Goal: Task Accomplishment & Management: Manage account settings

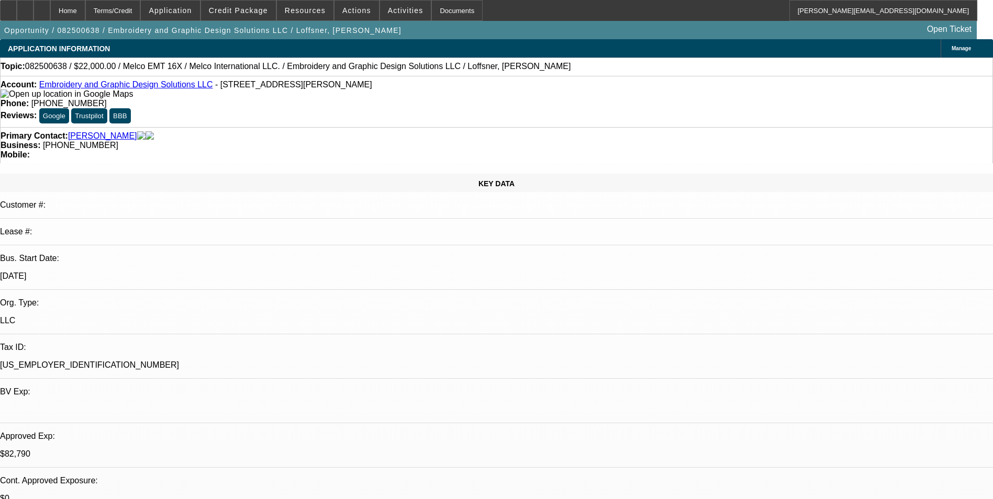
select select "0"
select select "2"
select select "0"
select select "6"
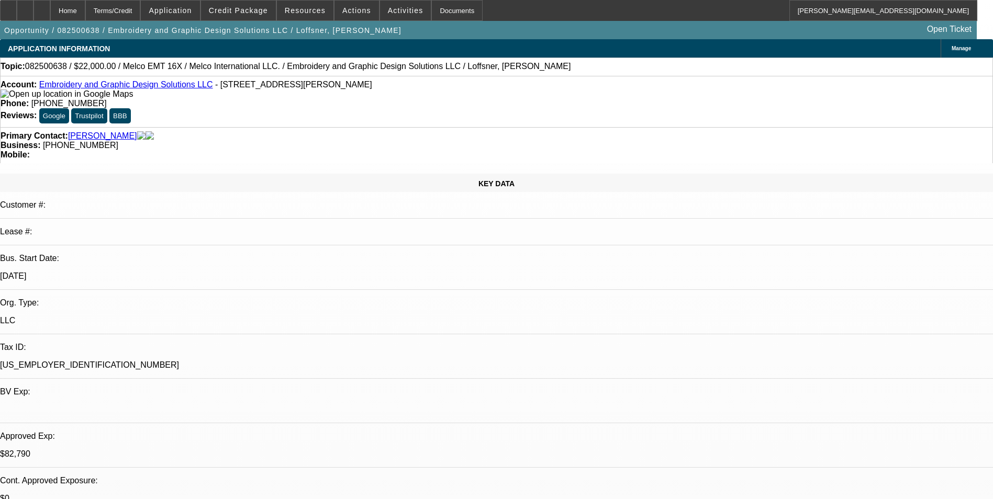
select select "0"
select select "2"
select select "0"
select select "6"
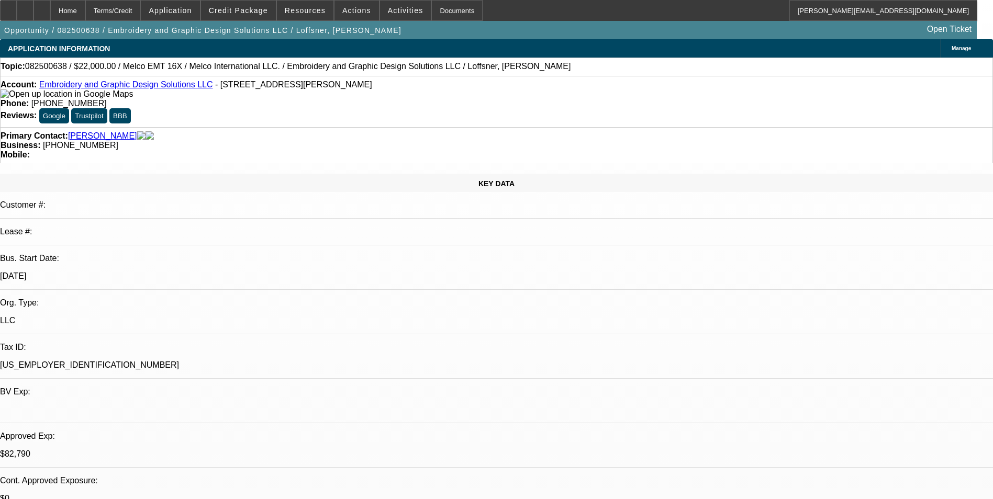
select select "0"
select select "2"
select select "0"
select select "6"
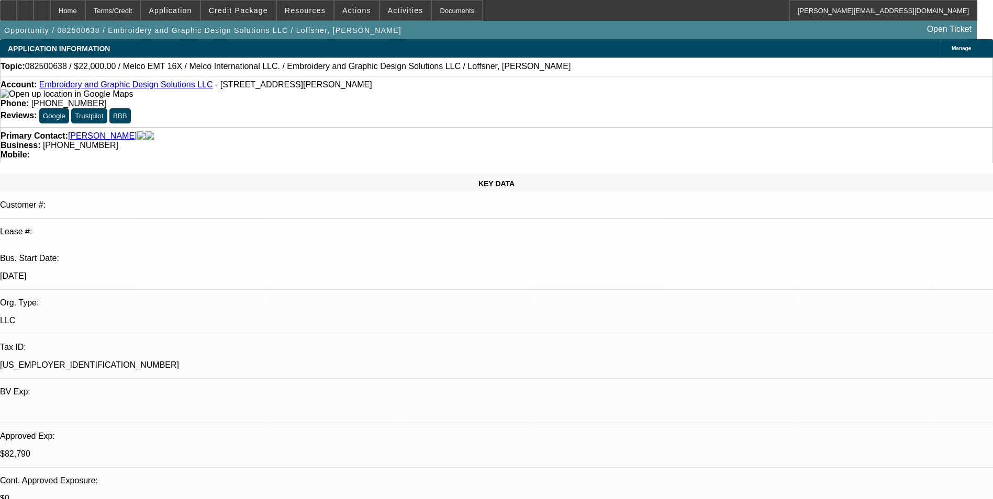
select select "0"
select select "2"
select select "0"
select select "6"
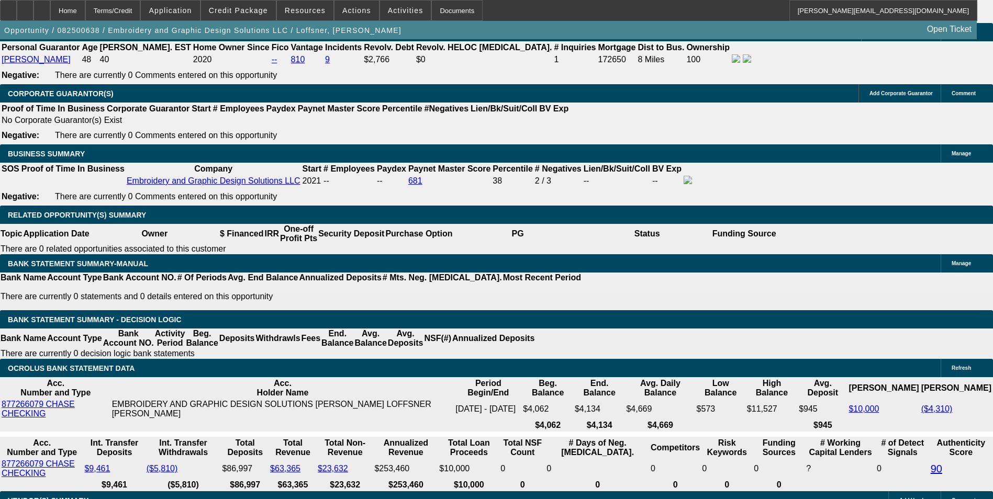
scroll to position [1570, 0]
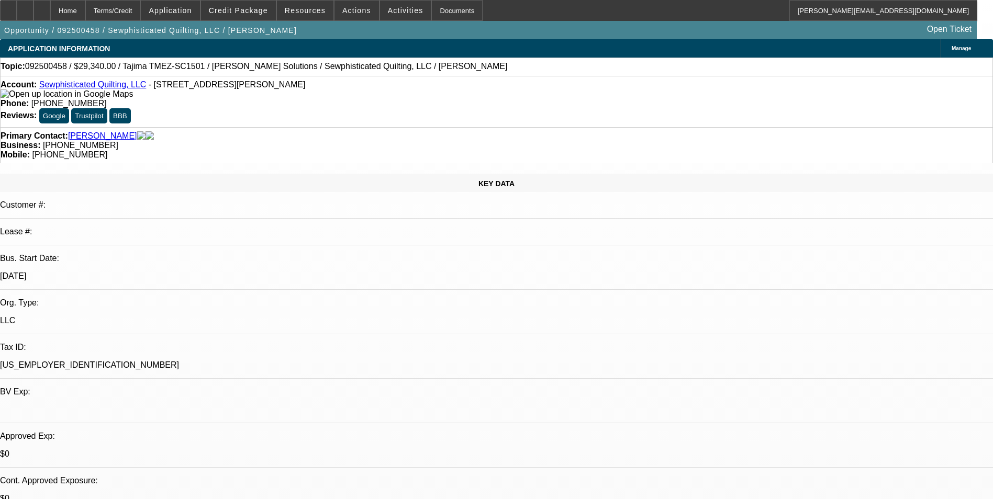
select select "0"
select select "2"
select select "0.1"
select select "4"
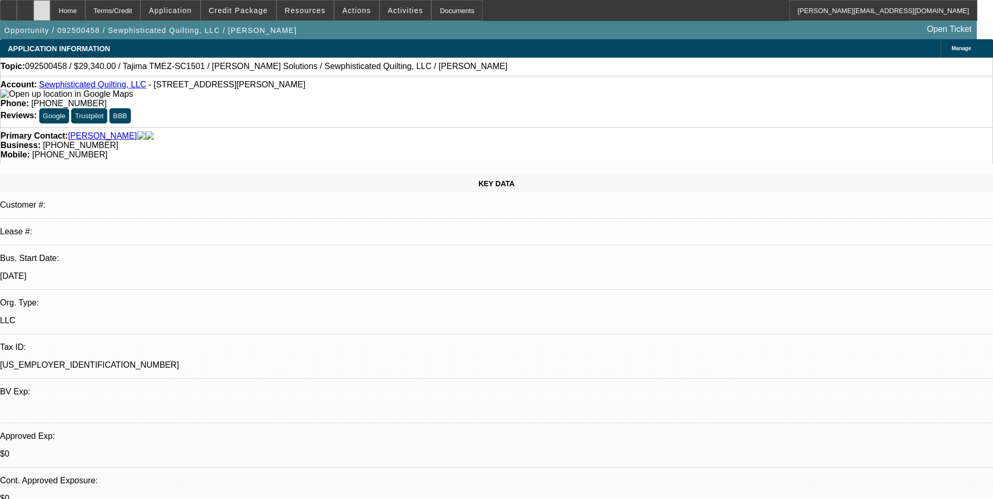
click at [50, 12] on div at bounding box center [42, 10] width 17 height 21
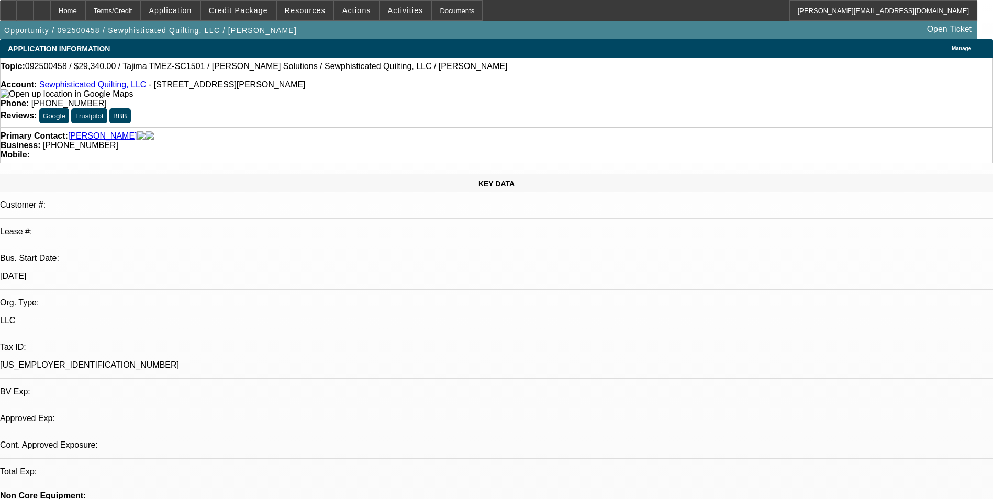
select select "0"
select select "2"
select select "0.1"
select select "1"
select select "2"
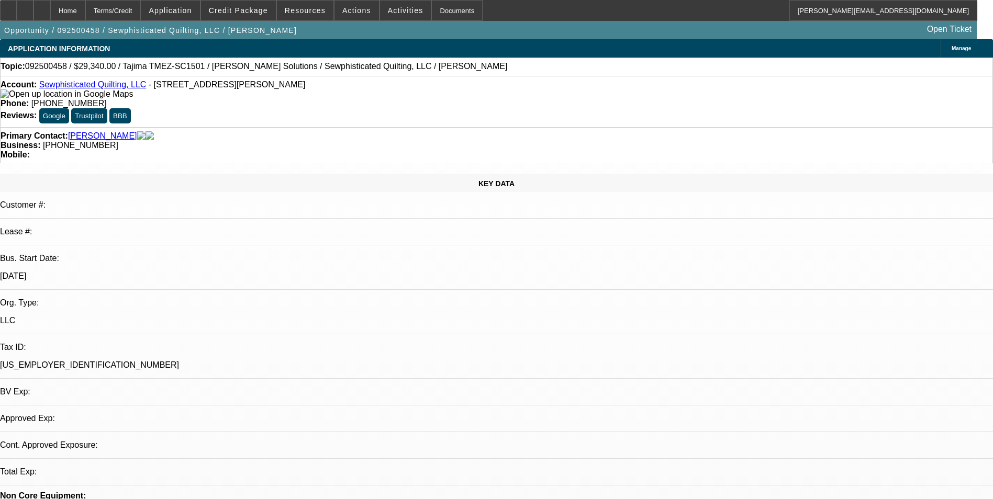
select select "4"
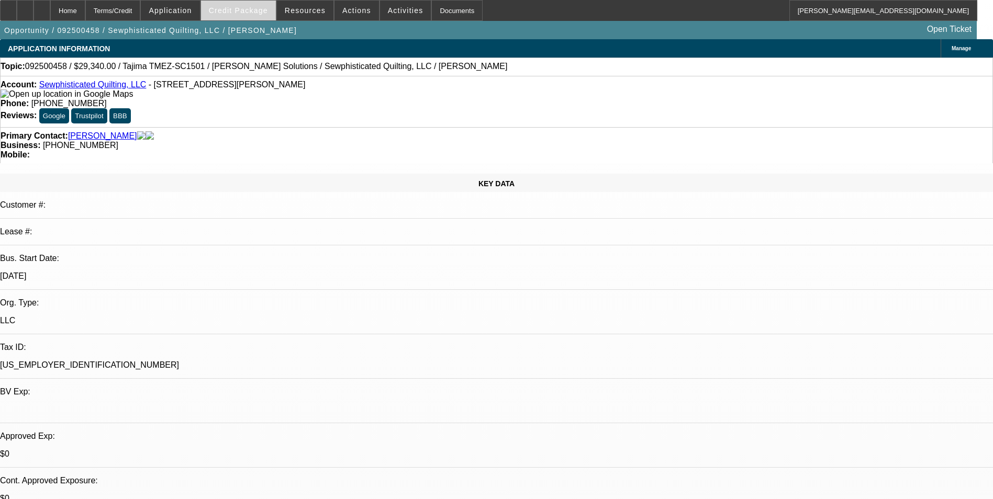
click at [242, 15] on span at bounding box center [238, 10] width 75 height 25
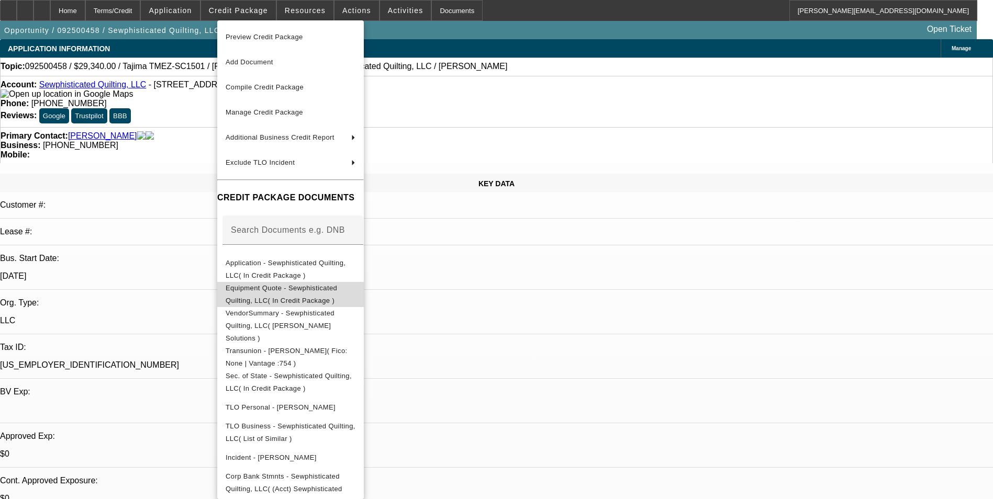
click at [337, 287] on span "Equipment Quote - Sewphisticated Quilting, LLC( In Credit Package )" at bounding box center [281, 294] width 111 height 20
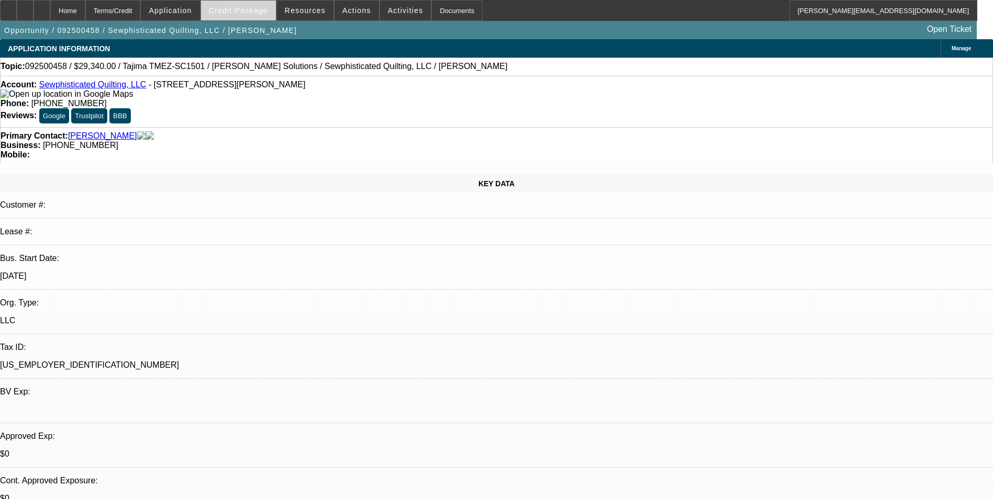
click at [254, 15] on span at bounding box center [238, 10] width 75 height 25
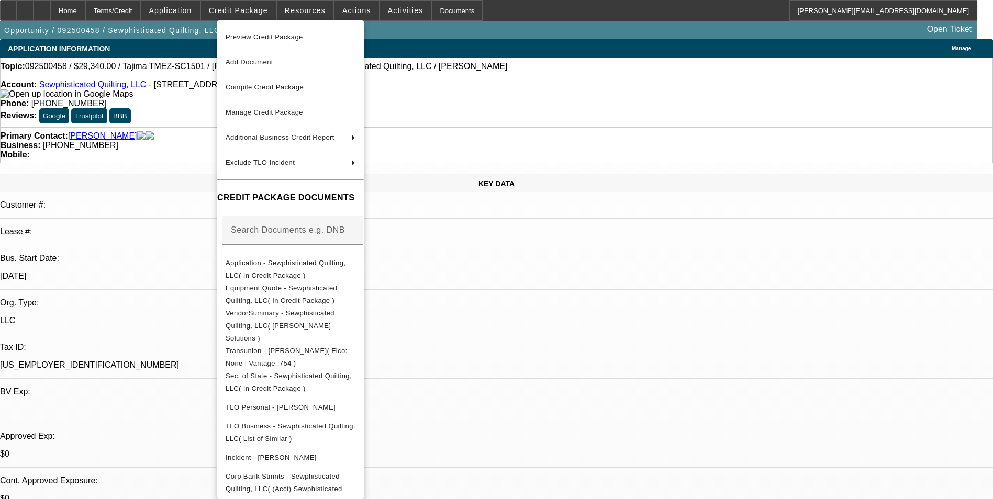
click at [555, 304] on div at bounding box center [496, 249] width 993 height 499
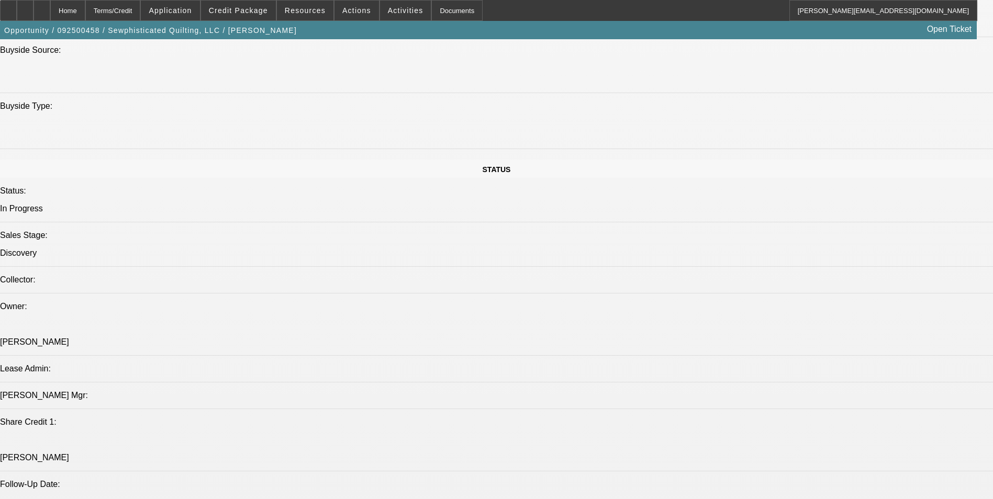
scroll to position [785, 0]
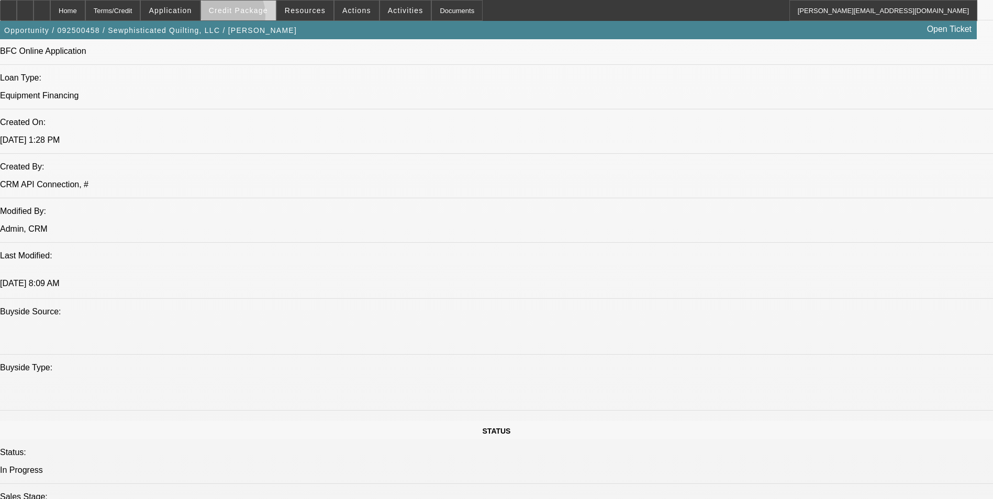
click at [237, 18] on span at bounding box center [238, 10] width 75 height 25
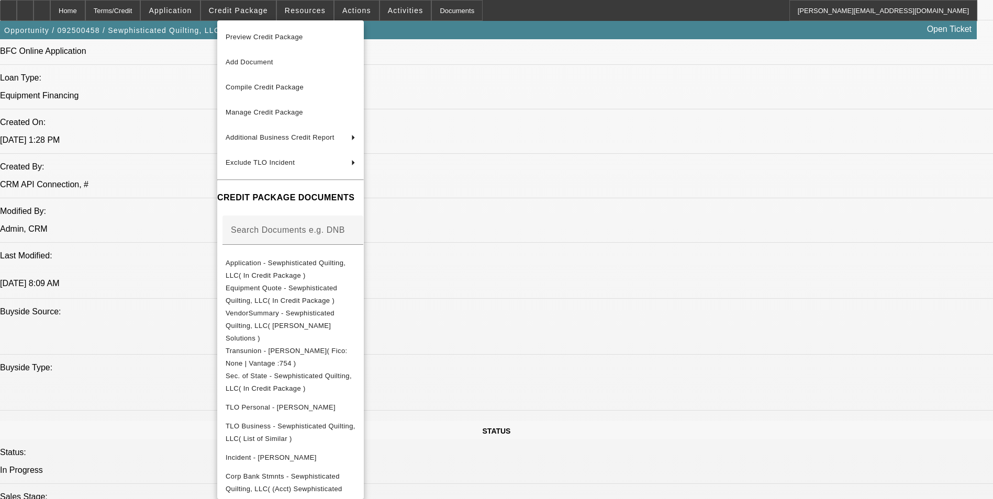
click at [566, 293] on div at bounding box center [496, 249] width 993 height 499
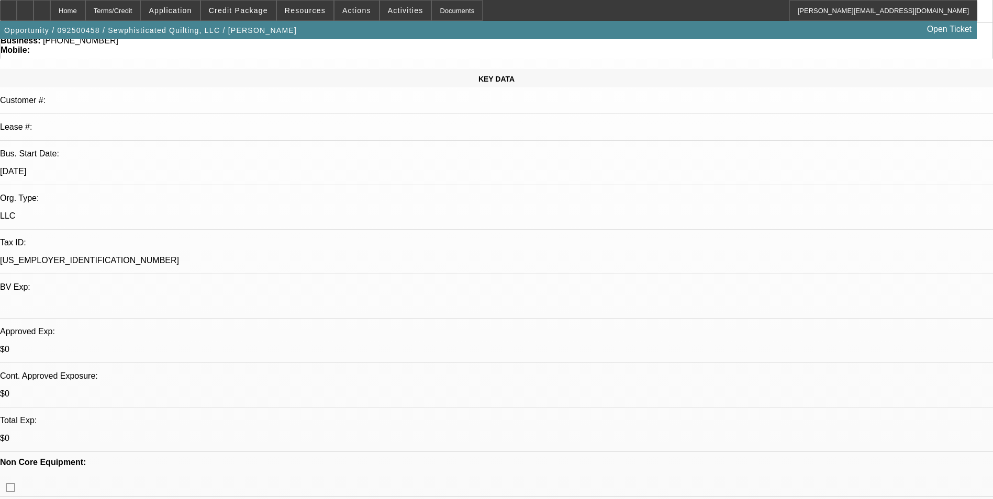
scroll to position [0, 0]
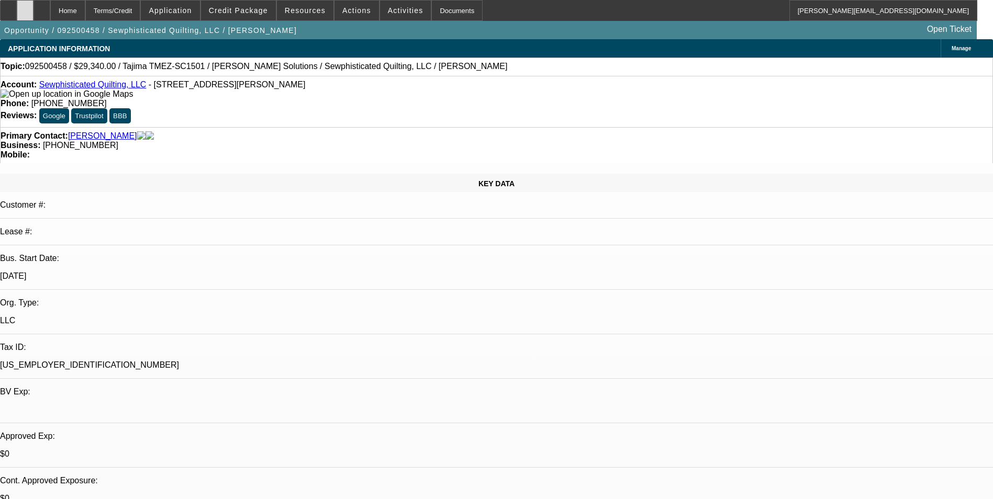
click at [34, 11] on div at bounding box center [25, 10] width 17 height 21
click at [50, 17] on div at bounding box center [42, 10] width 17 height 21
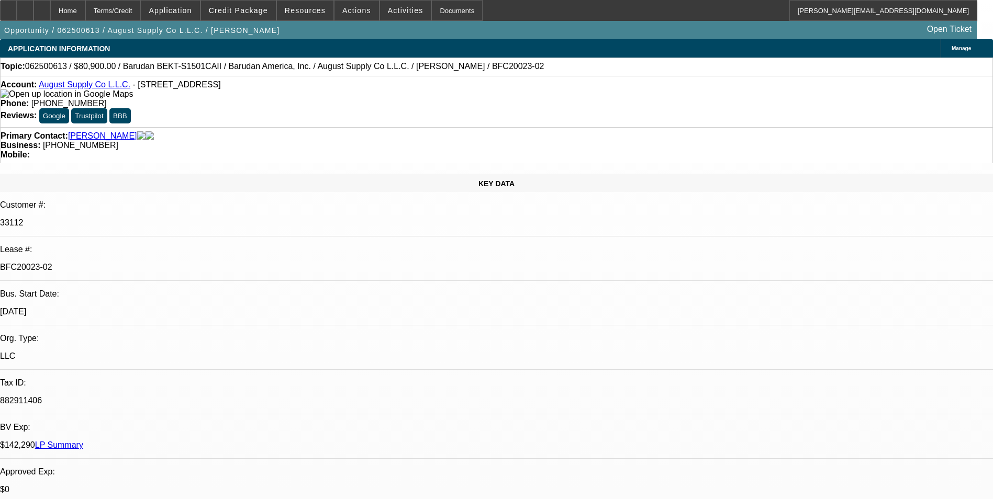
select select "0"
select select "2"
select select "0.1"
select select "4"
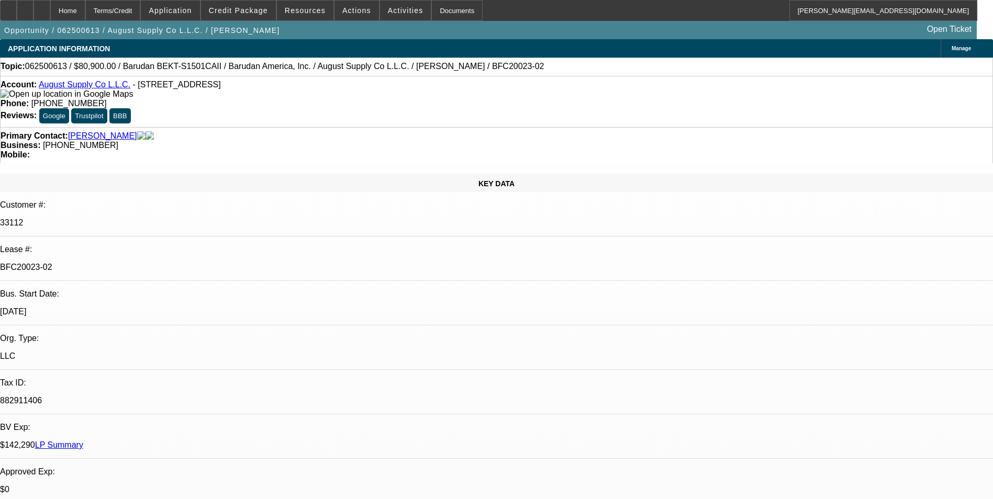
select select "0"
select select "2"
select select "0.1"
select select "4"
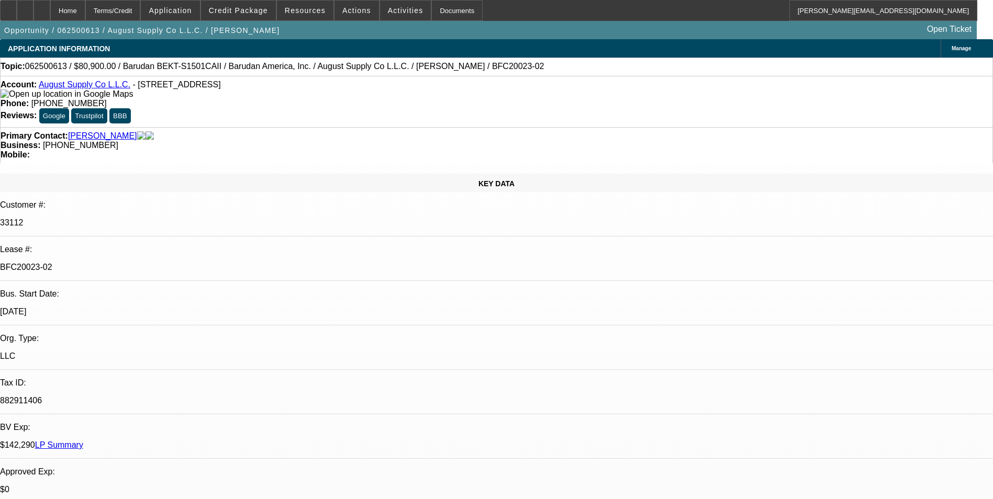
select select "0"
select select "2"
select select "0.1"
select select "4"
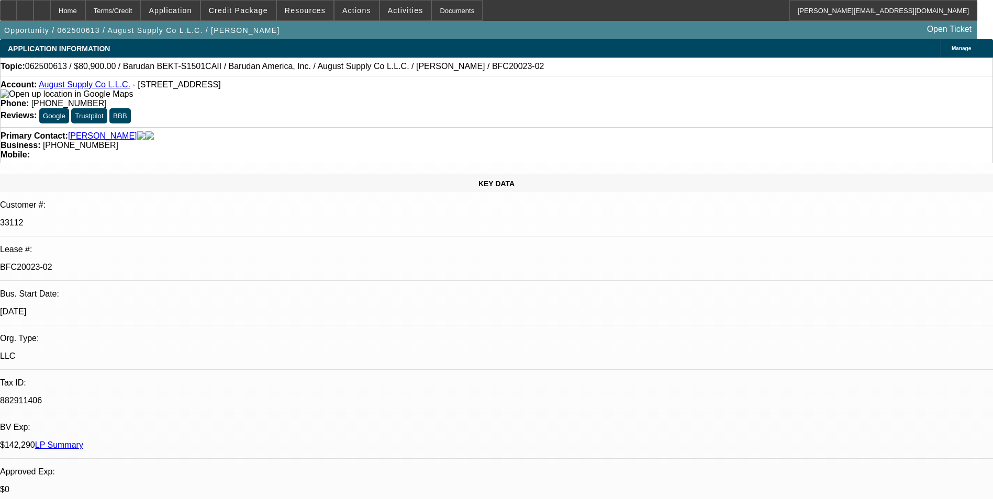
select select "0"
select select "2"
select select "0.1"
select select "4"
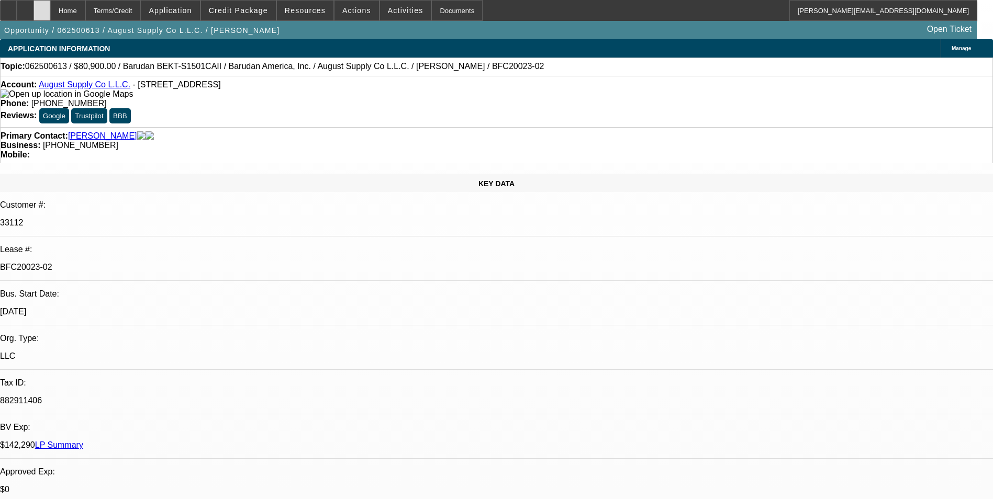
click at [50, 7] on div at bounding box center [42, 10] width 17 height 21
select select "0"
select select "2"
select select "0.1"
select select "0"
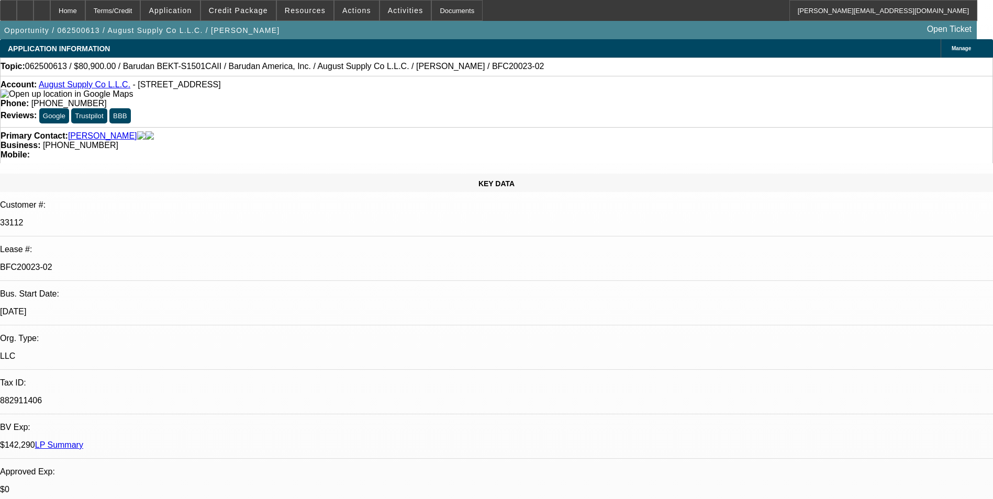
select select "2"
select select "0.1"
select select "0"
select select "2"
select select "0.1"
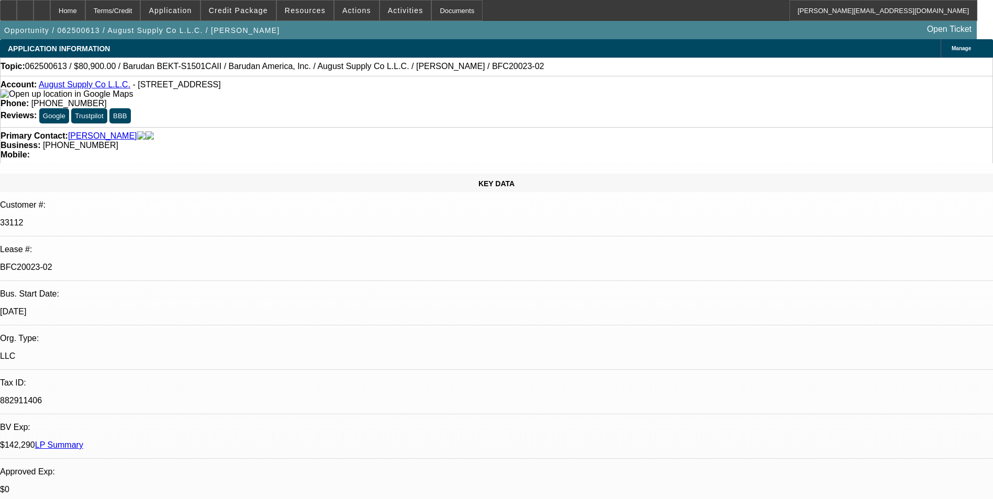
select select "0"
select select "2"
select select "0.1"
select select "1"
select select "2"
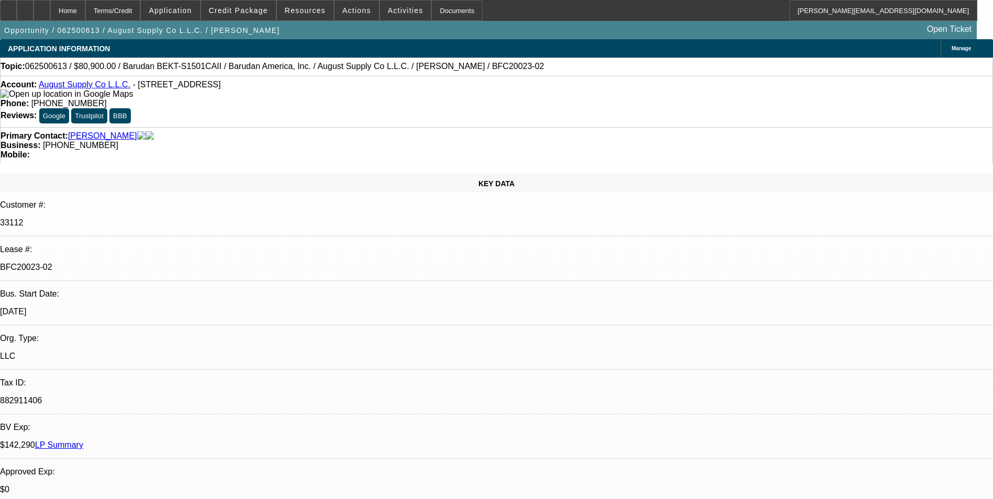
select select "4"
select select "1"
select select "2"
select select "4"
select select "1"
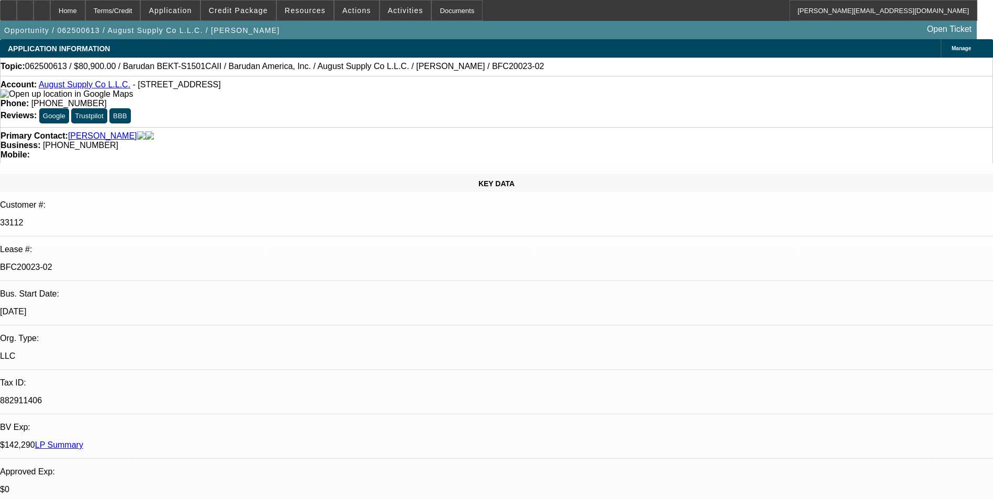
select select "2"
select select "4"
select select "1"
select select "2"
select select "4"
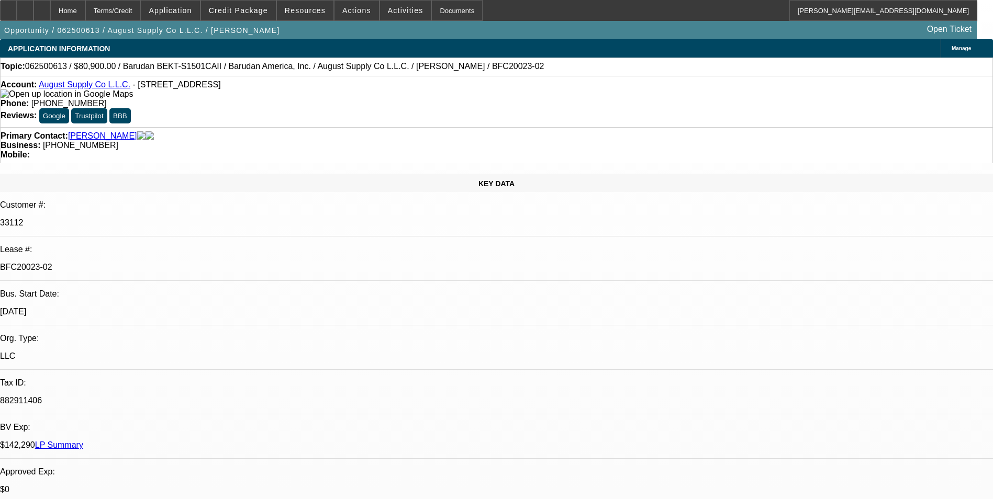
select select "0"
select select "2"
select select "0.1"
select select "4"
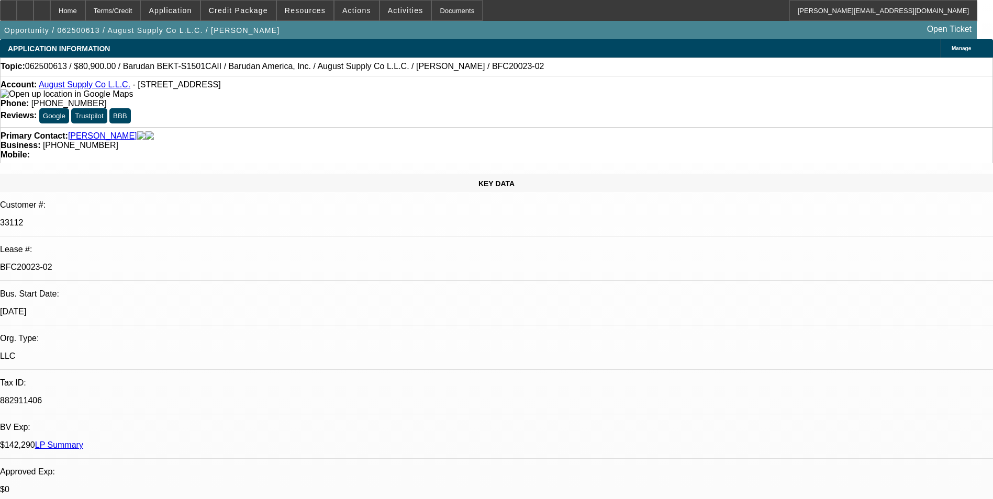
select select "0"
select select "2"
select select "0.1"
select select "4"
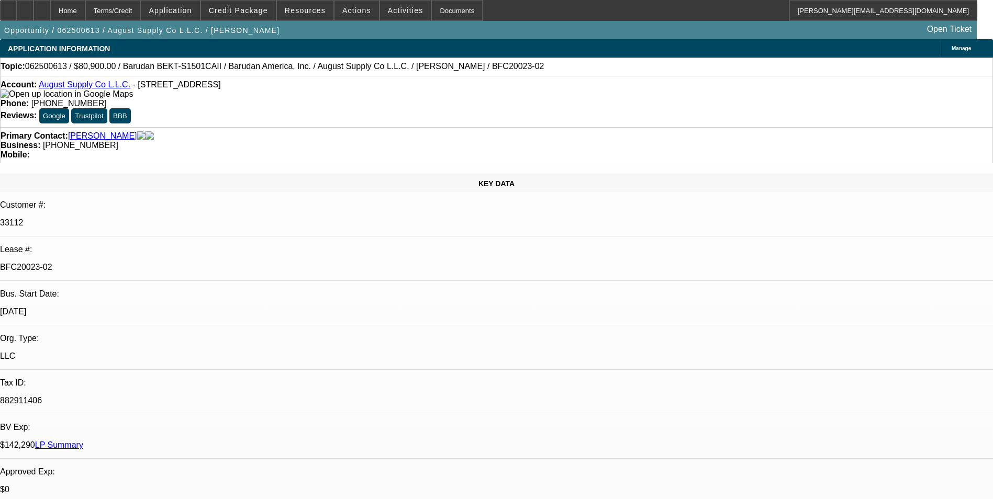
select select "0"
select select "2"
select select "0.1"
select select "4"
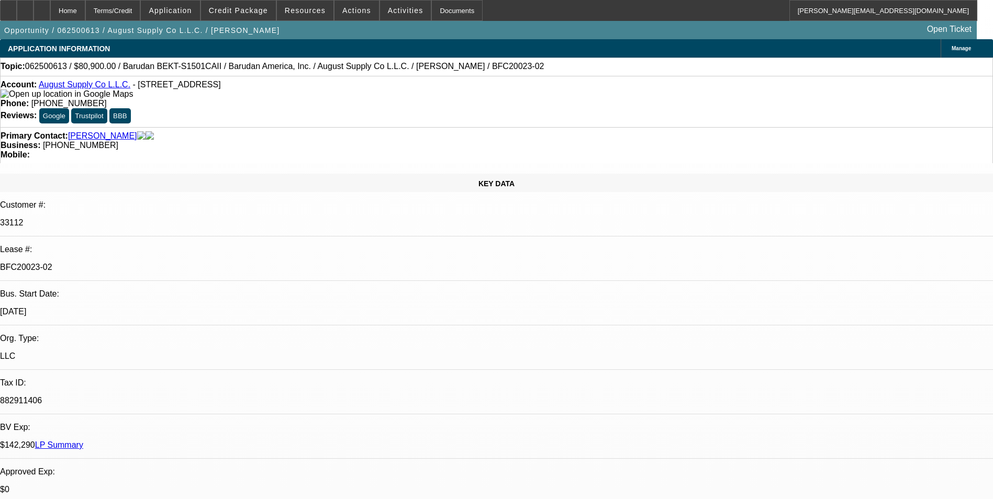
select select "0"
select select "2"
select select "0.1"
select select "4"
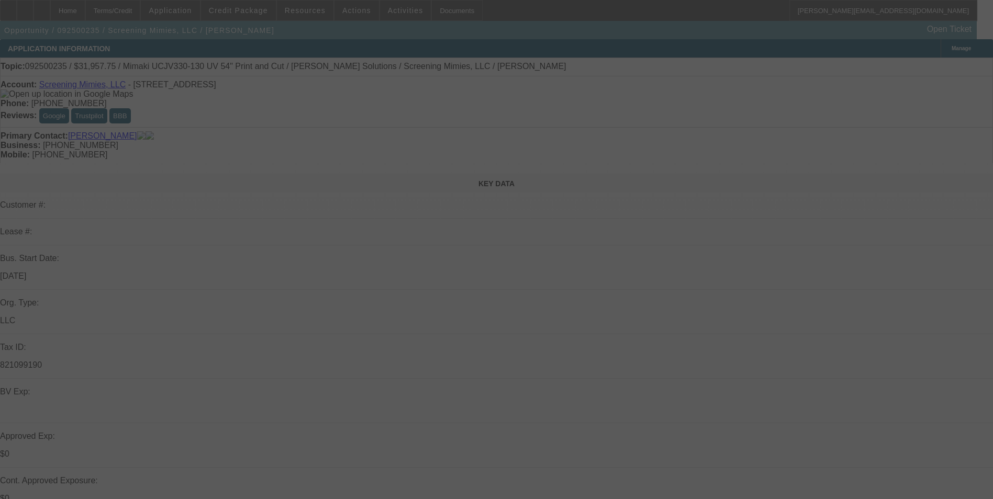
select select "0"
select select "2"
select select "0"
select select "2"
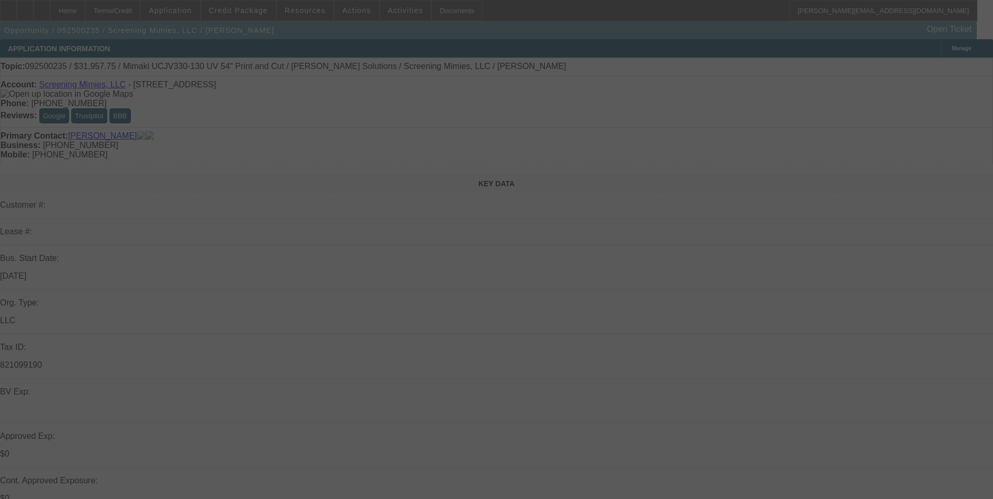
select select "0"
select select "2"
select select "0"
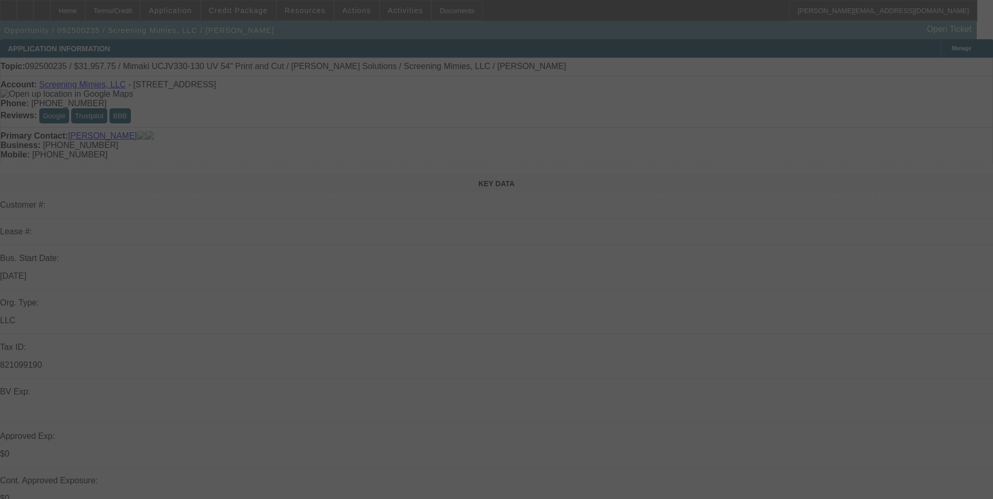
select select "2"
select select "0"
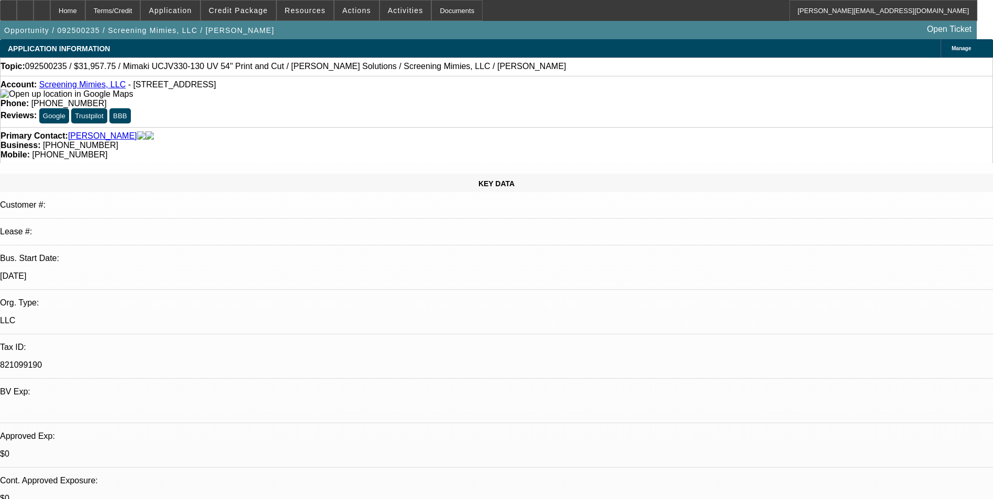
select select "1"
select select "2"
select select "6"
select select "1"
select select "2"
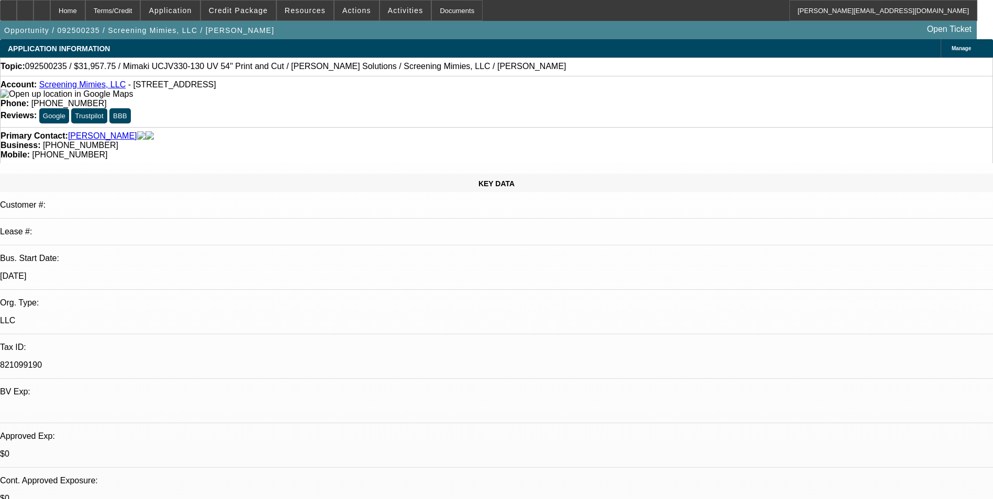
select select "6"
select select "1"
select select "2"
select select "6"
select select "1"
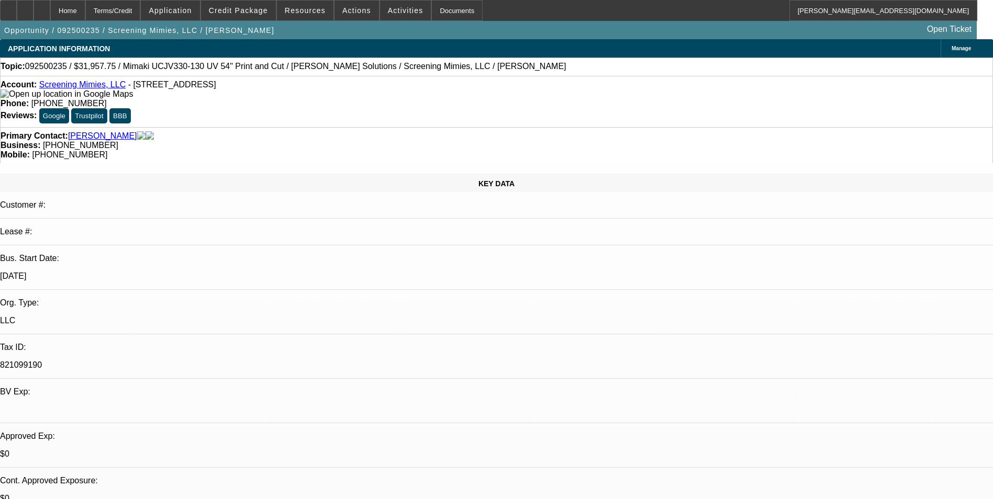
select select "2"
select select "6"
click at [272, 15] on span at bounding box center [238, 10] width 75 height 25
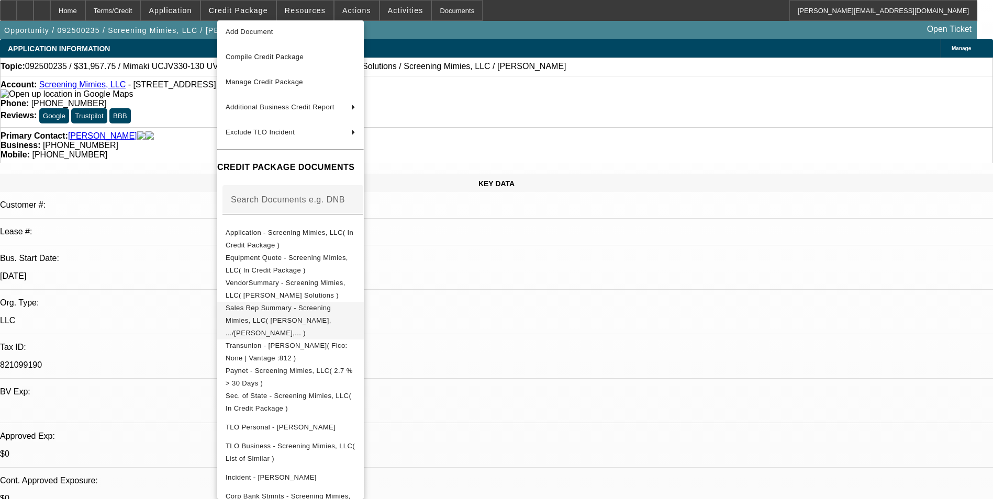
scroll to position [85, 0]
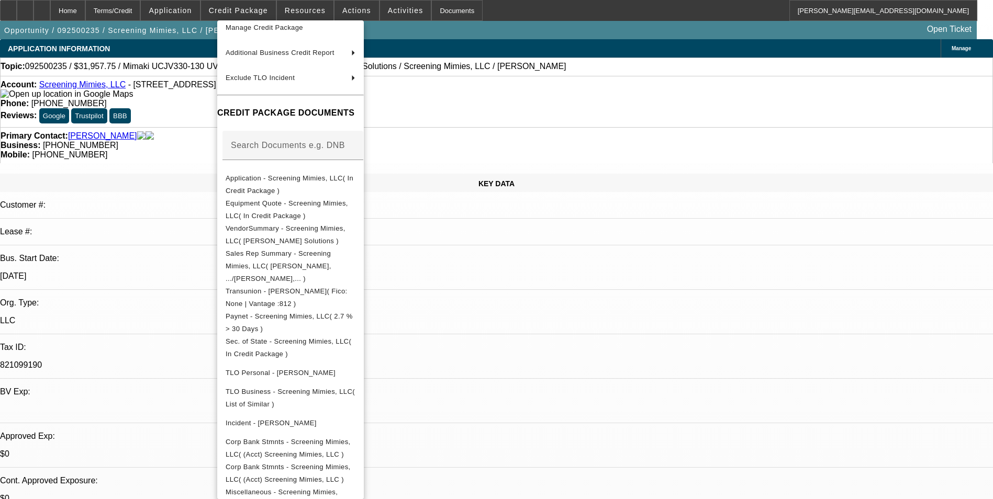
click at [538, 285] on div at bounding box center [496, 249] width 993 height 499
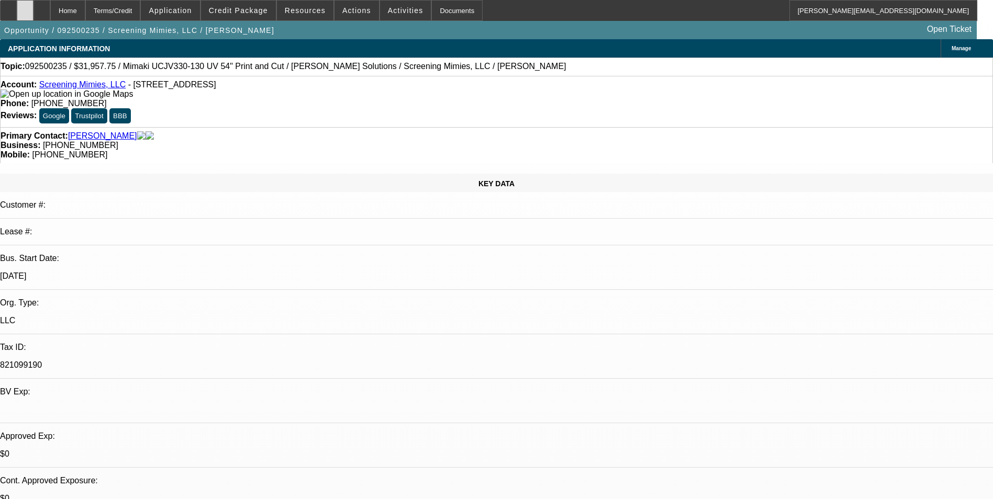
click at [25, 7] on icon at bounding box center [25, 7] width 0 height 0
click at [258, 14] on span "Credit Package" at bounding box center [238, 10] width 59 height 8
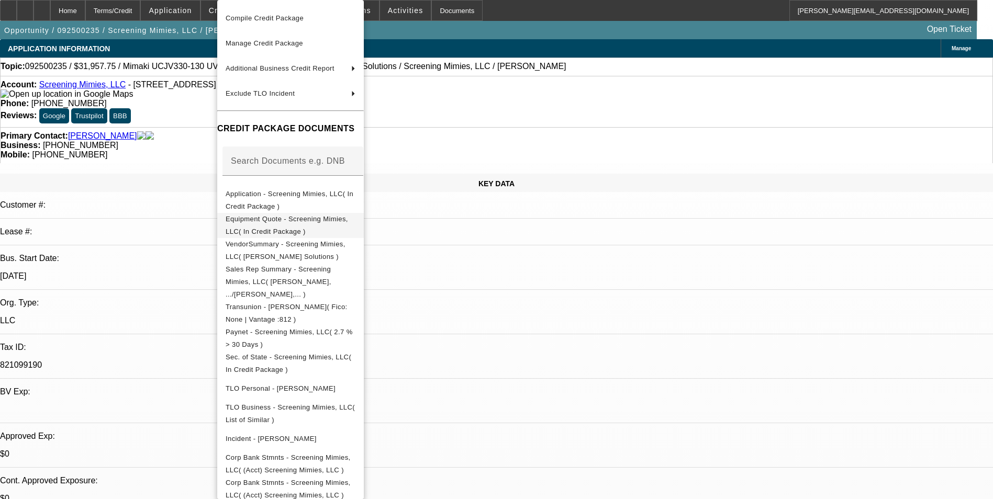
scroll to position [0, 0]
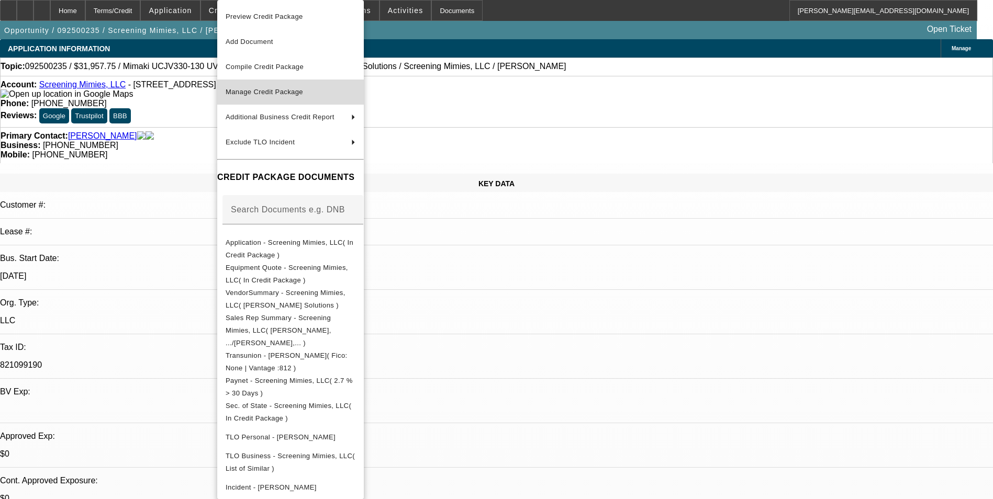
click at [326, 92] on span "Manage Credit Package" at bounding box center [291, 92] width 130 height 13
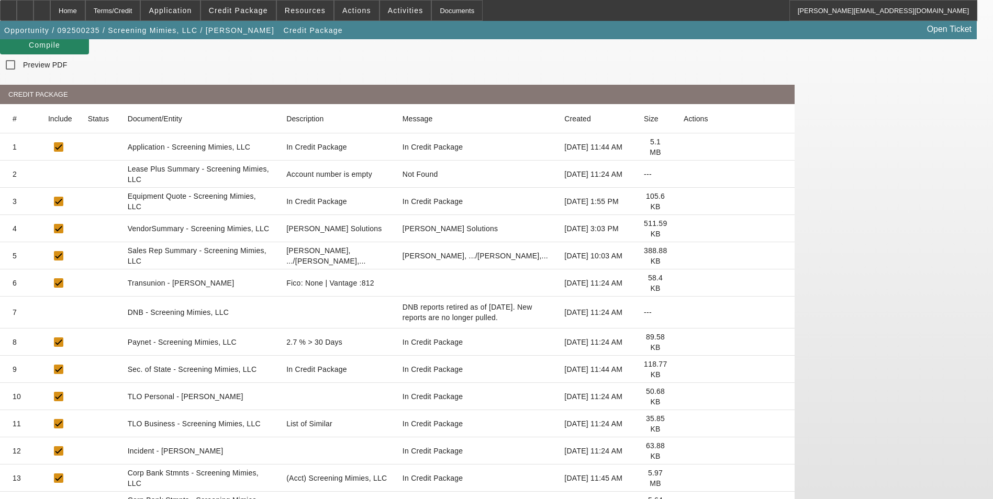
scroll to position [179, 0]
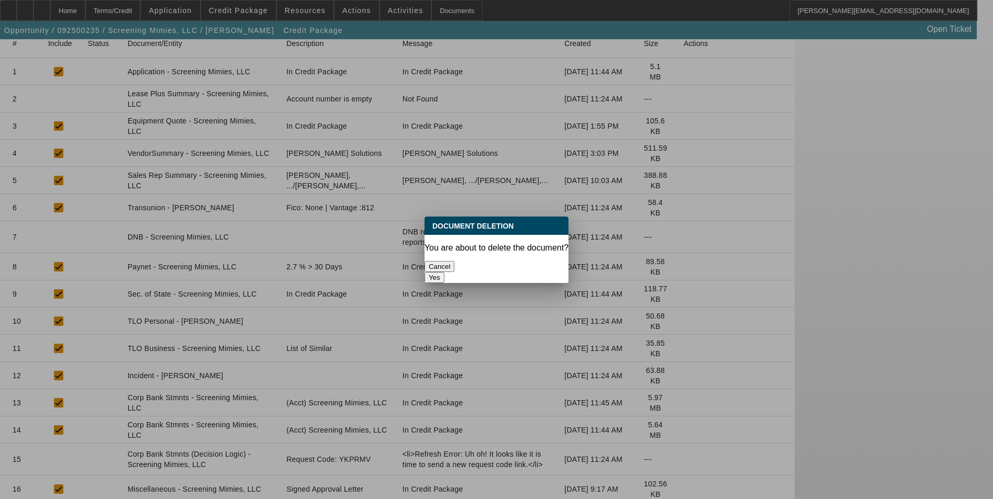
click at [444, 272] on button "Yes" at bounding box center [435, 277] width 20 height 11
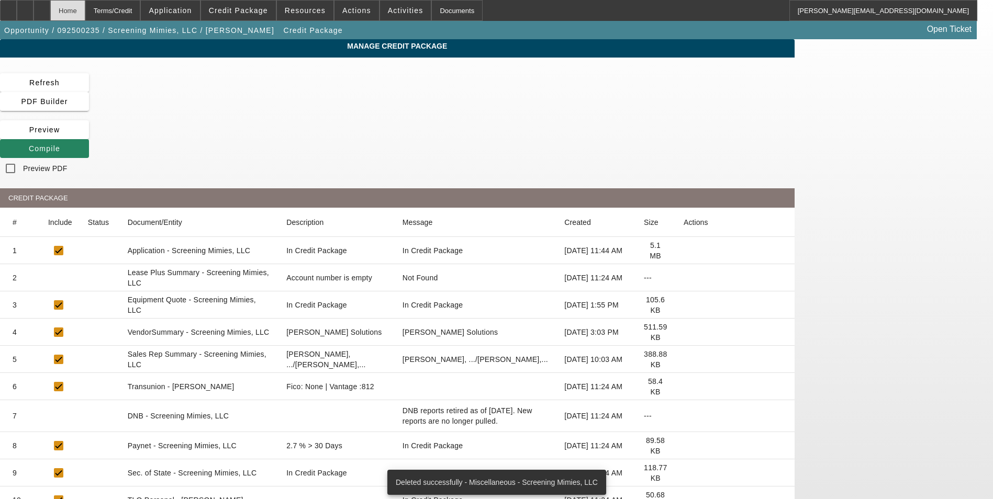
click at [85, 14] on div "Home" at bounding box center [67, 10] width 35 height 21
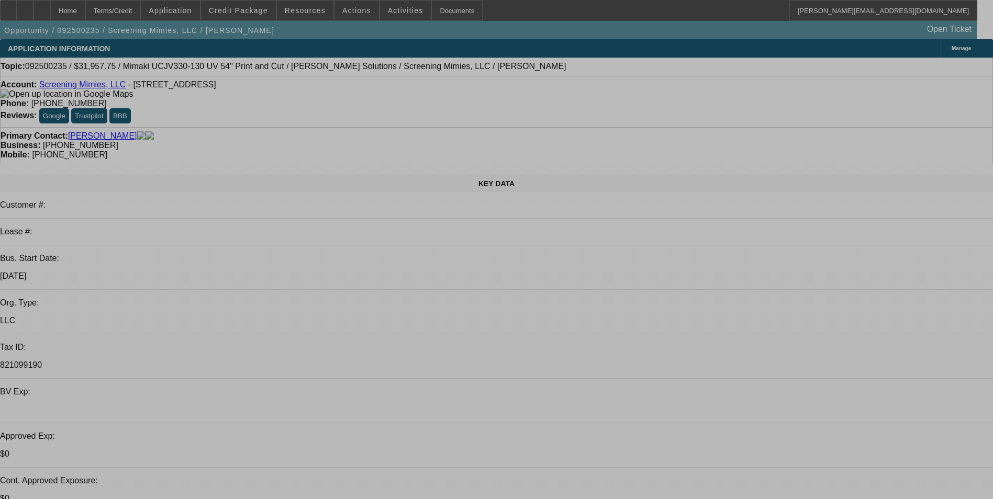
select select "0"
select select "2"
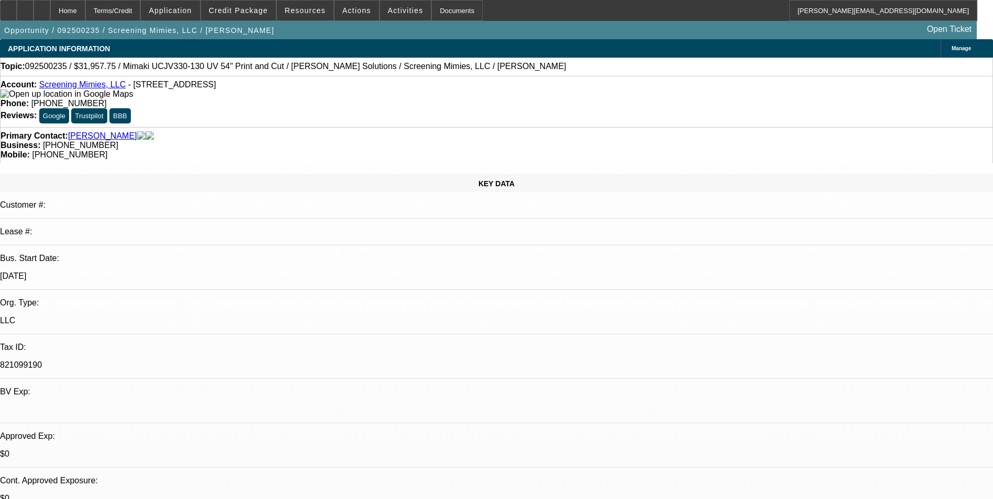
select select "2"
select select "0"
select select "6"
select select "0"
select select "2"
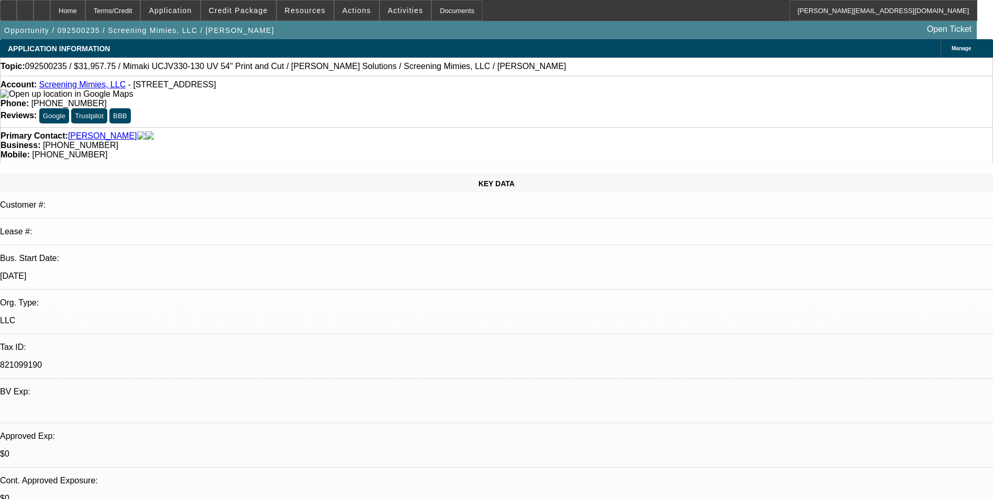
select select "2"
select select "0"
select select "6"
select select "0"
select select "2"
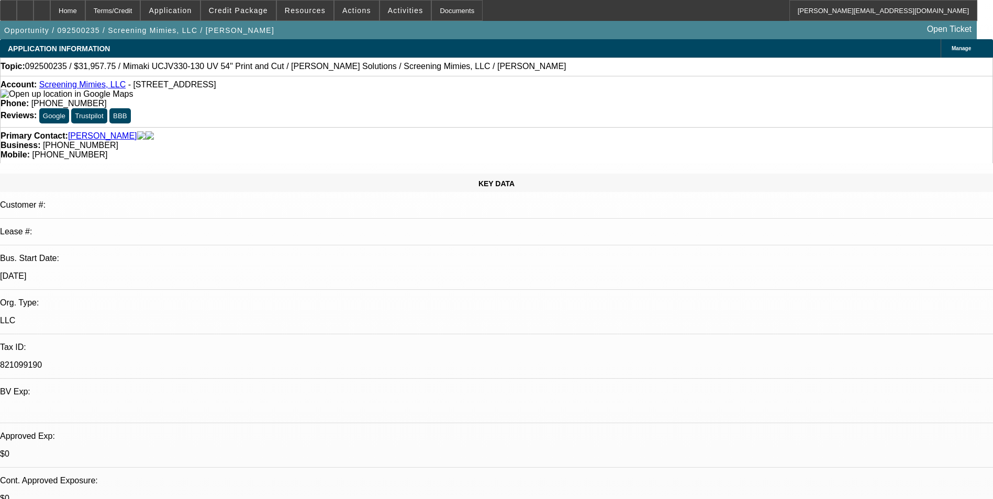
select select "2"
select select "0"
select select "6"
select select "0"
select select "2"
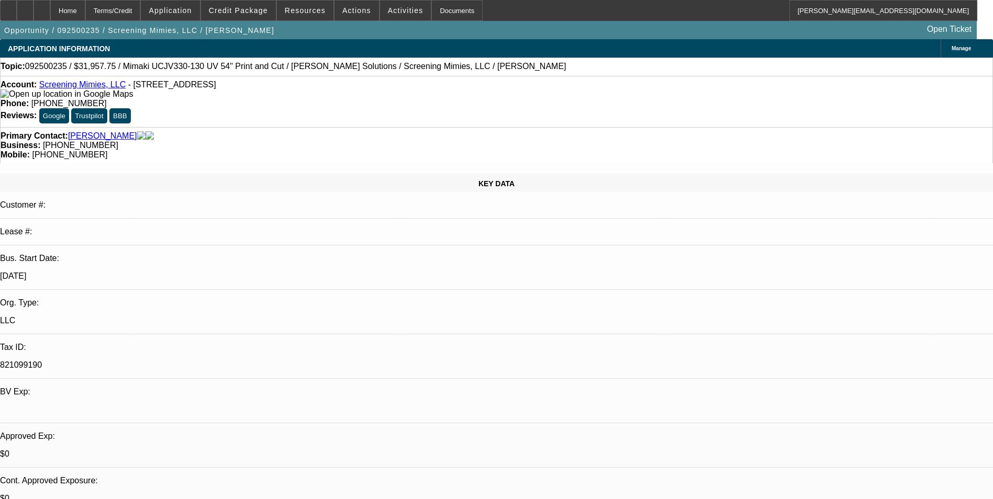
select select "2"
select select "0"
select select "6"
click at [255, 15] on span at bounding box center [238, 10] width 75 height 25
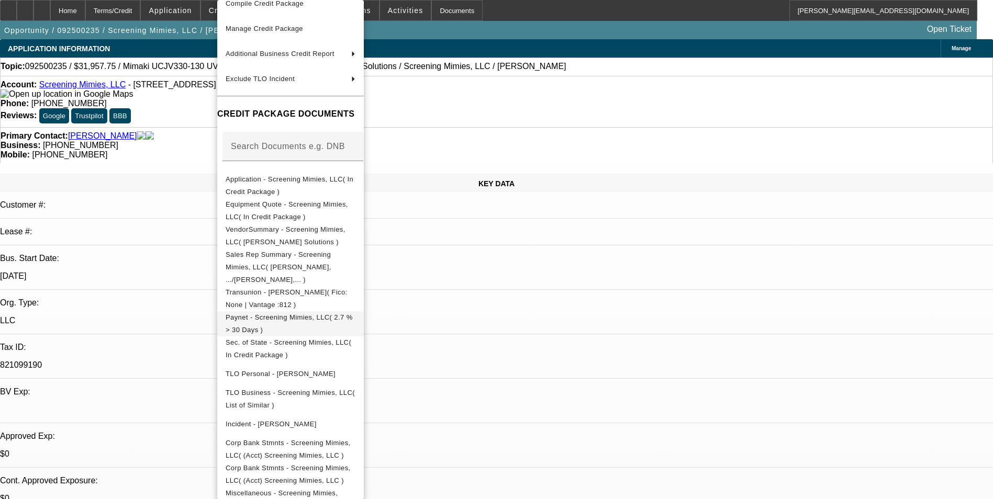
scroll to position [64, 0]
click at [325, 488] on span "Miscellaneous - Screening Mimies, LLC( Signed Approval Letter )" at bounding box center [282, 498] width 112 height 20
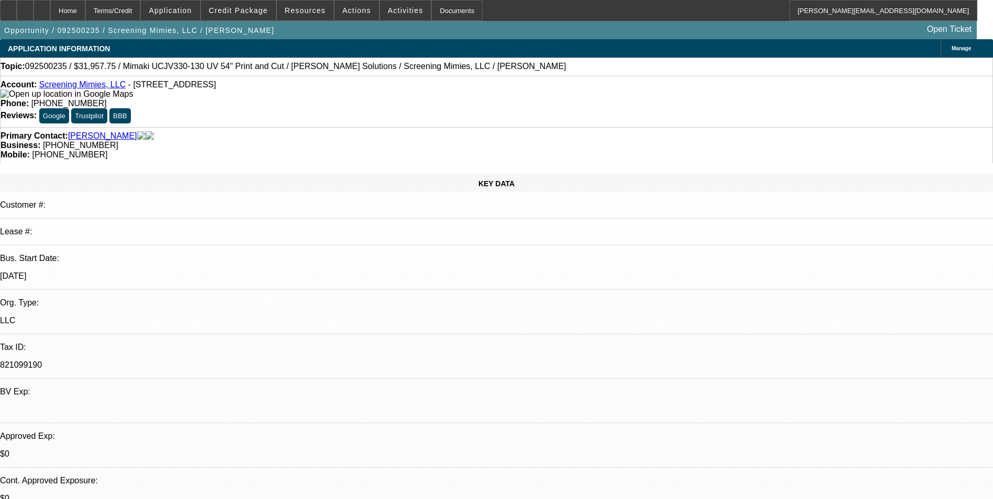
click at [103, 87] on link "Screening Mimies, LLC" at bounding box center [82, 84] width 86 height 9
drag, startPoint x: 414, startPoint y: 90, endPoint x: 365, endPoint y: 90, distance: 48.7
click at [365, 99] on div "Phone: (509) 453-3853" at bounding box center [497, 103] width 992 height 9
copy span "(509) 453-3853"
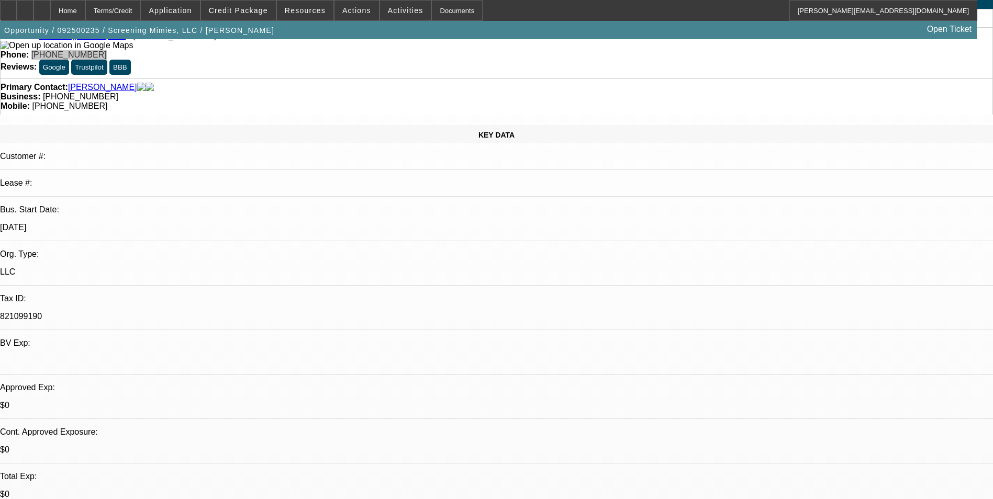
scroll to position [0, 0]
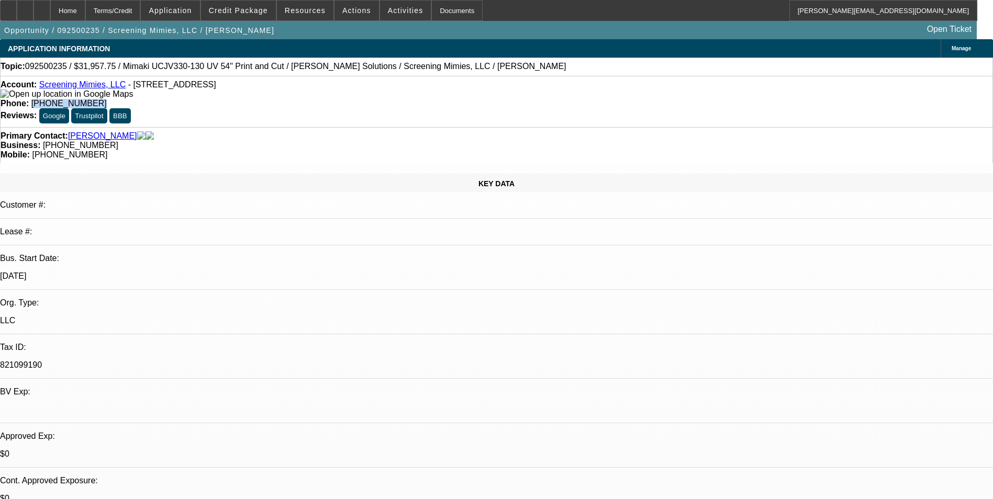
copy span "(509) 453-3853"
drag, startPoint x: 424, startPoint y: 288, endPoint x: 426, endPoint y: 281, distance: 7.6
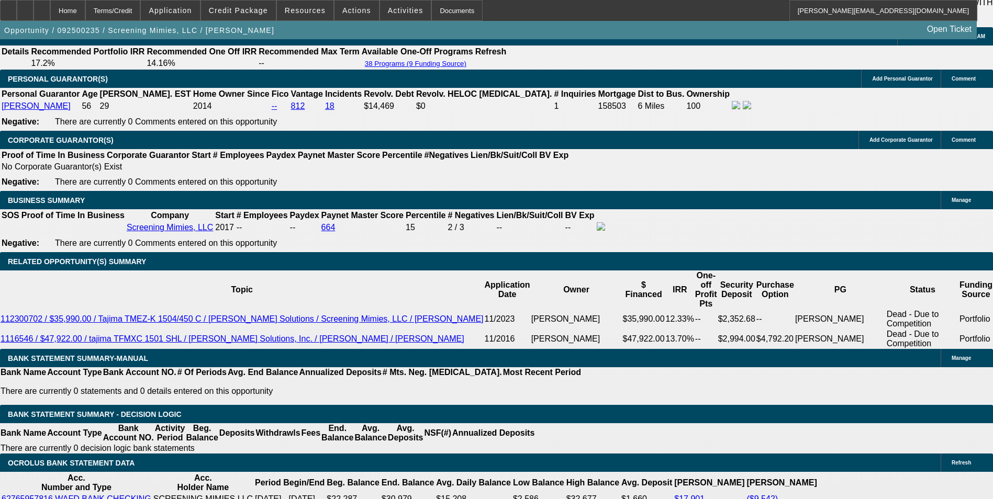
scroll to position [1623, 0]
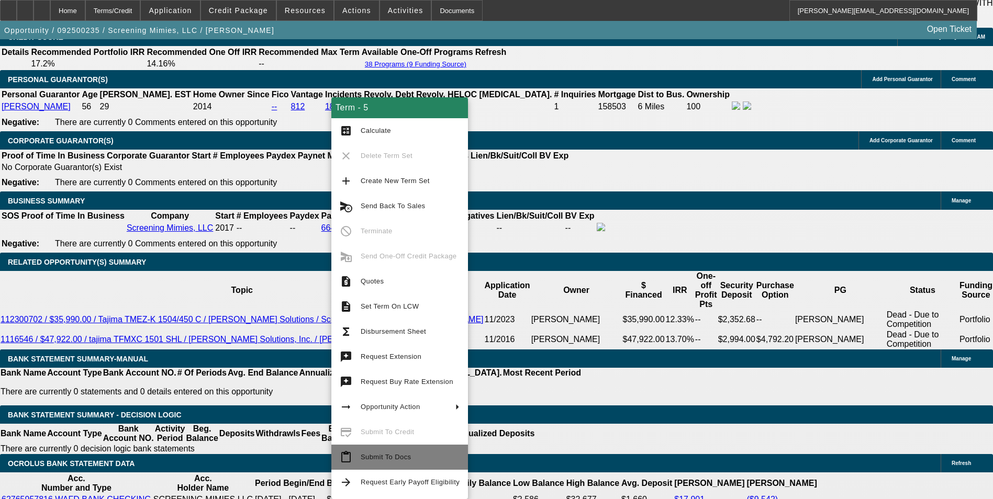
click at [418, 456] on span "Submit To Docs" at bounding box center [410, 457] width 99 height 13
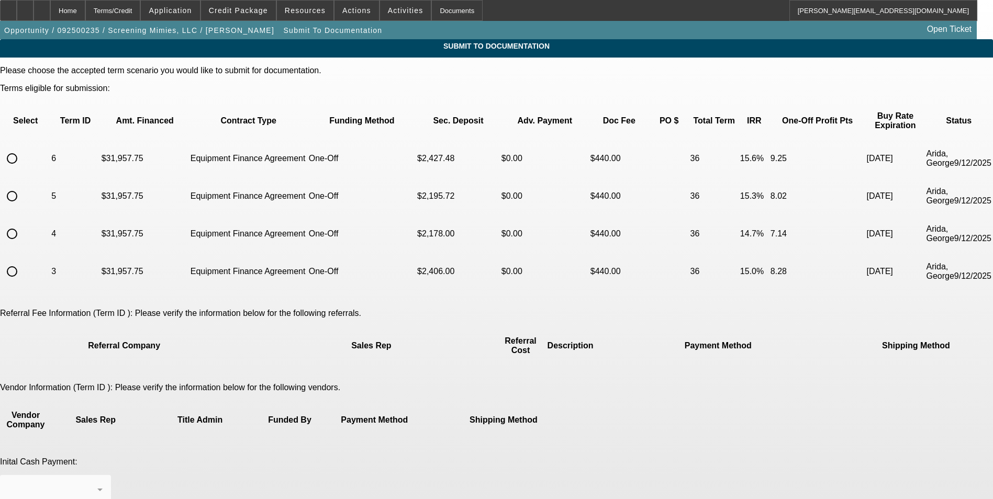
click at [23, 186] on input "radio" at bounding box center [12, 196] width 21 height 21
radio input "true"
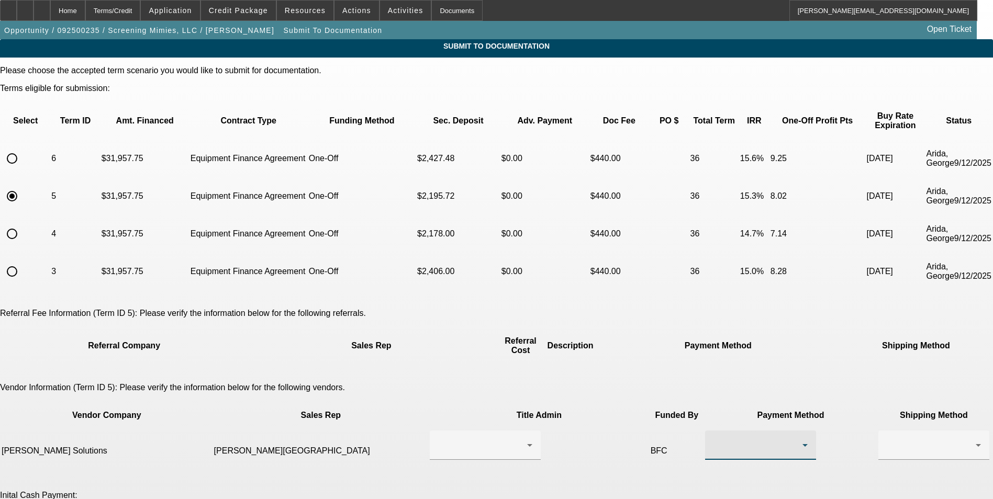
click at [713, 439] on div at bounding box center [757, 445] width 89 height 13
click at [595, 457] on mat-option "ACH" at bounding box center [605, 461] width 111 height 25
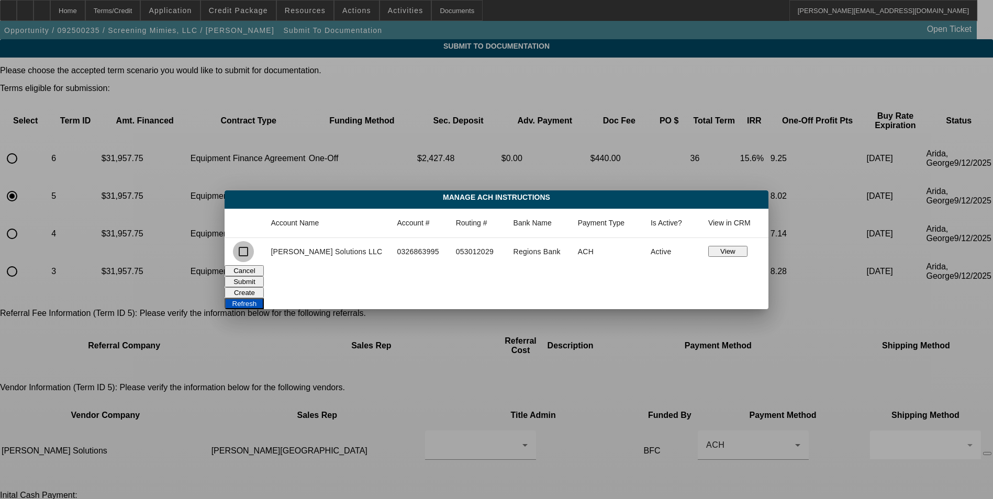
click at [254, 255] on input "checkbox" at bounding box center [243, 251] width 21 height 21
checkbox input "true"
click at [264, 276] on button "Submit" at bounding box center [244, 281] width 39 height 11
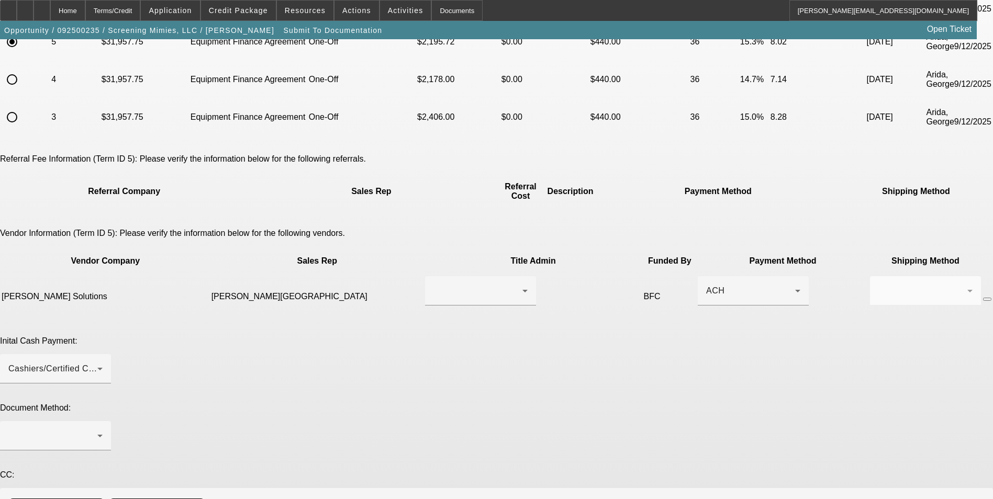
scroll to position [157, 0]
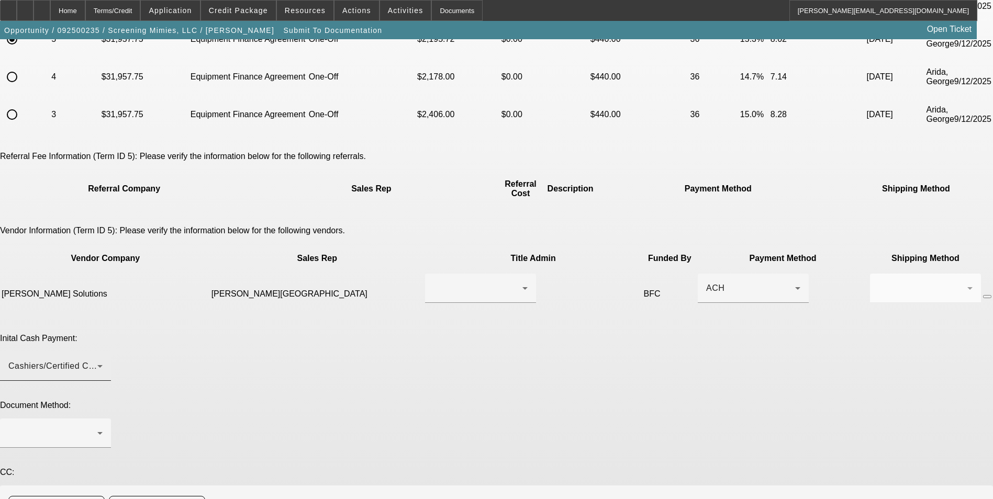
click at [97, 360] on div "Cashiers/Certified Check" at bounding box center [52, 366] width 89 height 13
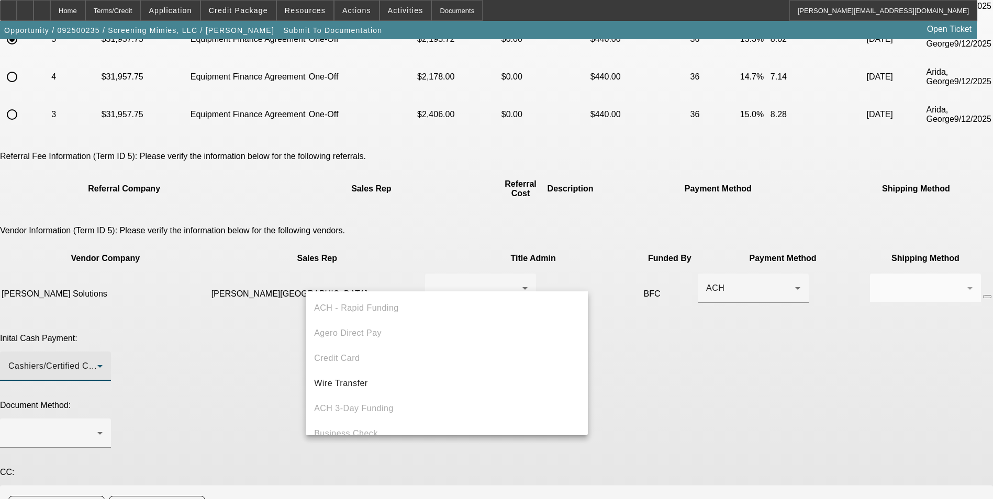
scroll to position [36, 0]
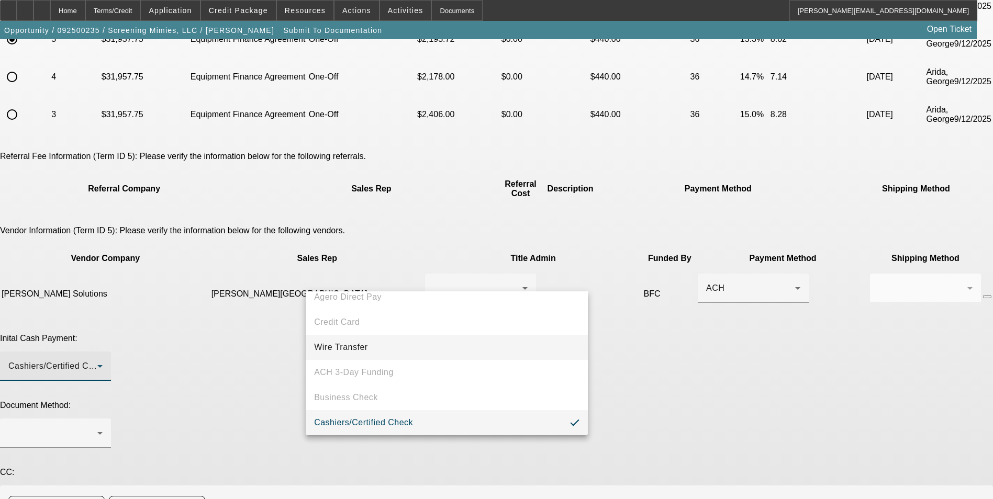
click at [372, 350] on mat-option "Wire Transfer" at bounding box center [447, 347] width 282 height 25
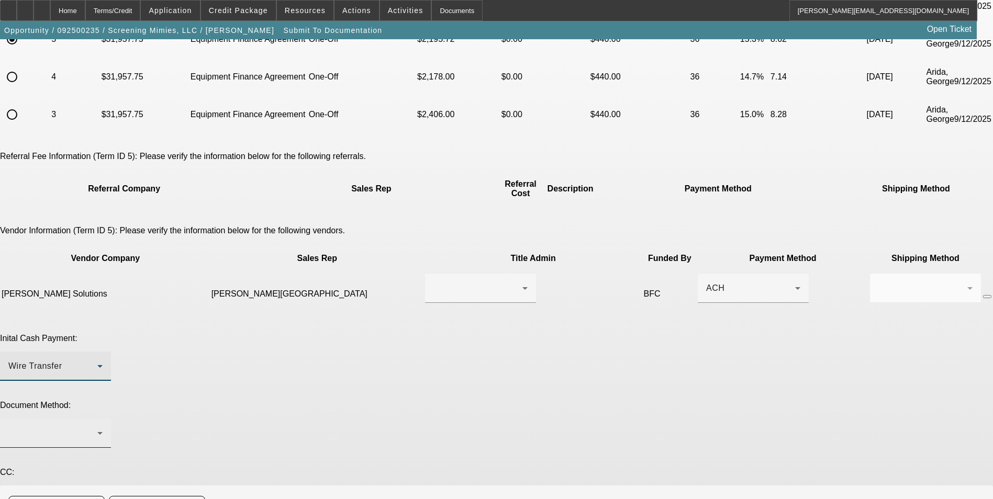
click at [103, 419] on div at bounding box center [55, 433] width 94 height 29
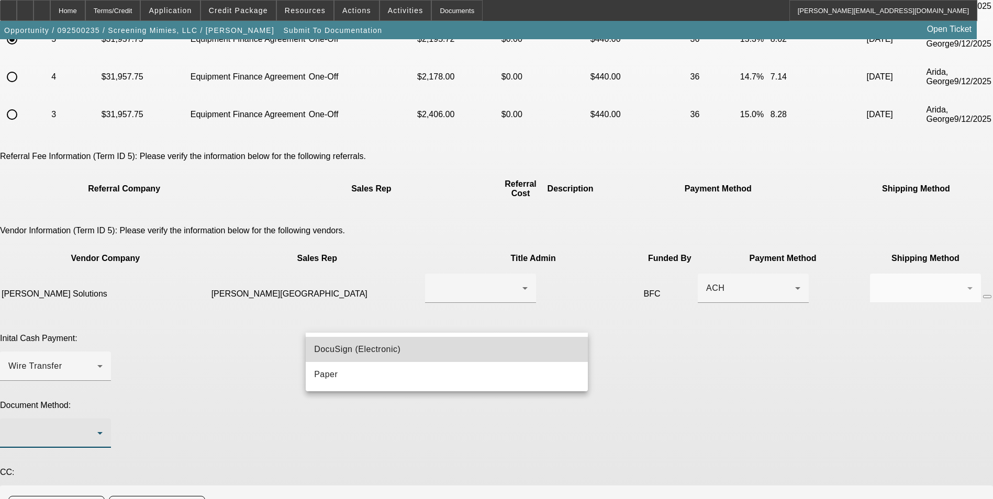
click at [410, 350] on mat-option "DocuSign (Electronic)" at bounding box center [447, 349] width 282 height 25
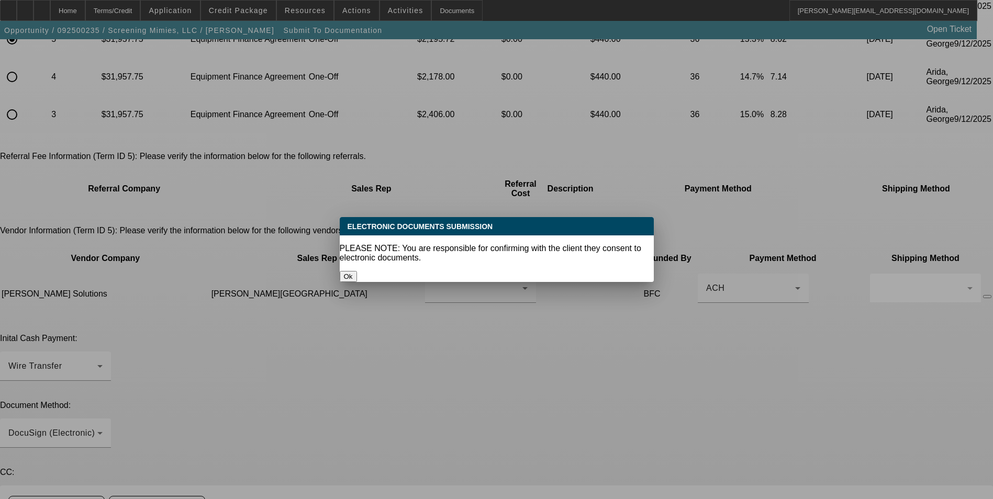
click at [357, 271] on button "Ok" at bounding box center [348, 276] width 17 height 11
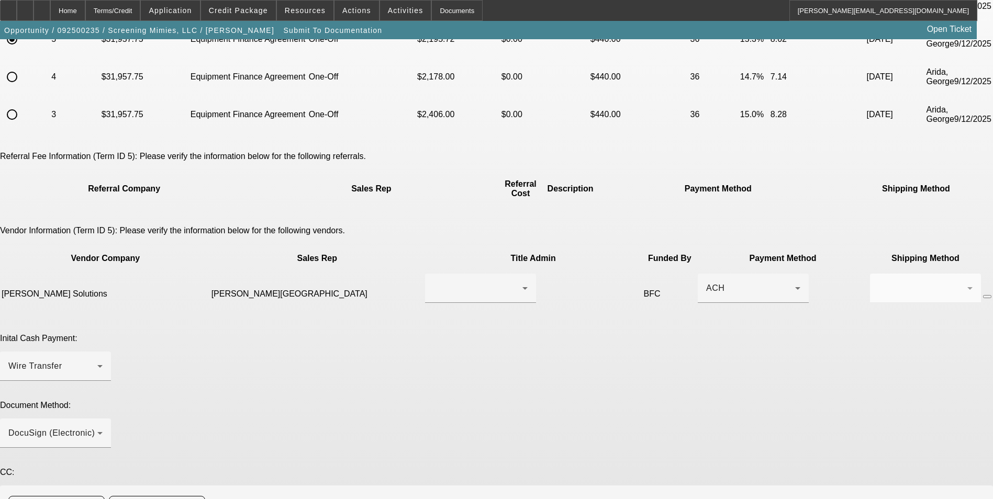
type textarea "r"
paste textarea "(509) 453-3853"
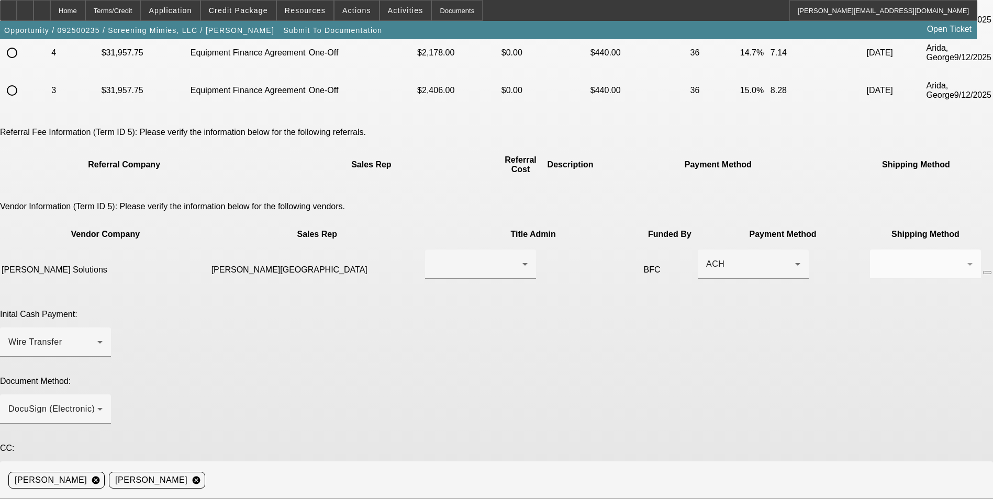
scroll to position [222, 0]
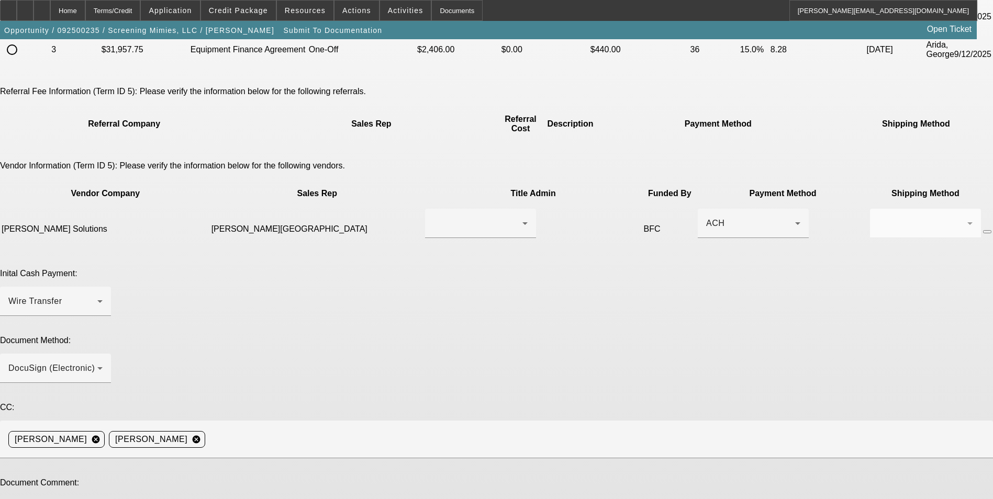
type textarea "Ready for EFA docs. Doc call can be done to Martha at (509) 453-3853. Thanks"
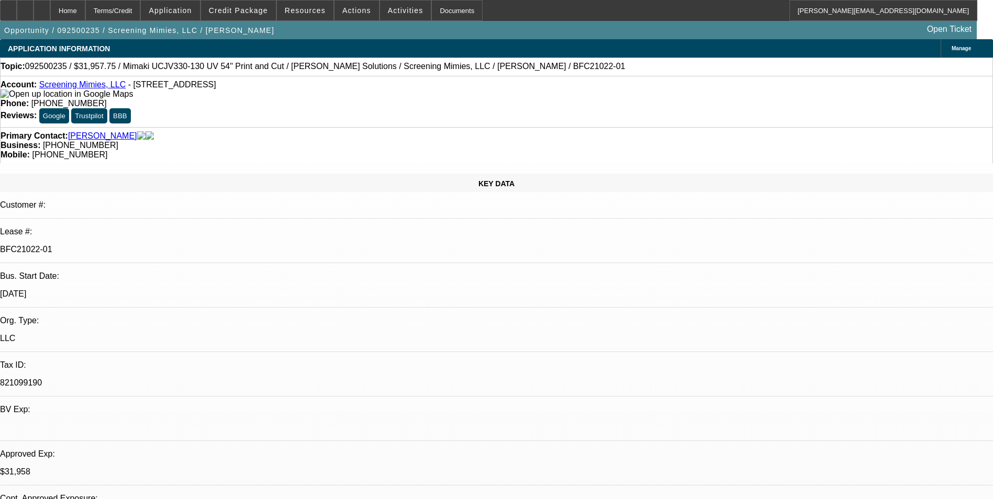
select select "0"
select select "2"
select select "0"
select select "6"
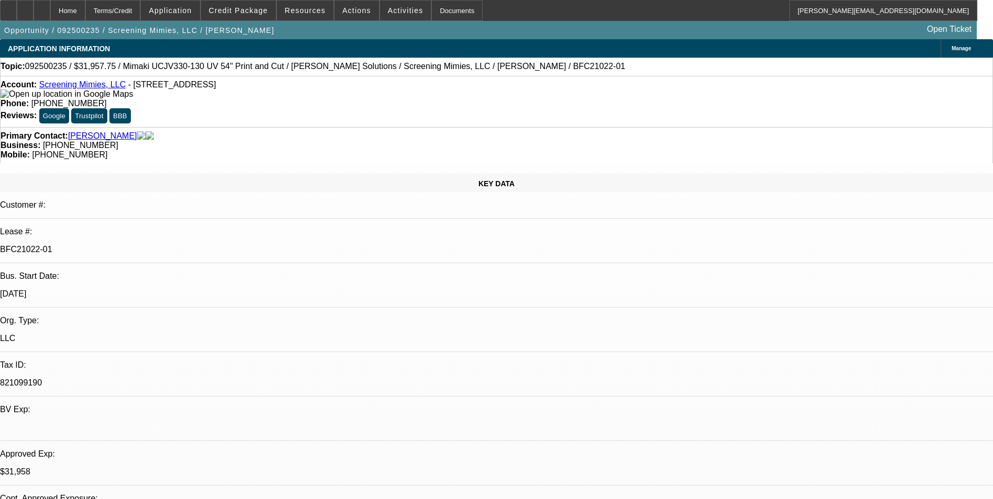
select select "0"
select select "2"
select select "0"
select select "6"
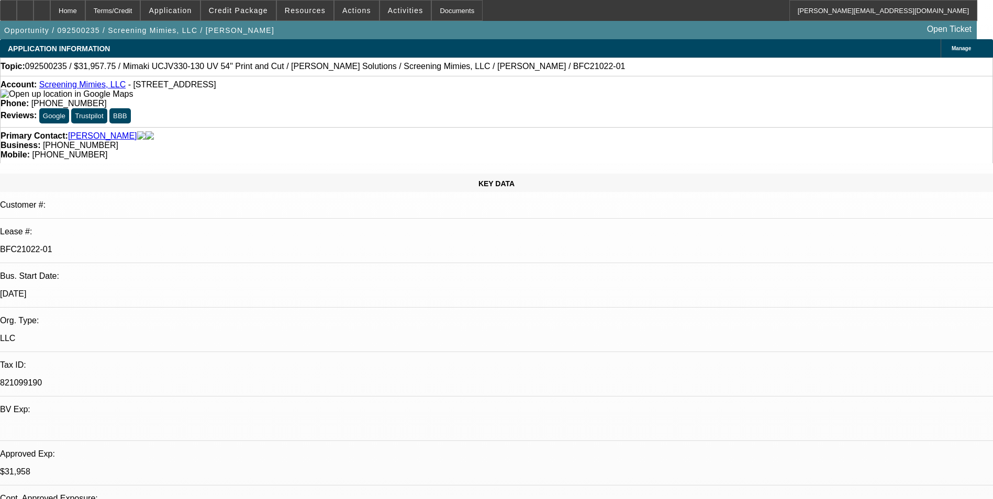
select select "0"
select select "2"
select select "0"
select select "6"
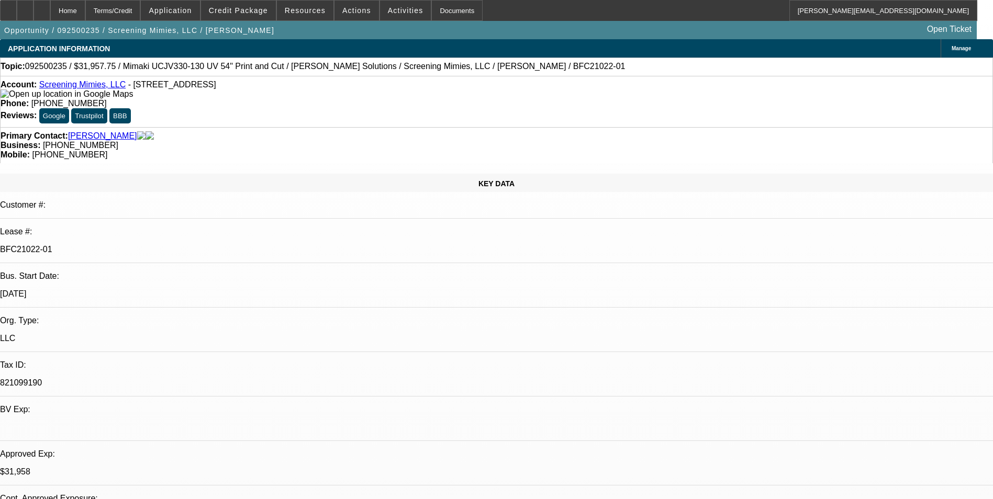
select select "0"
select select "2"
select select "0"
select select "6"
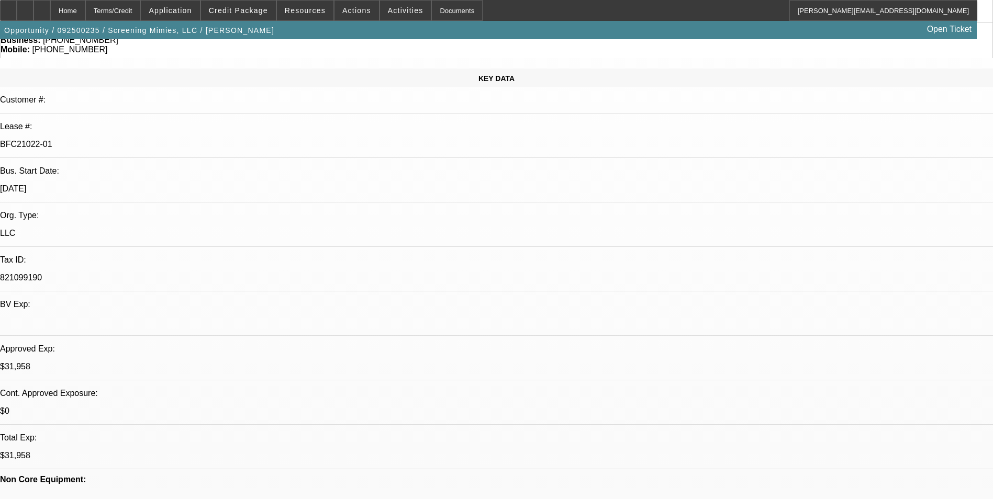
scroll to position [105, 0]
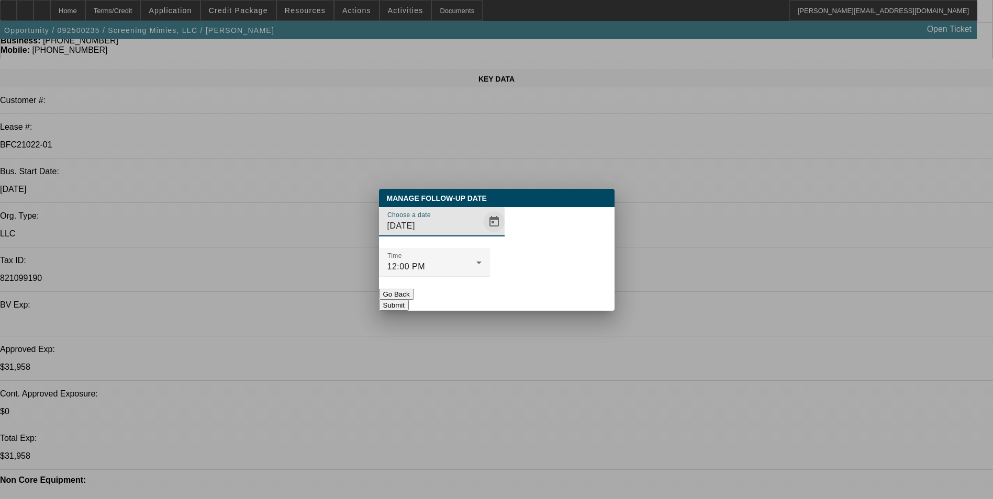
click at [482, 235] on span "Open calendar" at bounding box center [494, 221] width 25 height 25
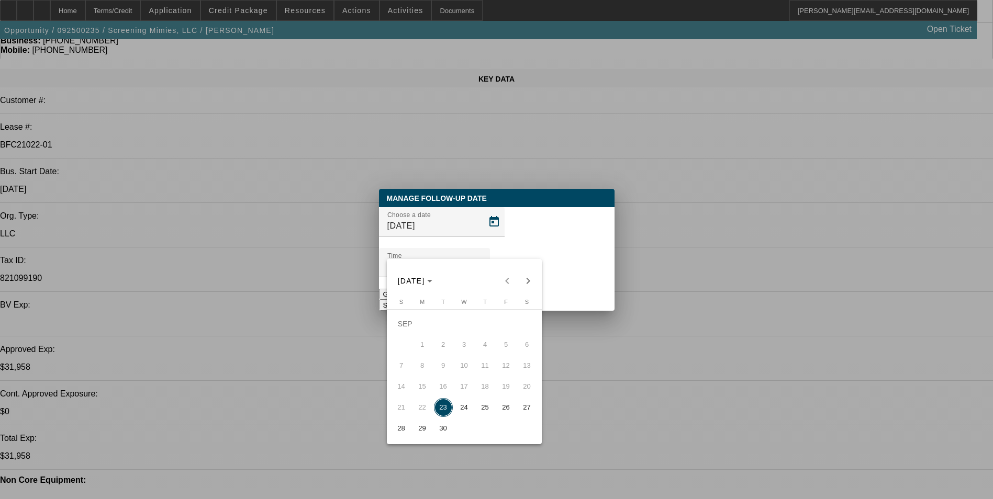
click at [486, 414] on span "25" at bounding box center [485, 407] width 19 height 19
type input "9/25/2025"
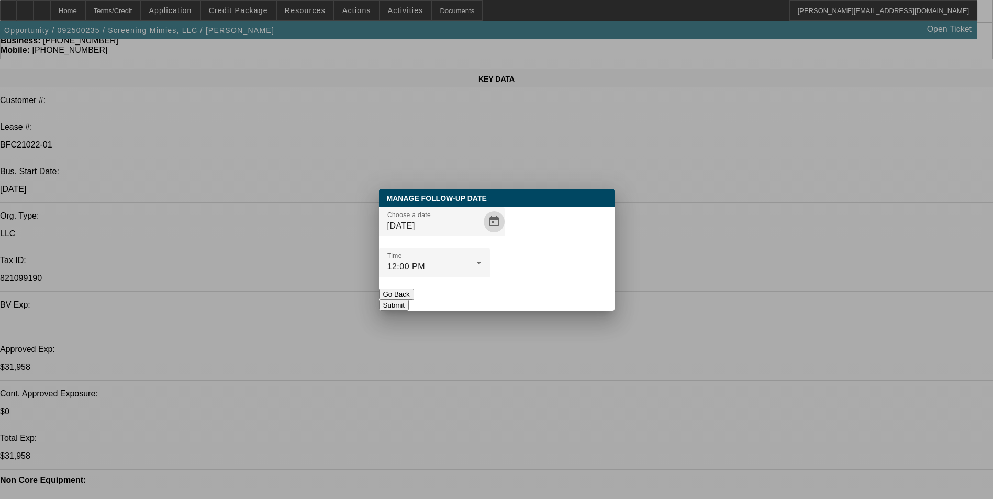
click at [409, 300] on button "Submit" at bounding box center [394, 305] width 30 height 11
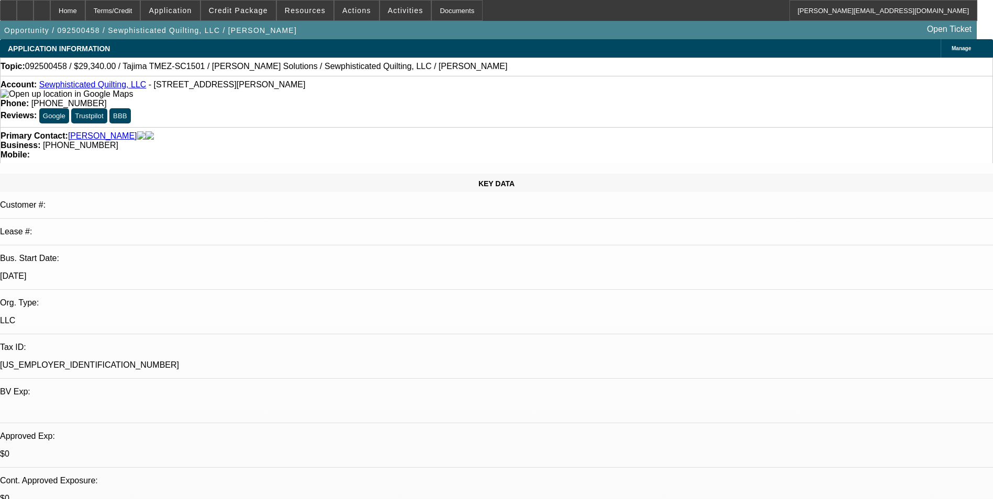
select select "0"
select select "2"
select select "0.1"
select select "1"
select select "2"
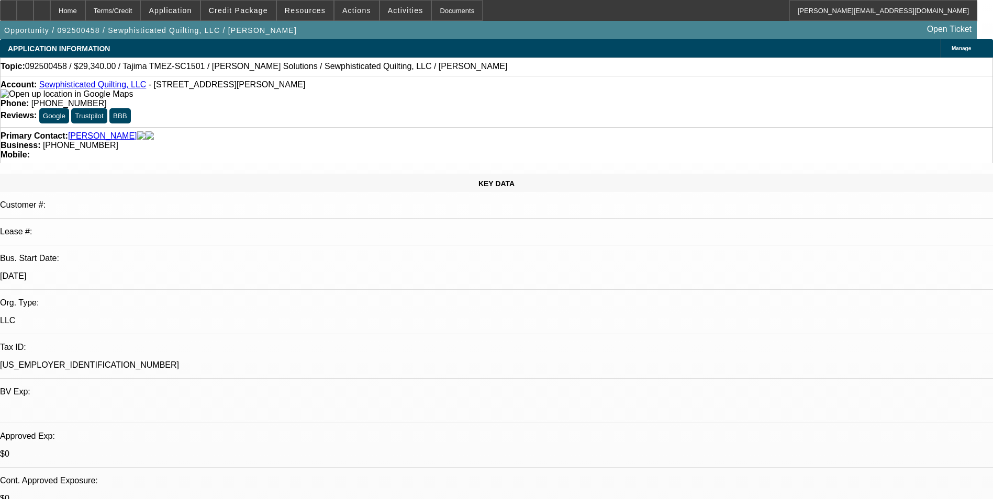
select select "4"
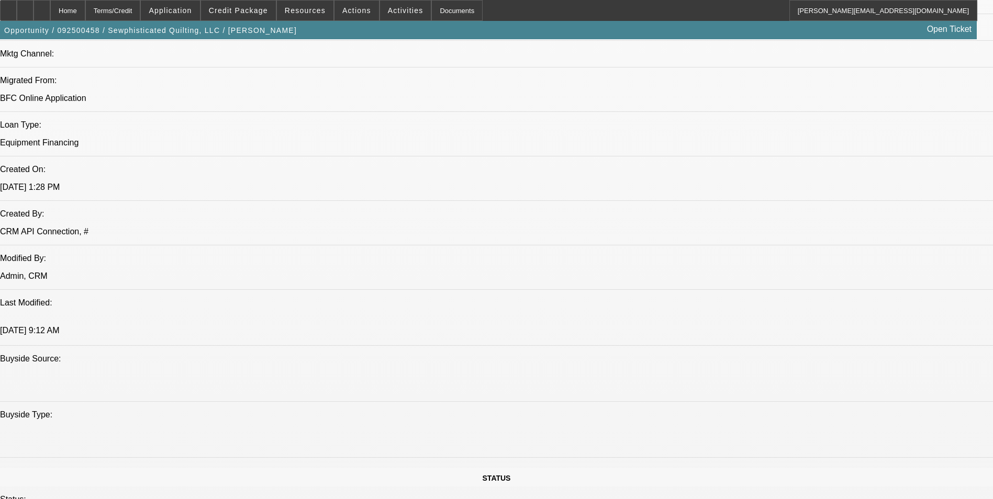
scroll to position [733, 0]
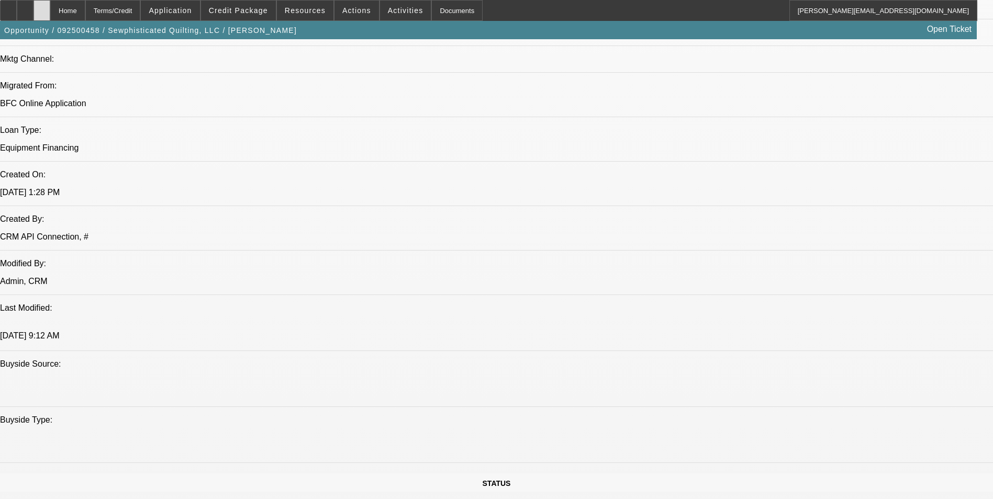
click at [50, 15] on div at bounding box center [42, 10] width 17 height 21
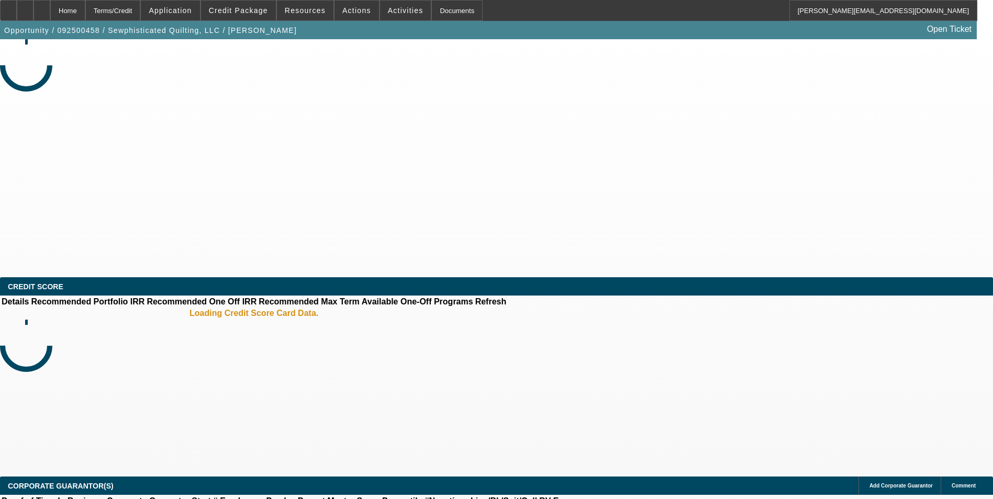
select select "0"
select select "2"
select select "0.1"
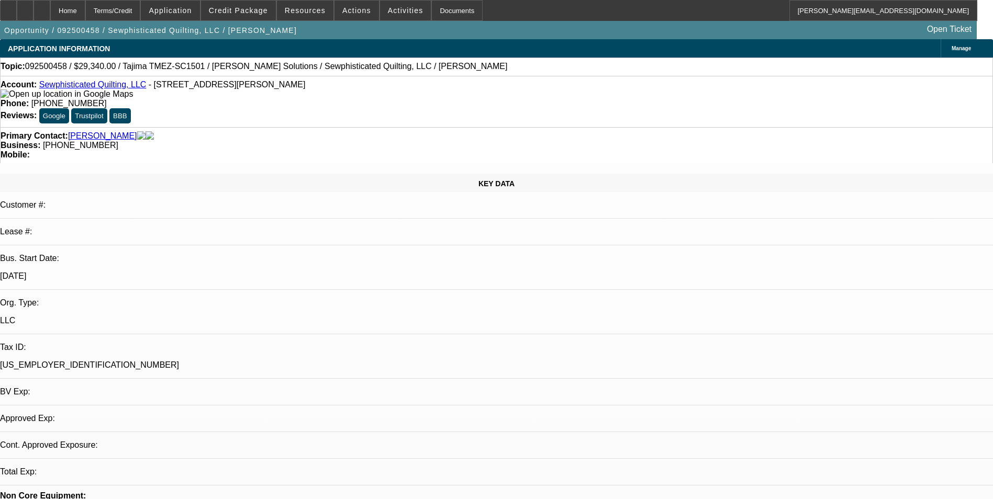
select select "1"
select select "2"
select select "4"
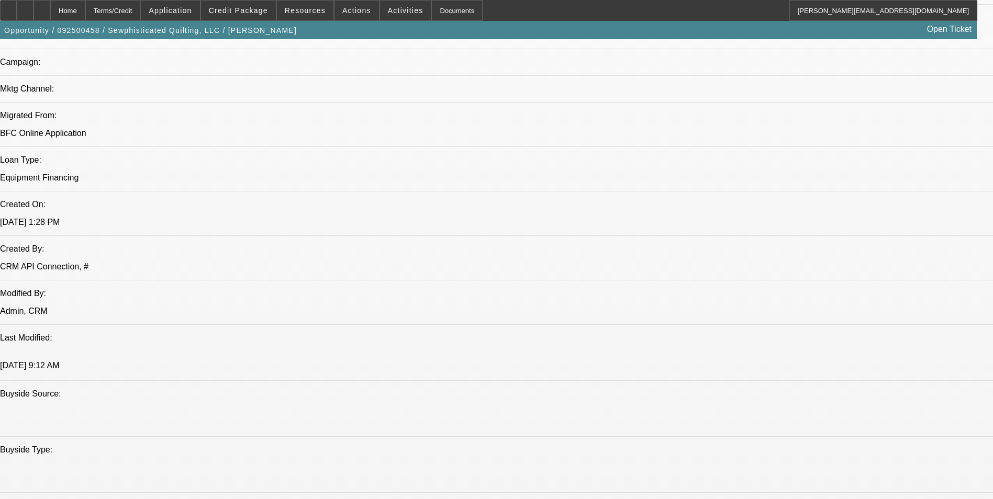
scroll to position [680, 0]
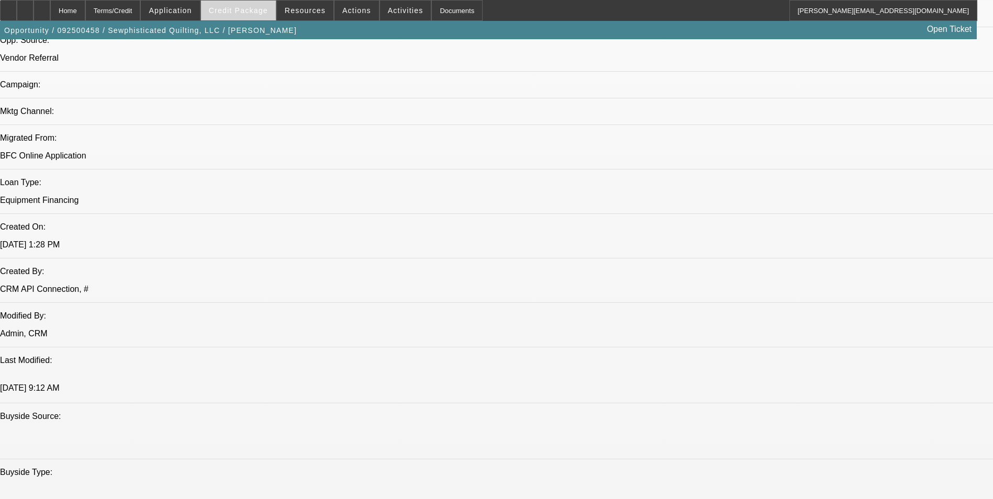
click at [253, 10] on span "Credit Package" at bounding box center [238, 10] width 59 height 8
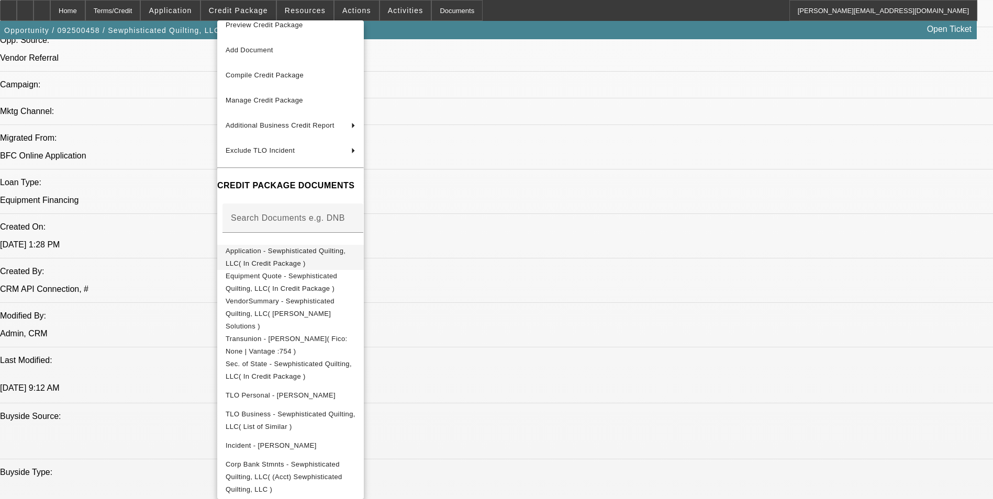
scroll to position [15, 0]
click at [355, 494] on span "Bank Statements - [PERSON_NAME]( (PG) [PERSON_NAME] )" at bounding box center [291, 506] width 130 height 25
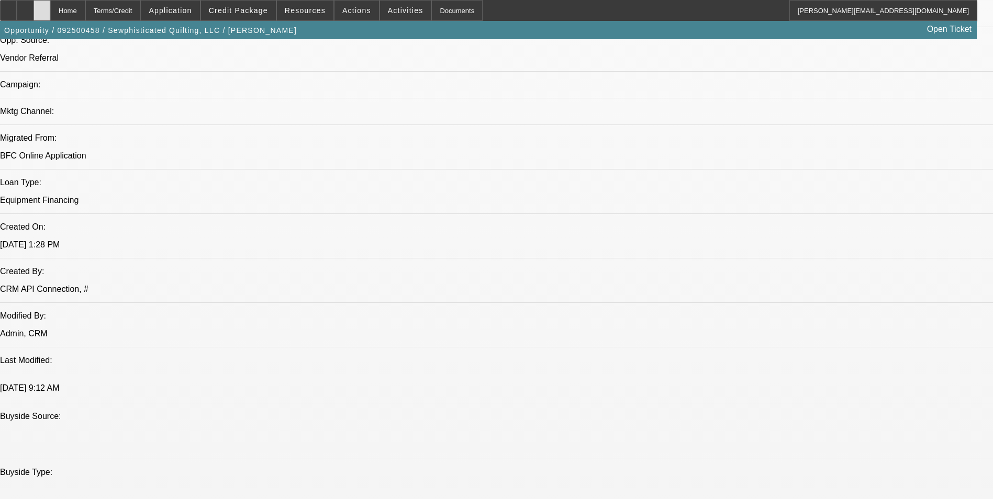
click at [50, 16] on div at bounding box center [42, 10] width 17 height 21
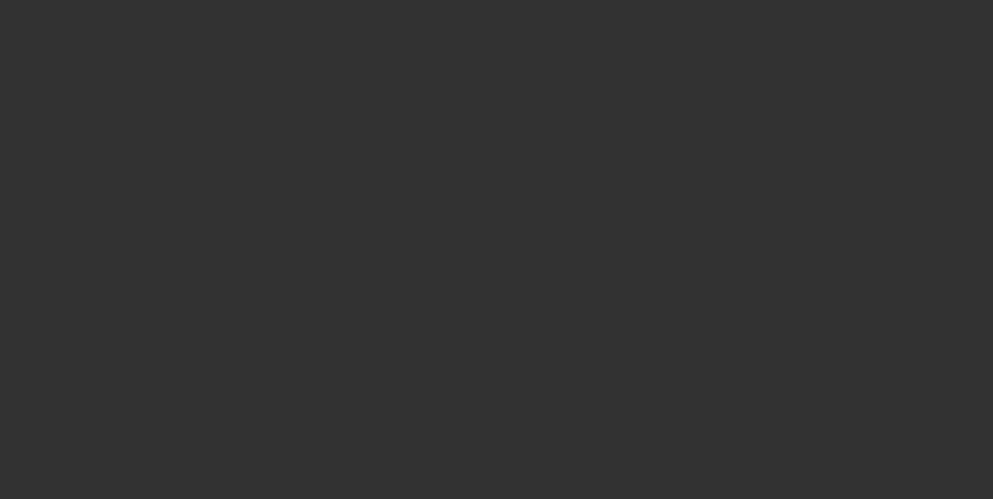
select select "0"
select select "2"
select select "0.1"
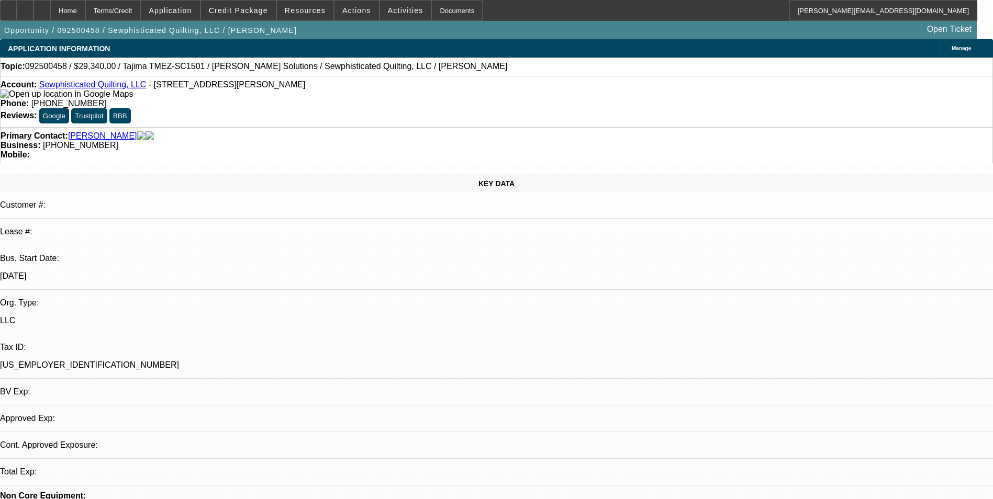
select select "1"
select select "2"
select select "4"
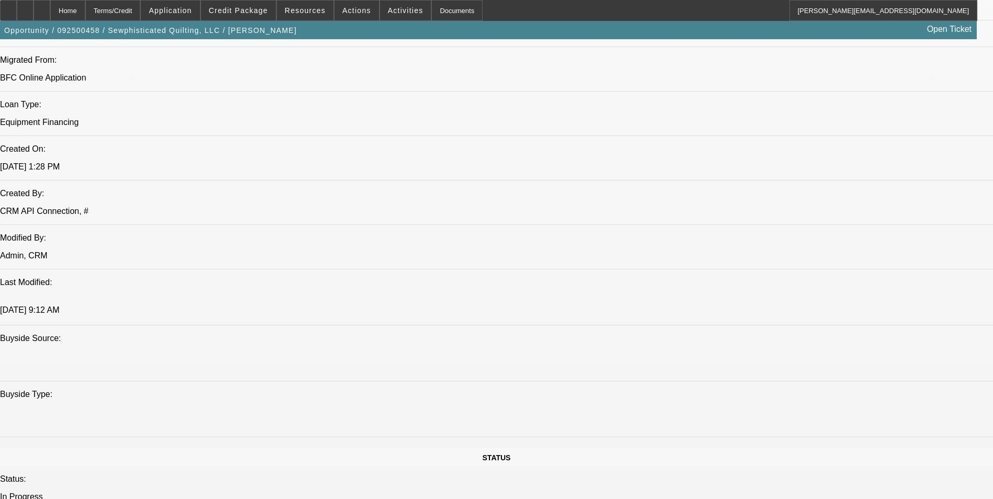
scroll to position [733, 0]
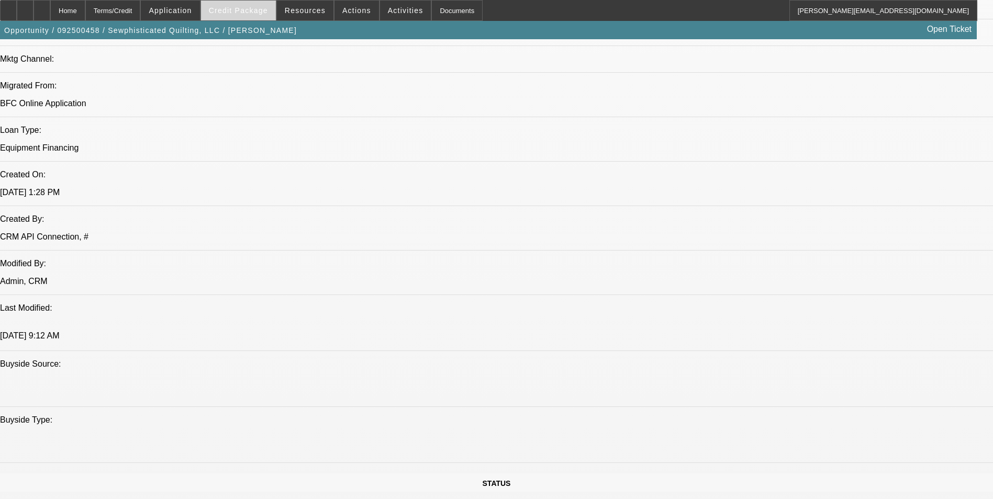
click at [256, 13] on span "Credit Package" at bounding box center [238, 10] width 59 height 8
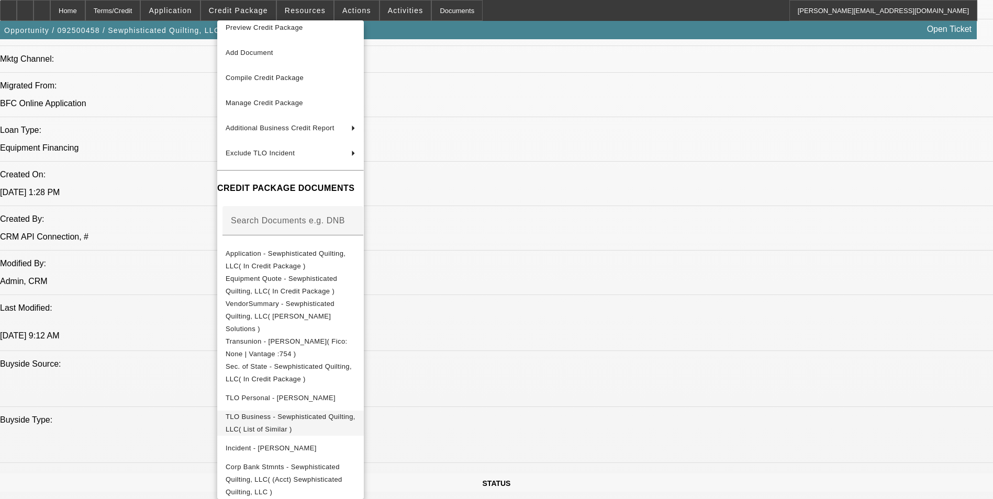
scroll to position [15, 0]
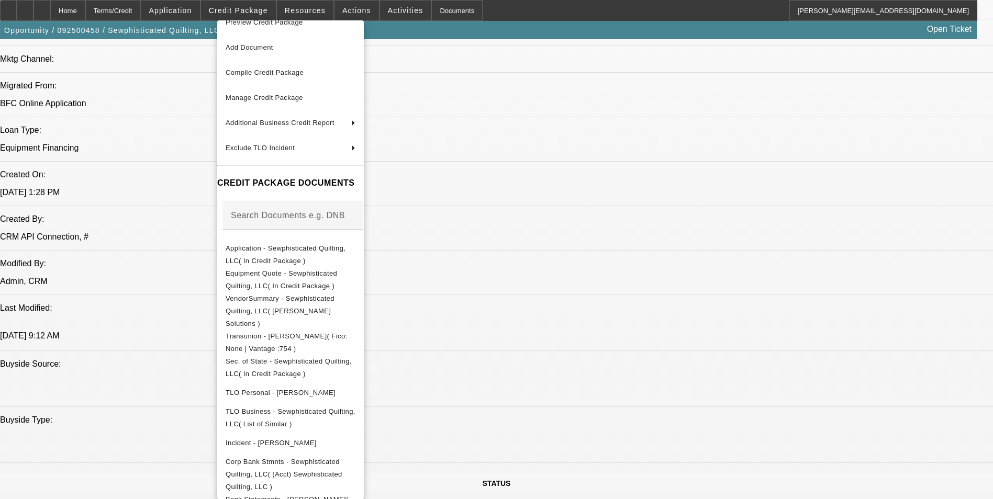
click at [611, 237] on div at bounding box center [496, 249] width 993 height 499
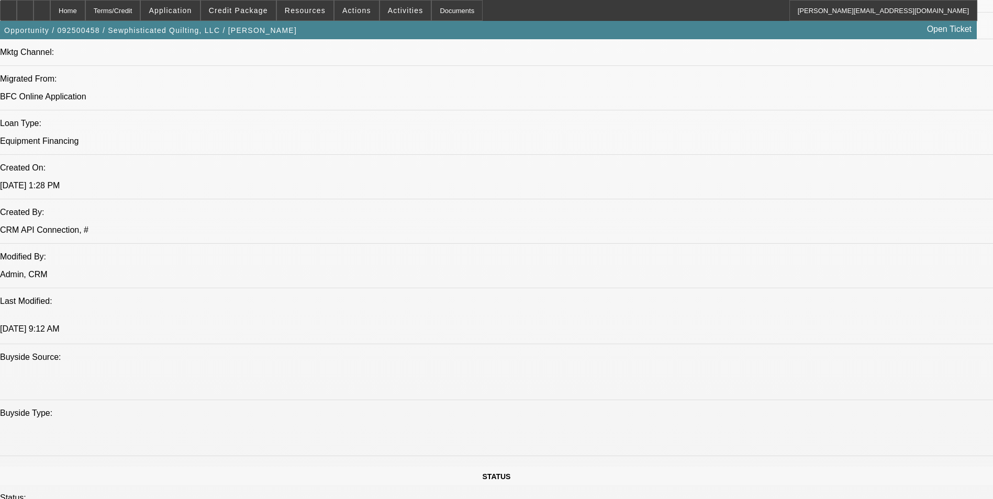
scroll to position [733, 0]
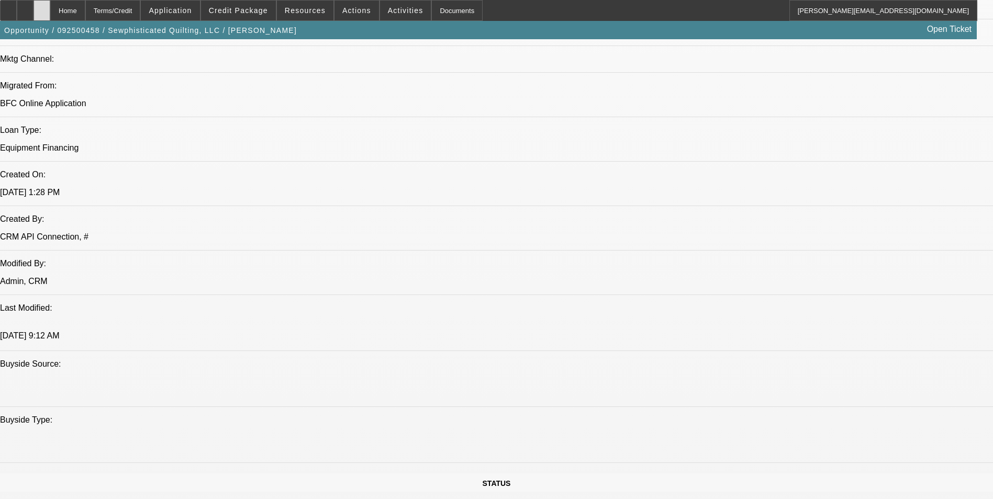
click at [42, 7] on icon at bounding box center [42, 7] width 0 height 0
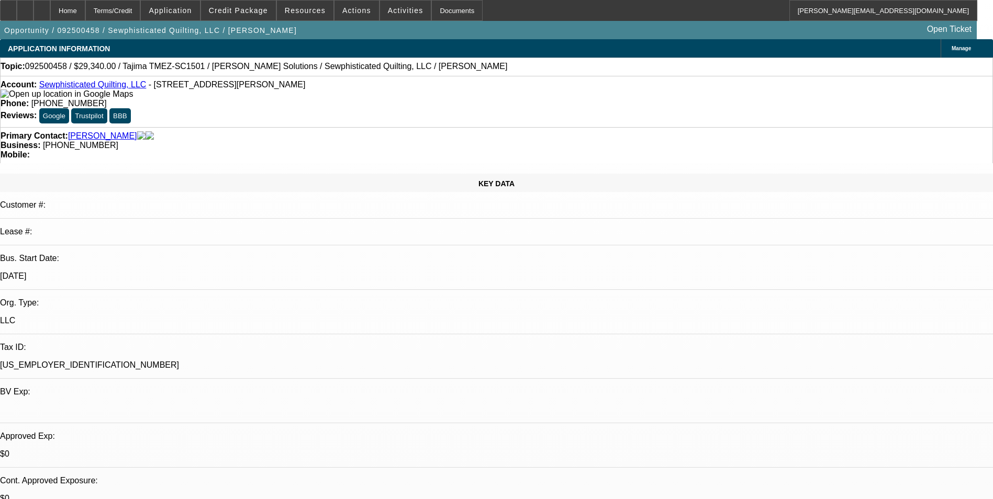
select select "0"
select select "2"
select select "0.1"
select select "1"
select select "2"
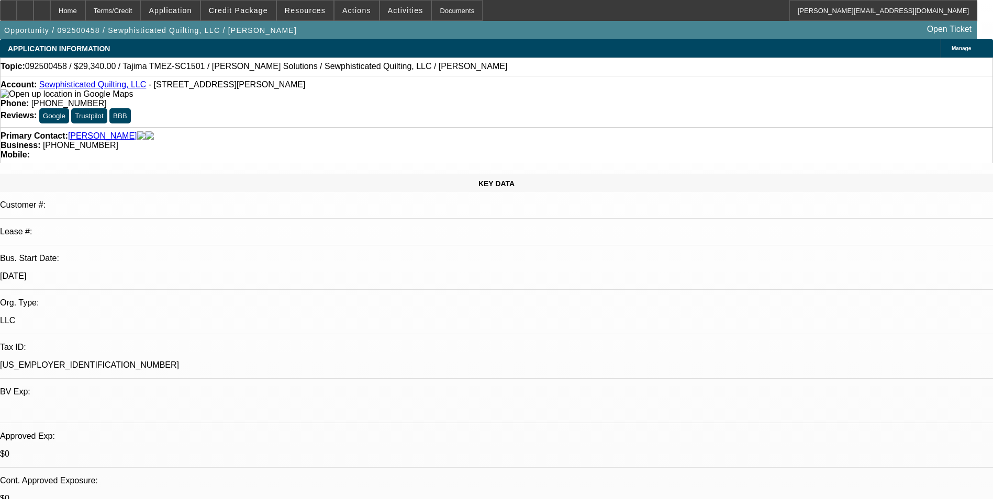
select select "4"
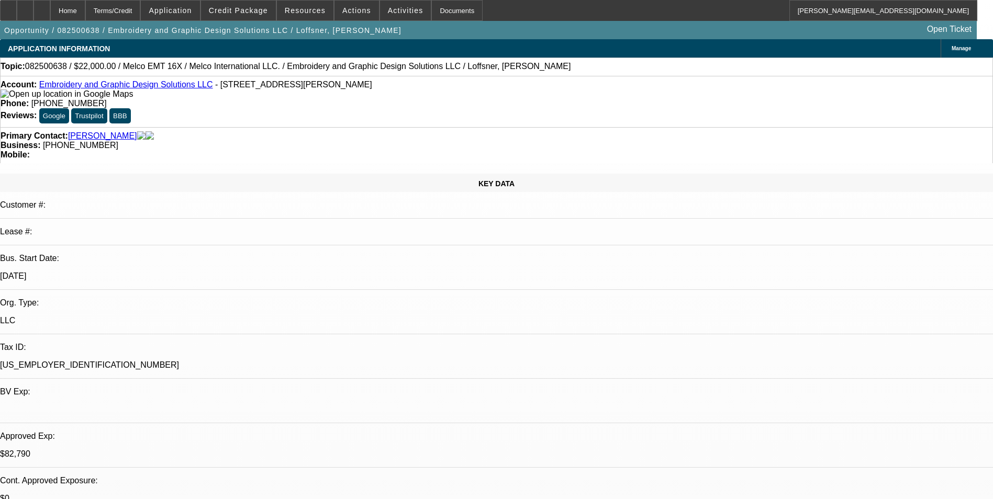
select select "0"
select select "2"
select select "0"
select select "6"
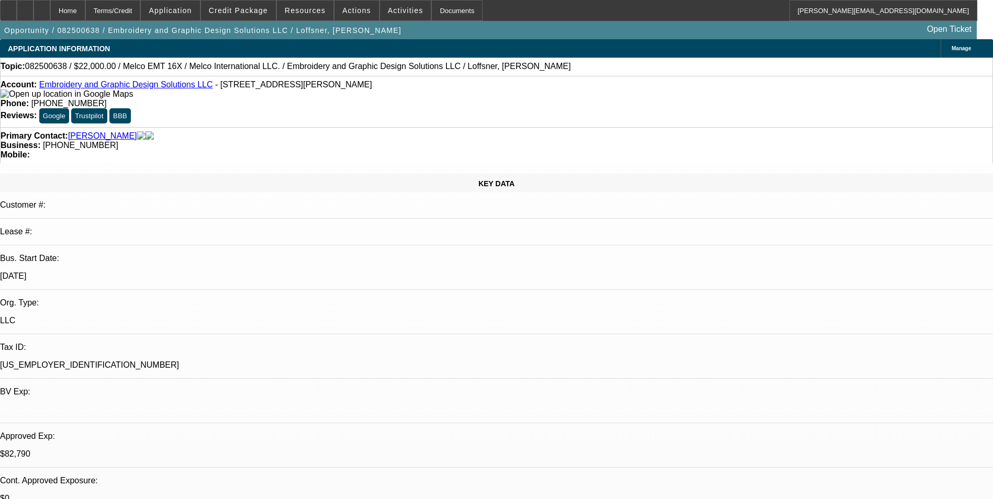
select select "0"
select select "2"
select select "0"
select select "6"
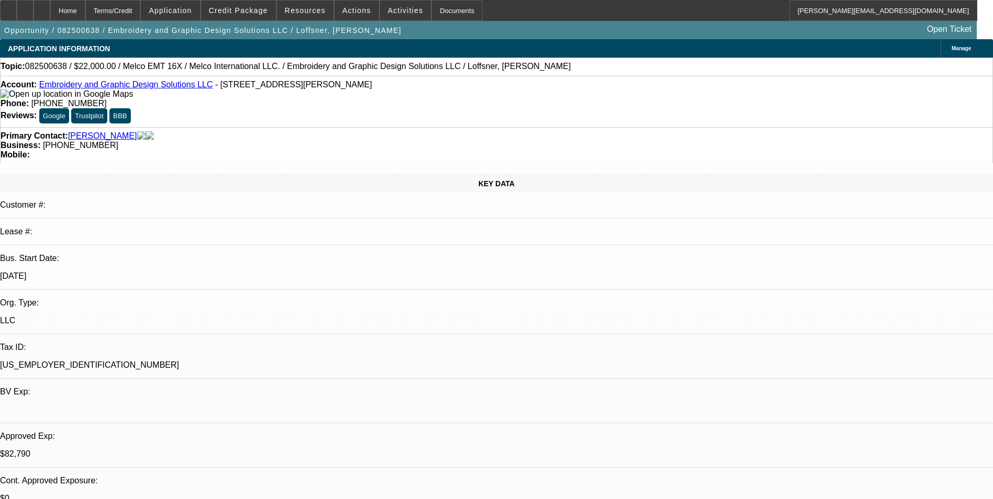
select select "0"
select select "2"
select select "0"
select select "6"
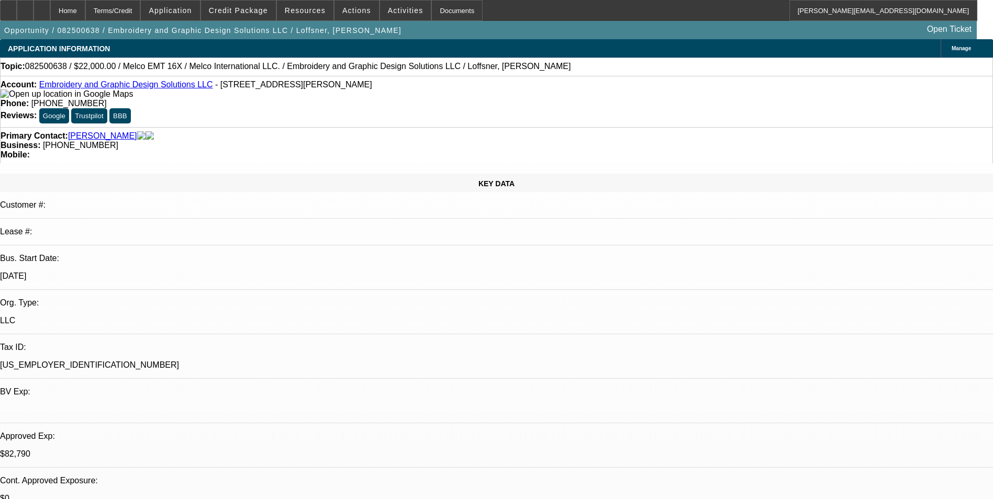
select select "0"
select select "2"
select select "0"
select select "6"
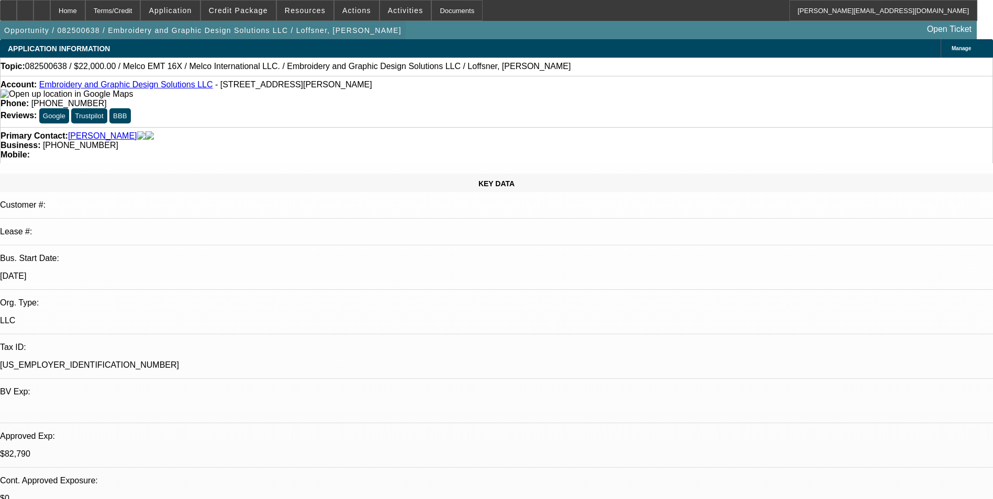
scroll to position [1570, 0]
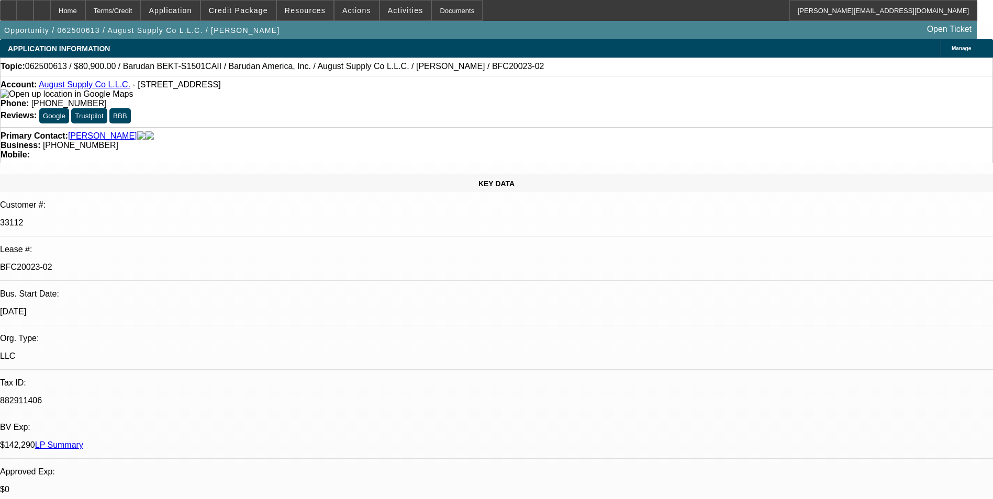
select select "0"
select select "2"
select select "0.1"
select select "4"
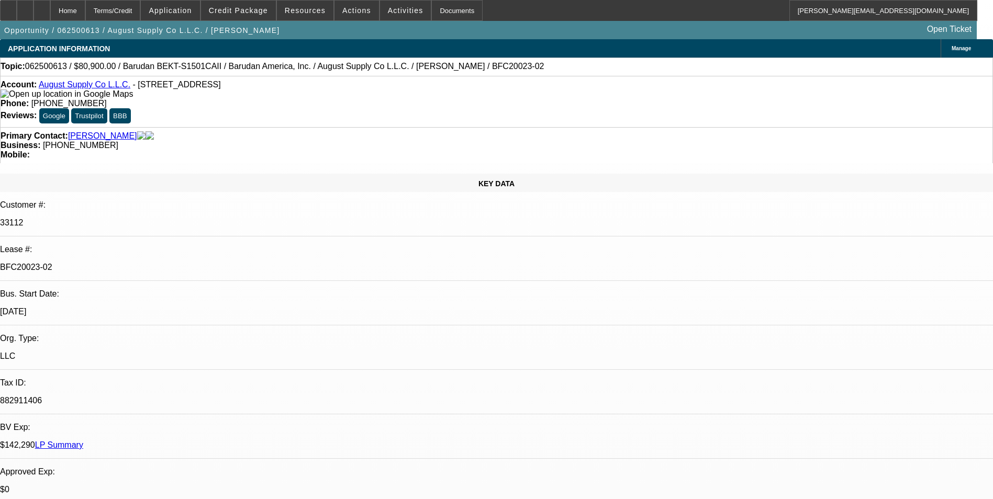
select select "0"
select select "2"
select select "0.1"
select select "4"
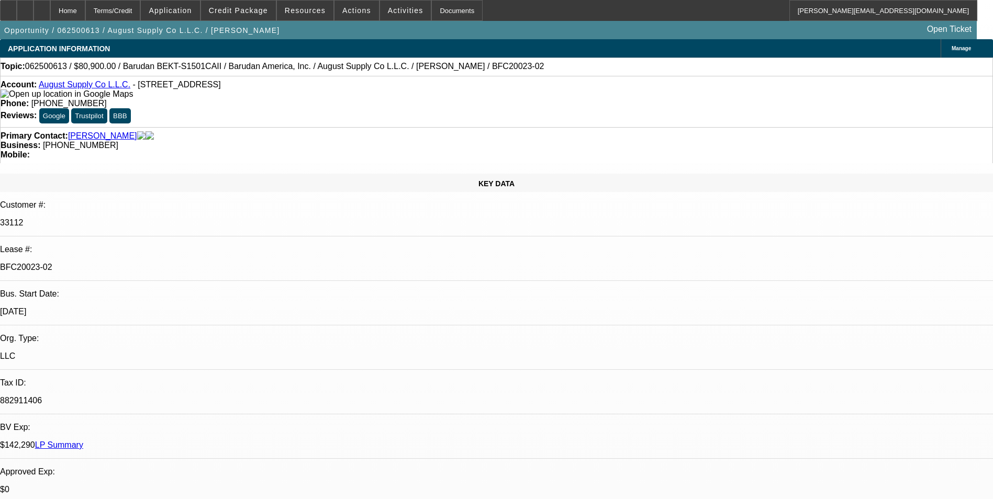
select select "0"
select select "2"
select select "0.1"
select select "4"
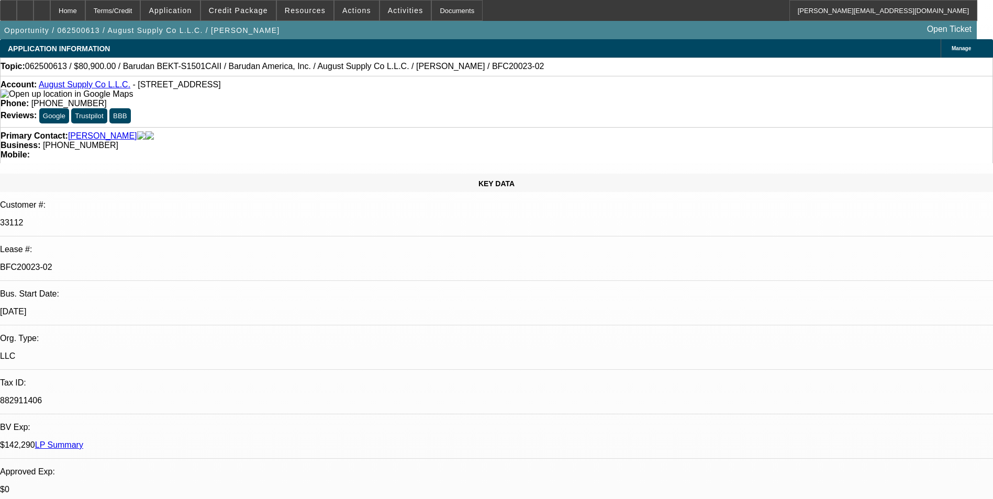
select select "0"
select select "2"
select select "0.1"
select select "4"
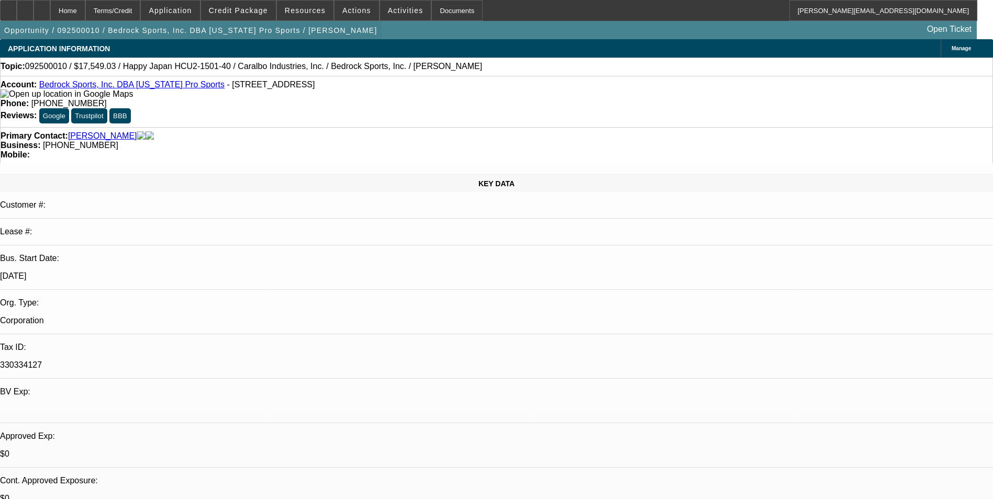
select select "0"
select select "2"
select select "0.1"
select select "0"
select select "2"
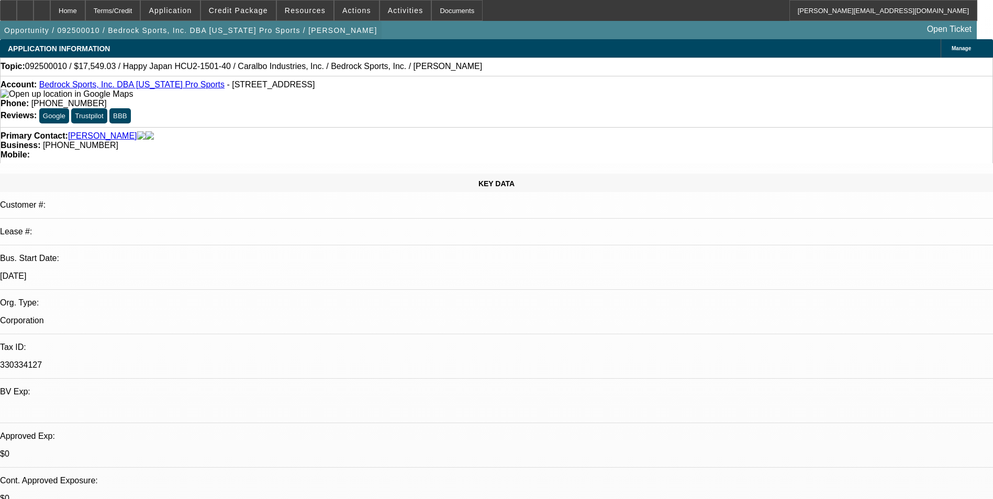
select select "0.1"
select select "0"
select select "2"
select select "0.1"
select select "0"
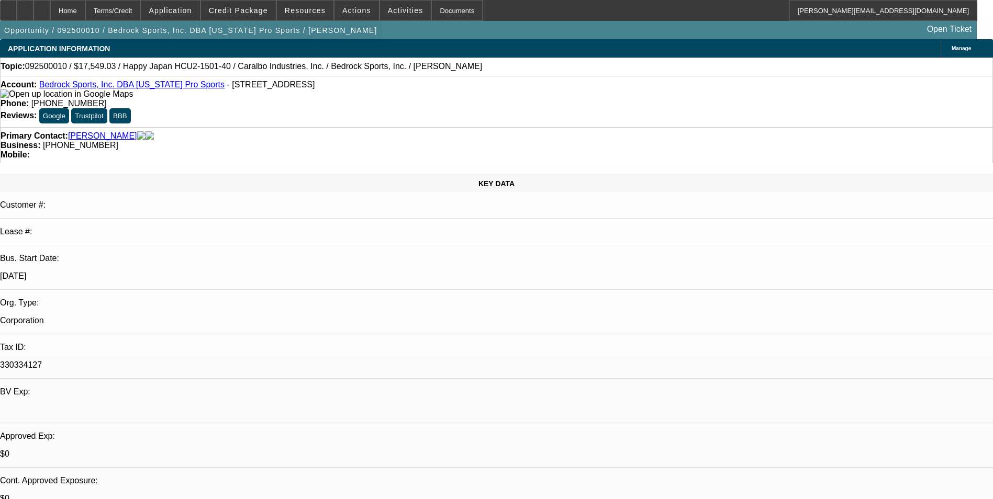
select select "2"
select select "0.1"
select select "1"
select select "2"
select select "4"
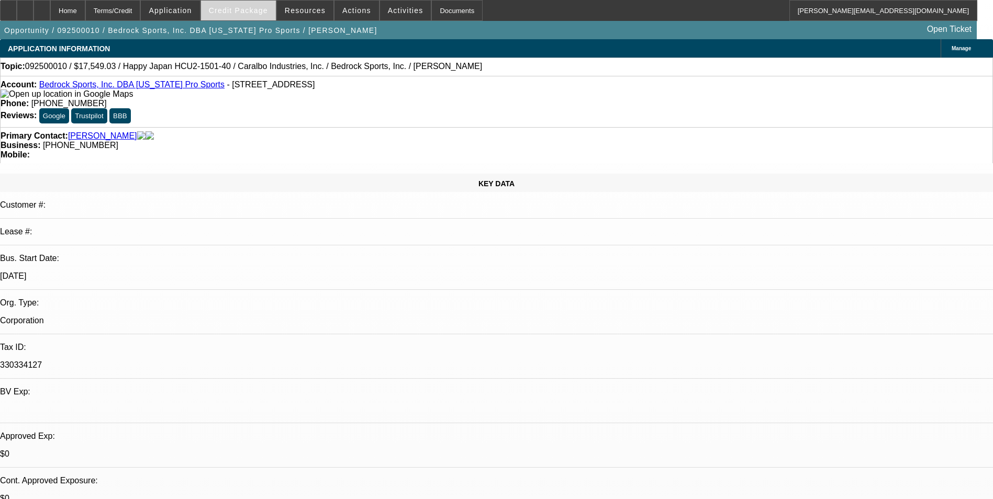
select select "1"
select select "2"
select select "4"
select select "1"
select select "2"
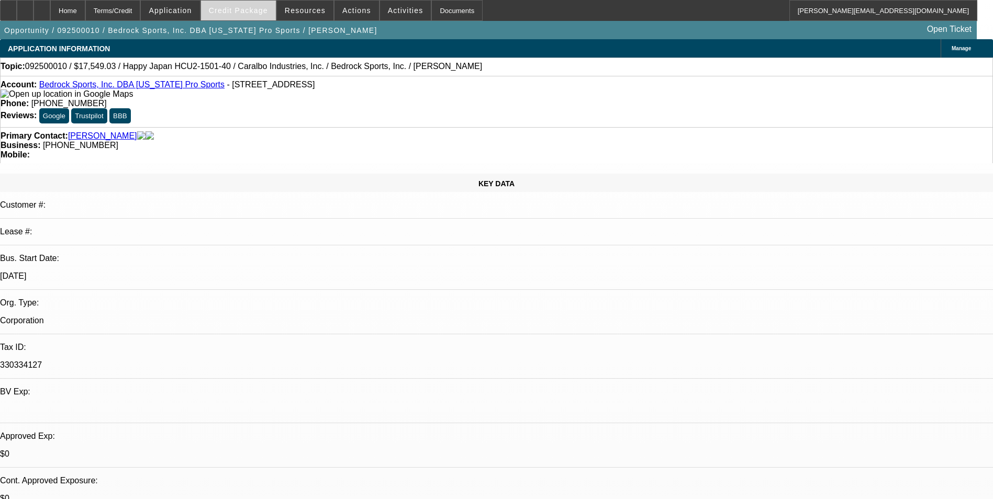
select select "4"
select select "1"
select select "2"
select select "4"
click at [238, 10] on span "Credit Package" at bounding box center [238, 10] width 59 height 8
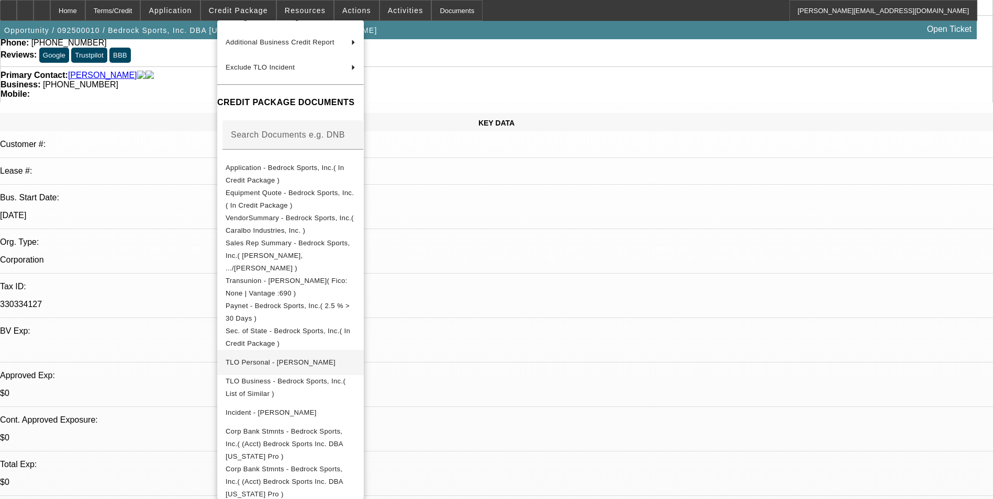
scroll to position [157, 0]
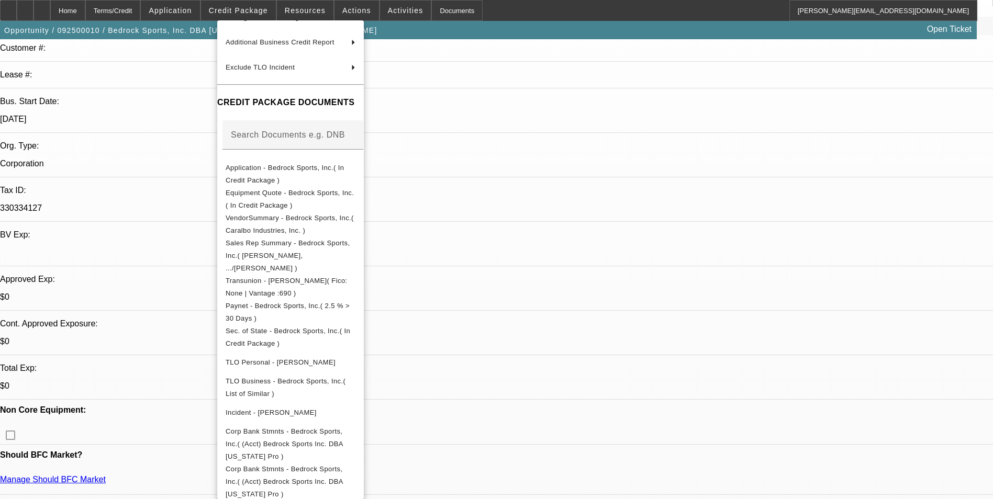
click at [551, 395] on div at bounding box center [496, 249] width 993 height 499
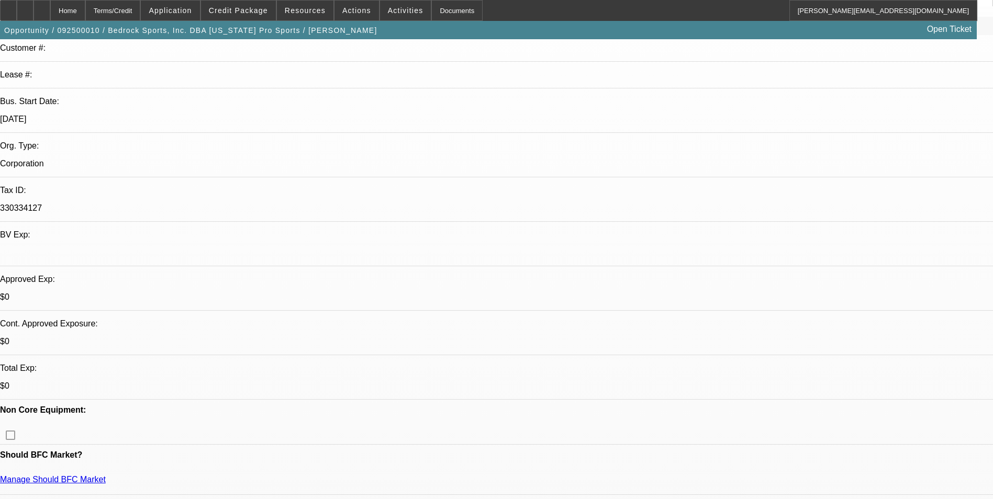
drag, startPoint x: 775, startPoint y: 169, endPoint x: 775, endPoint y: 162, distance: 6.8
drag, startPoint x: 775, startPoint y: 162, endPoint x: 754, endPoint y: 141, distance: 30.0
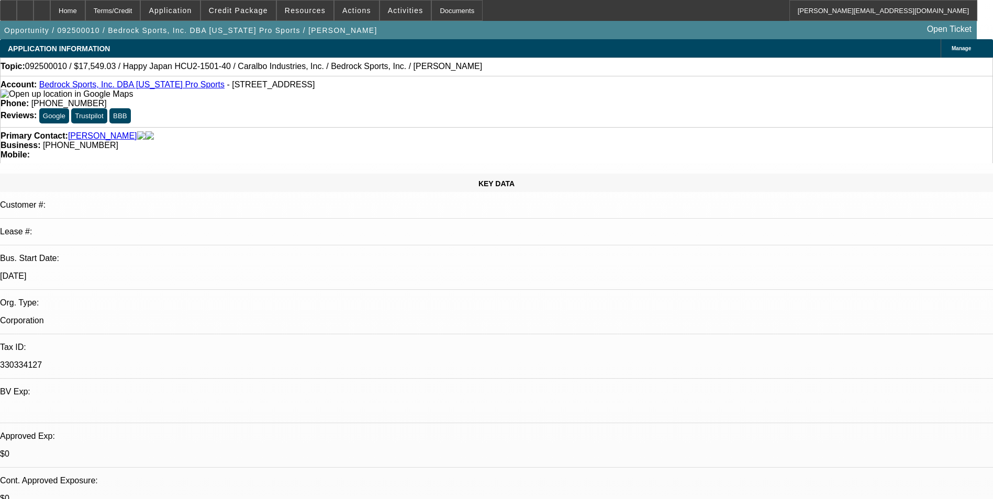
scroll to position [0, 0]
drag, startPoint x: 806, startPoint y: 114, endPoint x: 790, endPoint y: 93, distance: 26.5
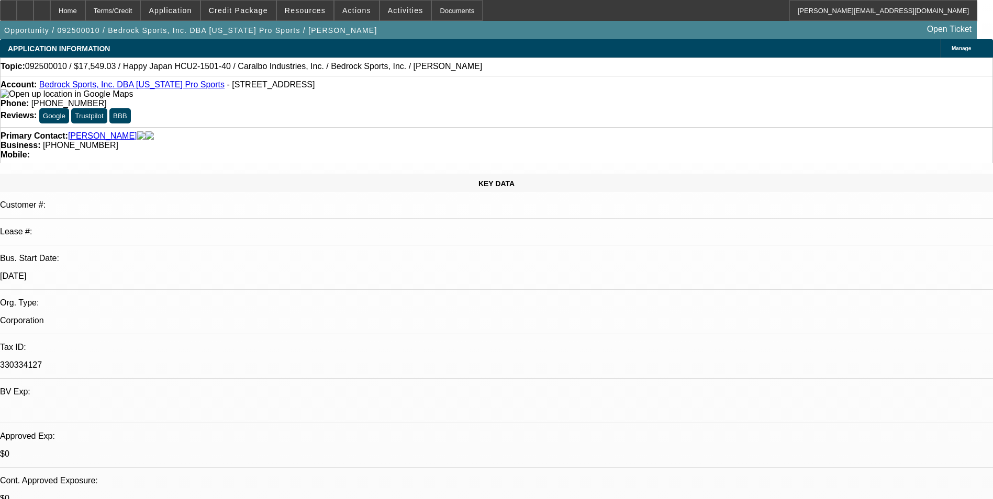
click at [13, 14] on div at bounding box center [8, 10] width 17 height 21
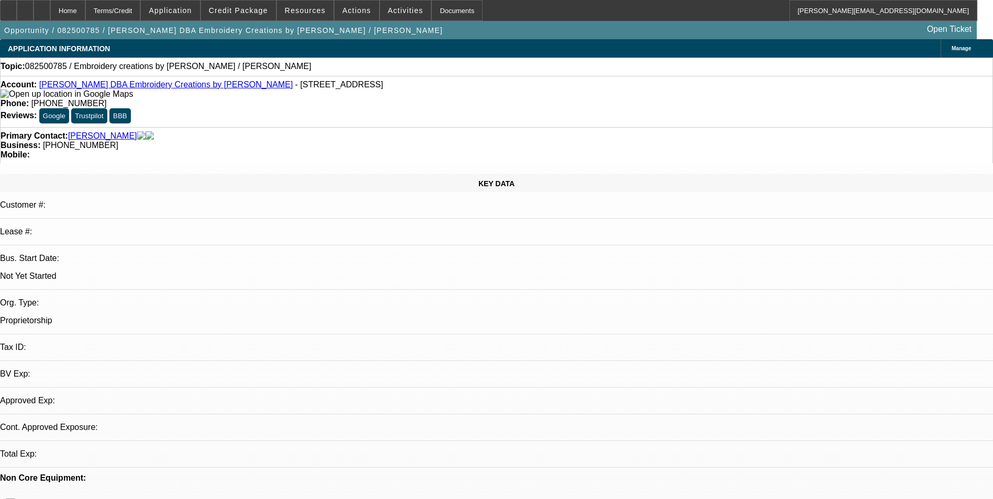
select select "0"
select select "2"
select select "0.1"
select select "4"
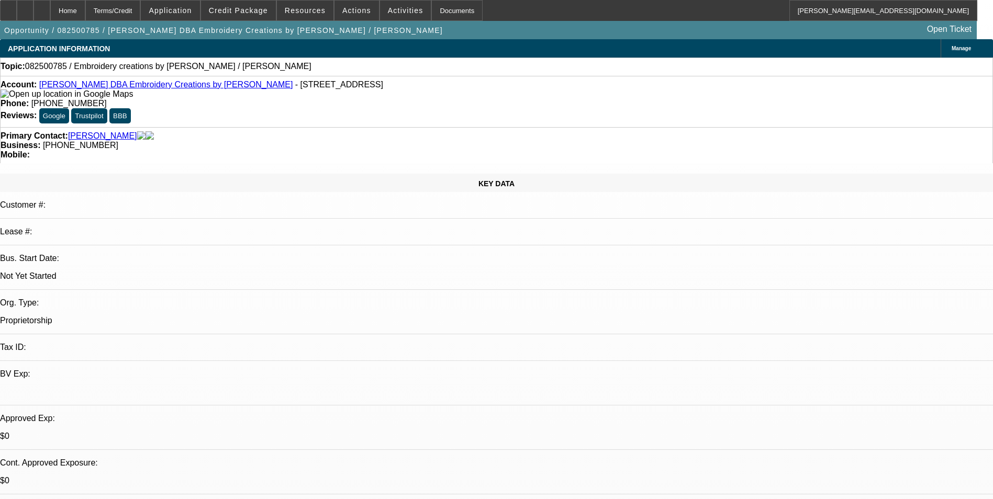
click at [245, 11] on span "Credit Package" at bounding box center [238, 10] width 59 height 8
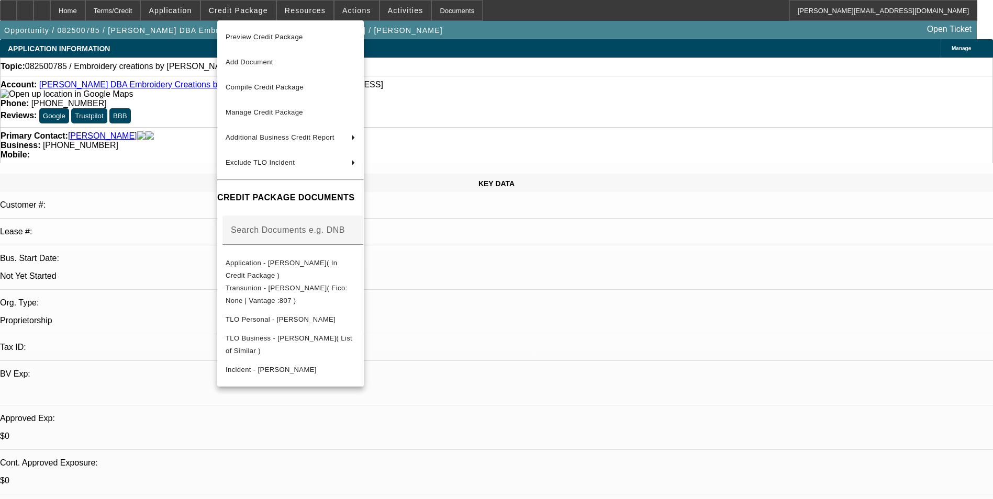
click at [577, 130] on div at bounding box center [496, 249] width 993 height 499
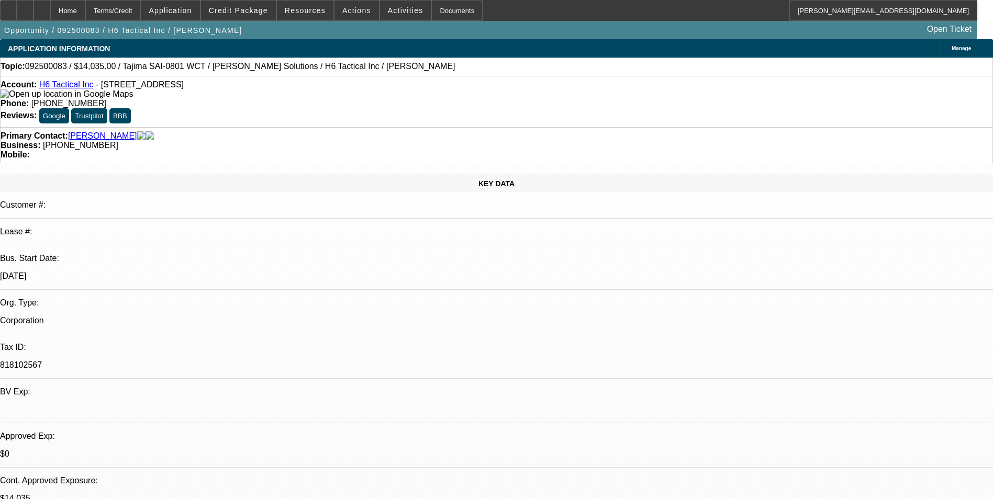
select select "0"
select select "2"
select select "0"
select select "2"
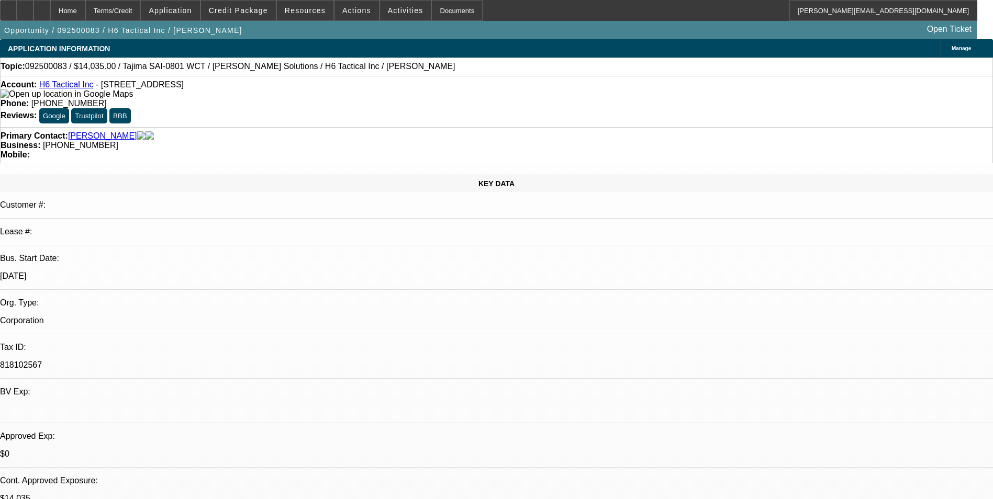
select select "0"
select select "2"
select select "0"
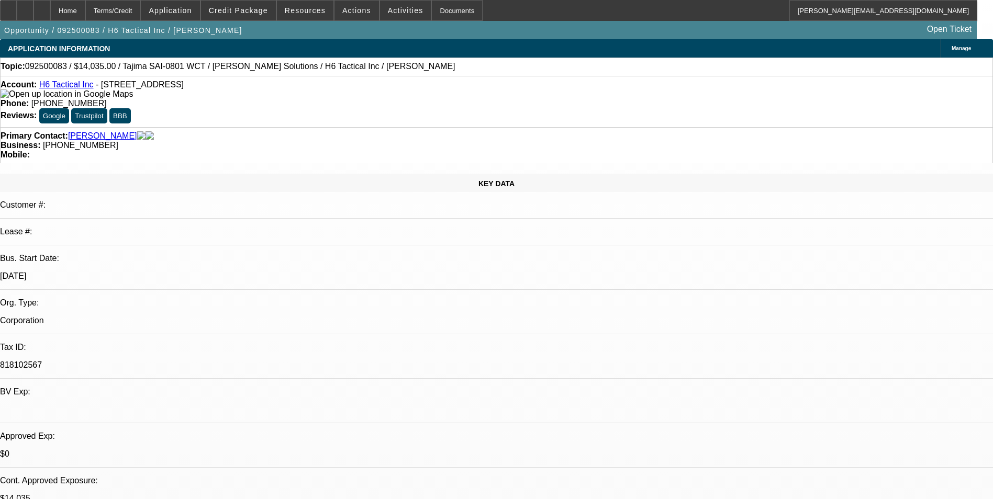
select select "2"
select select "0"
select select "1"
select select "2"
select select "6"
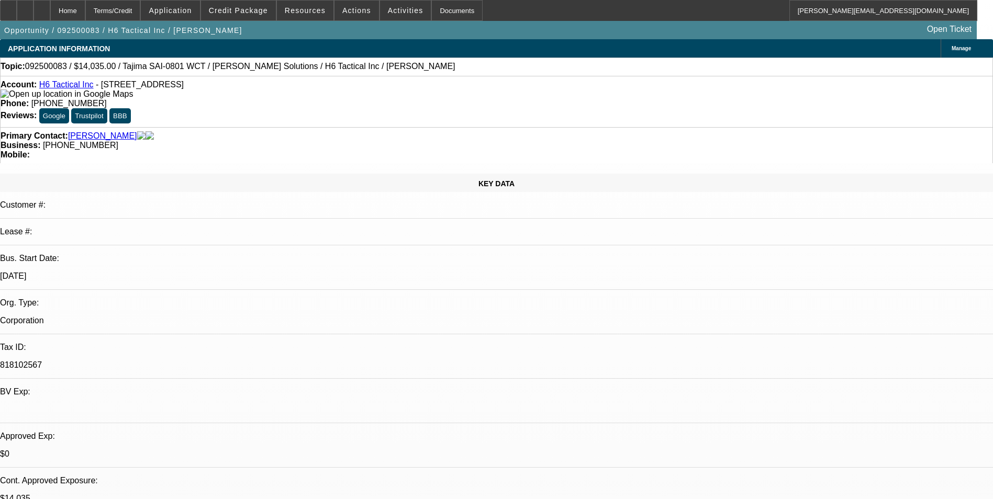
select select "1"
select select "2"
select select "6"
select select "1"
select select "2"
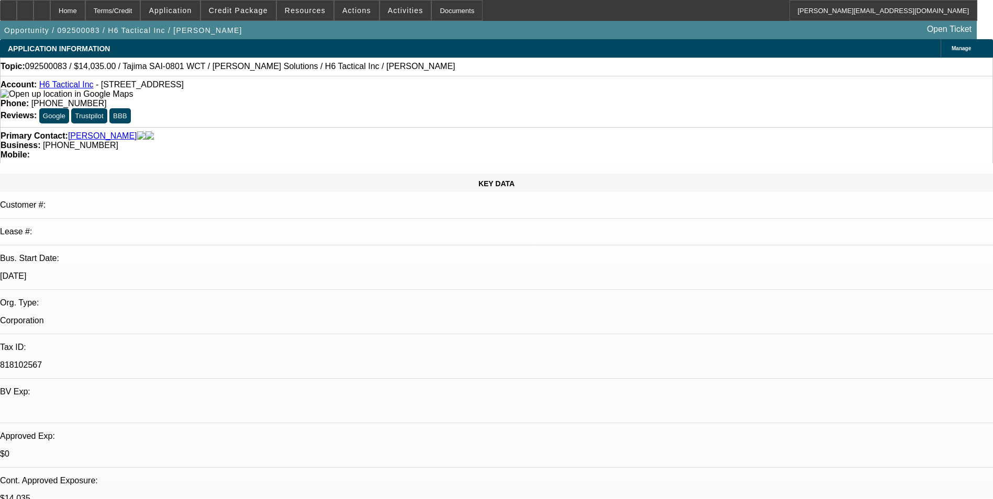
select select "6"
select select "1"
select select "2"
select select "6"
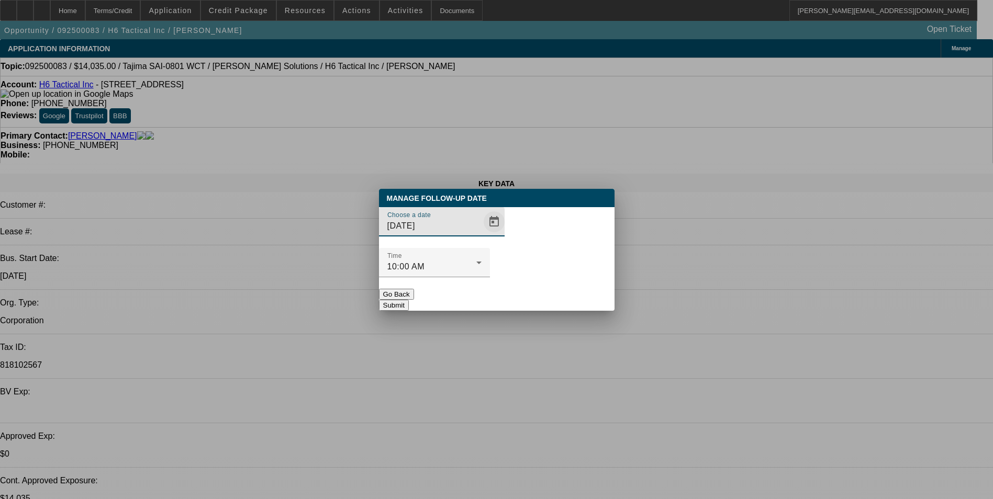
click at [482, 235] on span "Open calendar" at bounding box center [494, 221] width 25 height 25
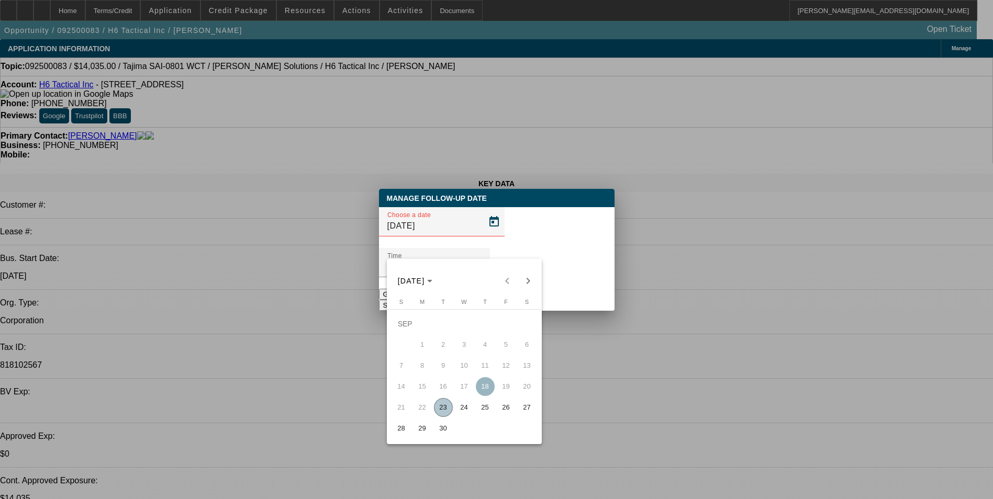
click at [483, 412] on span "25" at bounding box center [485, 407] width 19 height 19
type input "[DATE]"
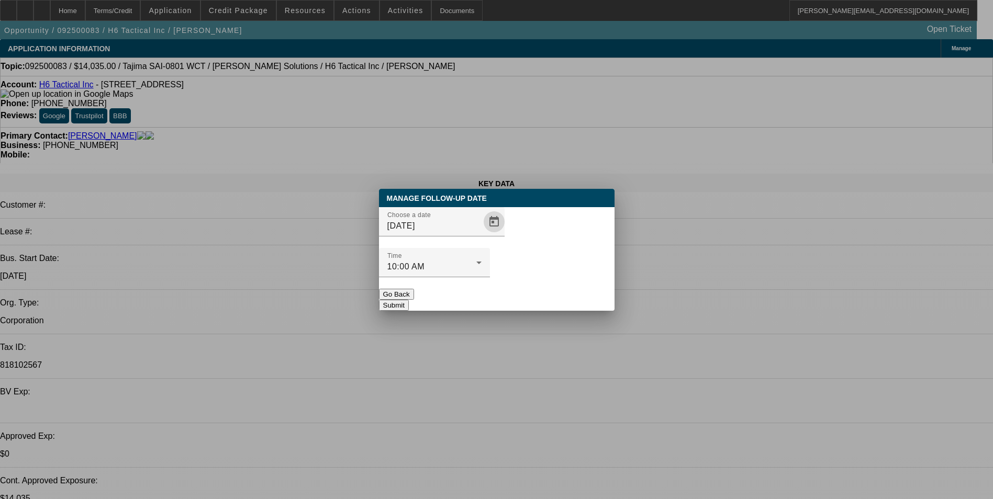
click at [409, 300] on button "Submit" at bounding box center [394, 305] width 30 height 11
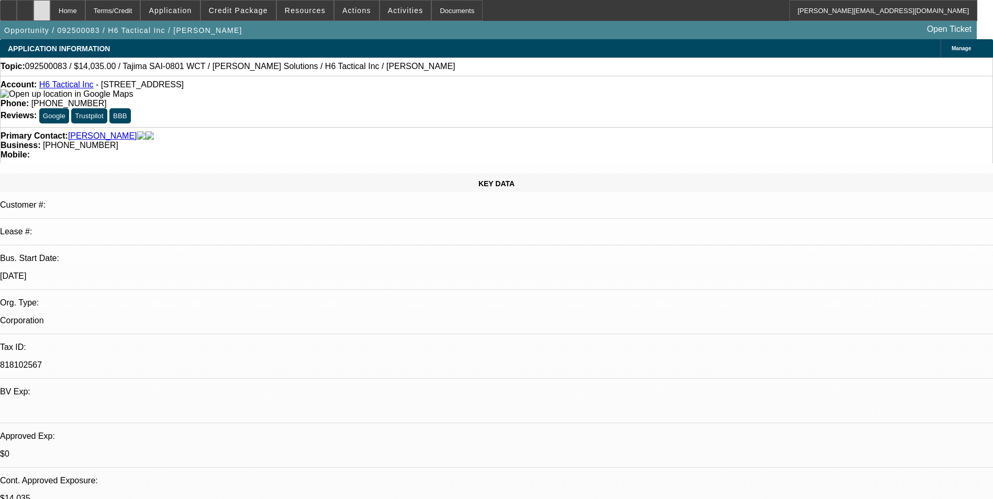
click at [50, 18] on div at bounding box center [42, 10] width 17 height 21
select select "0"
select select "2"
select select "0"
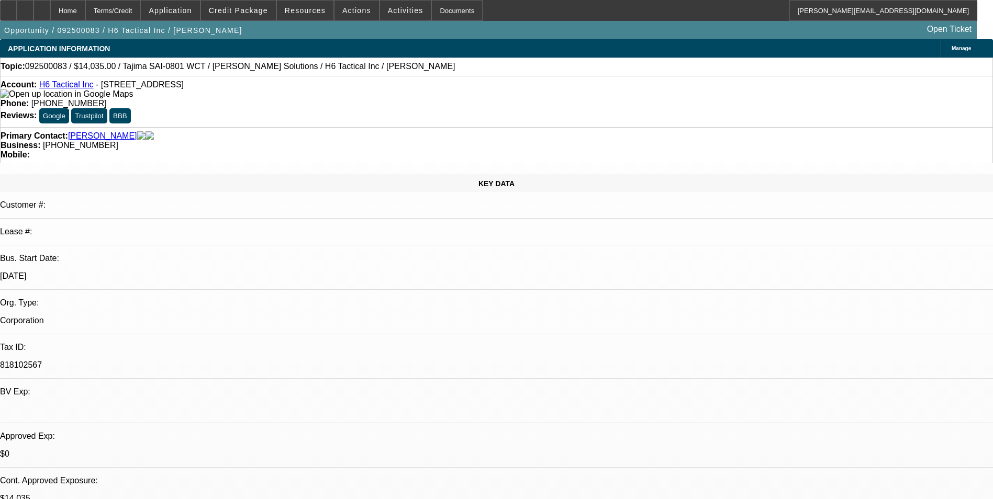
select select "2"
select select "0"
select select "2"
select select "0"
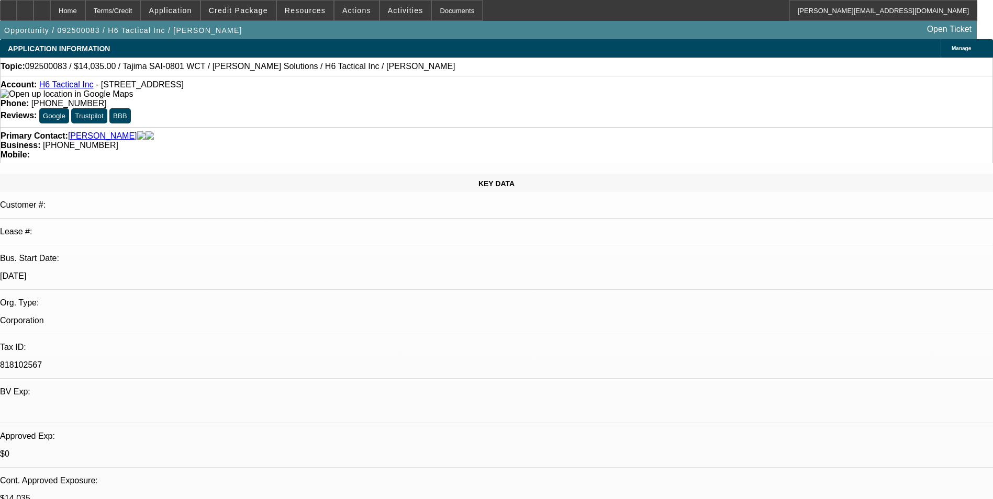
select select "0"
select select "2"
select select "0"
select select "1"
select select "2"
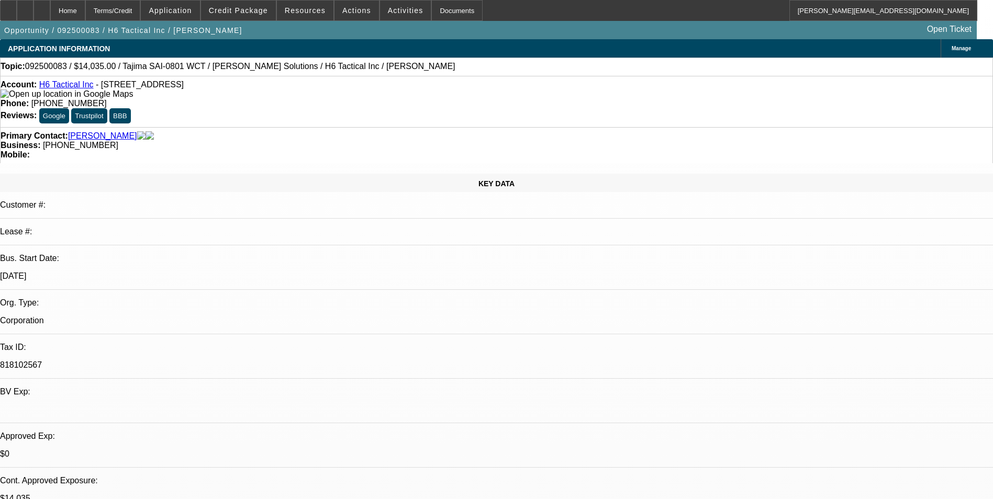
select select "6"
select select "1"
select select "2"
select select "6"
select select "1"
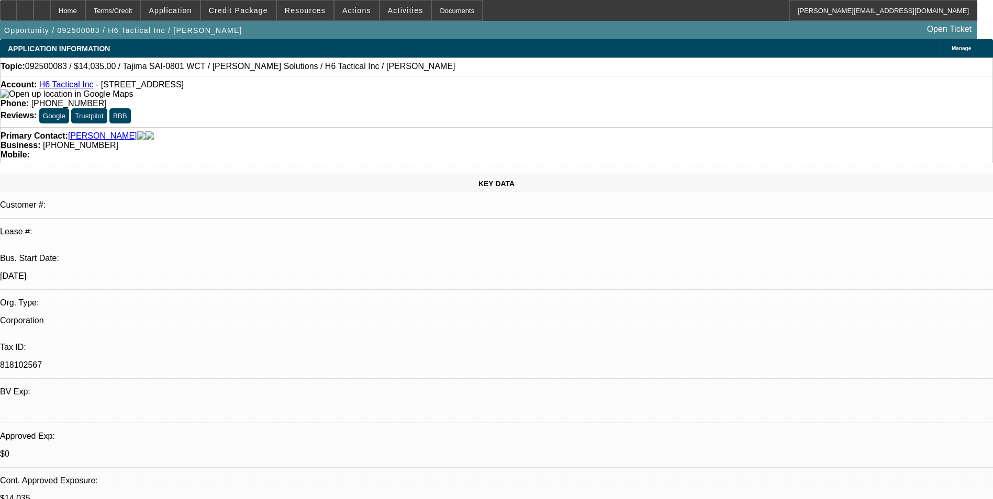
select select "2"
select select "6"
select select "1"
select select "2"
select select "6"
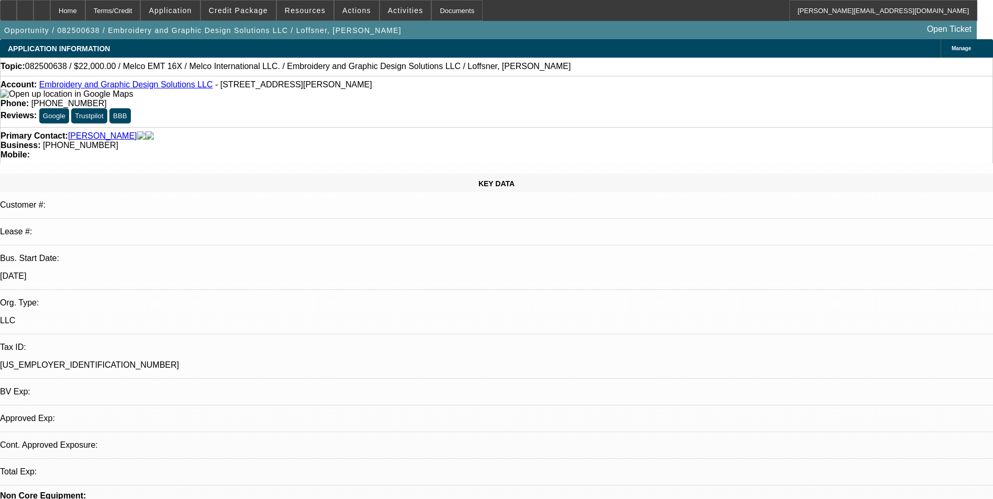
select select "0"
select select "2"
select select "0"
select select "2"
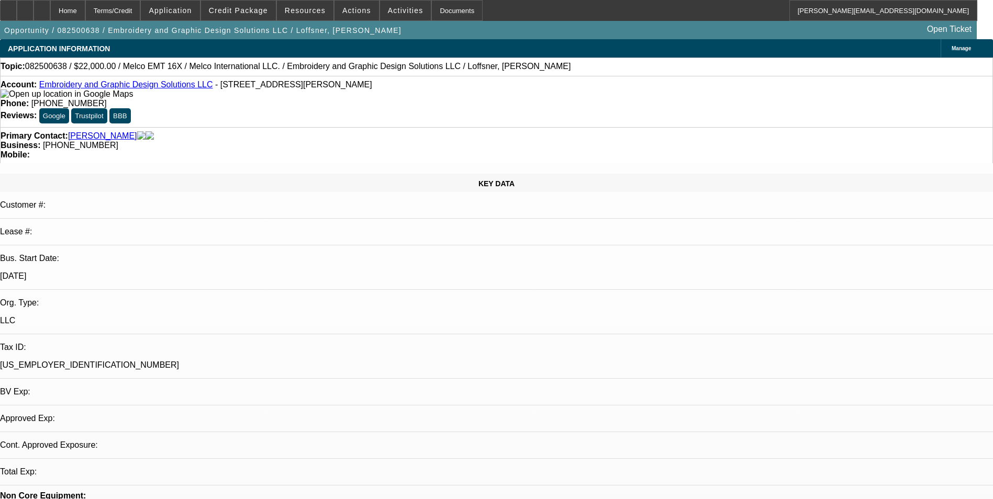
select select "0"
select select "2"
select select "0"
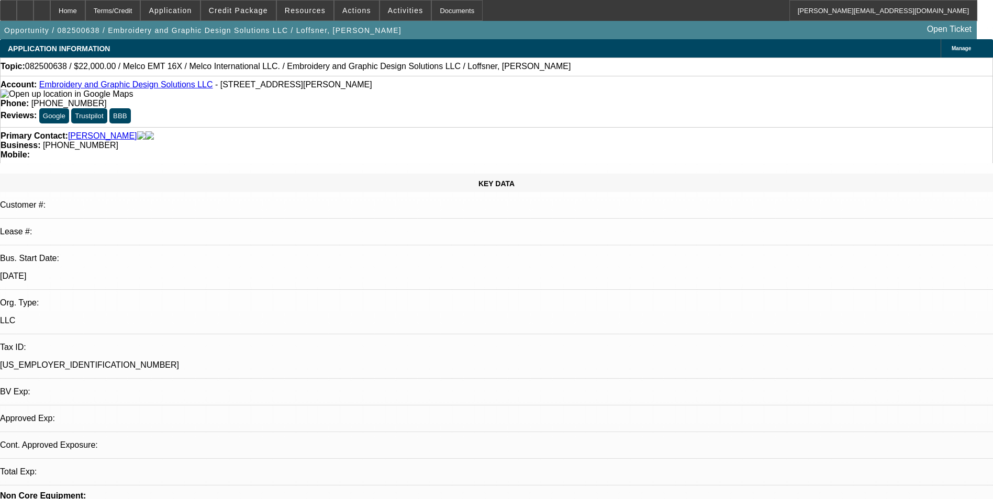
select select "2"
select select "0"
select select "1"
select select "2"
select select "6"
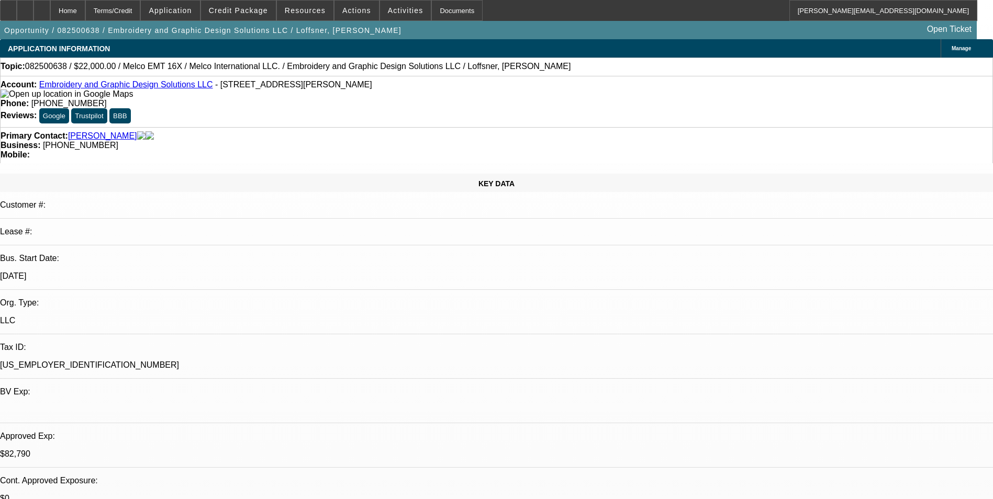
select select "1"
select select "2"
select select "6"
select select "1"
select select "2"
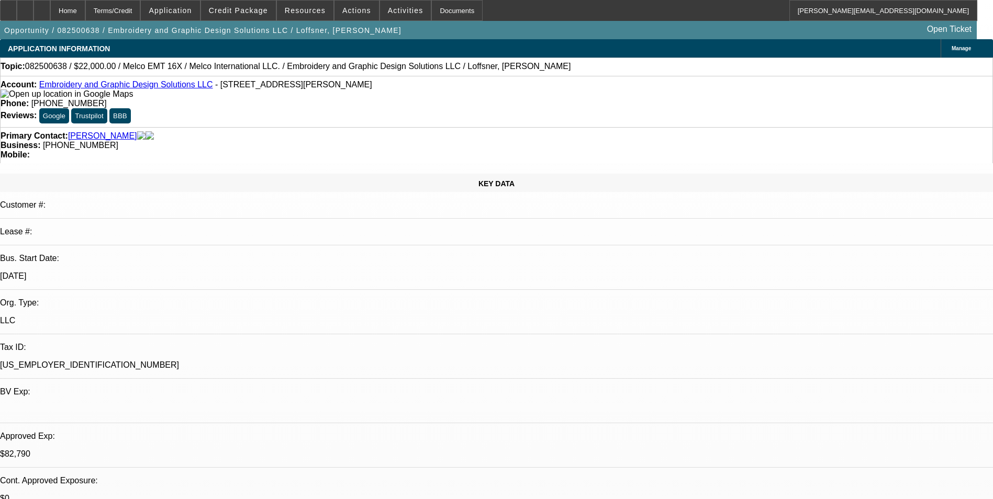
select select "6"
select select "1"
select select "2"
select select "6"
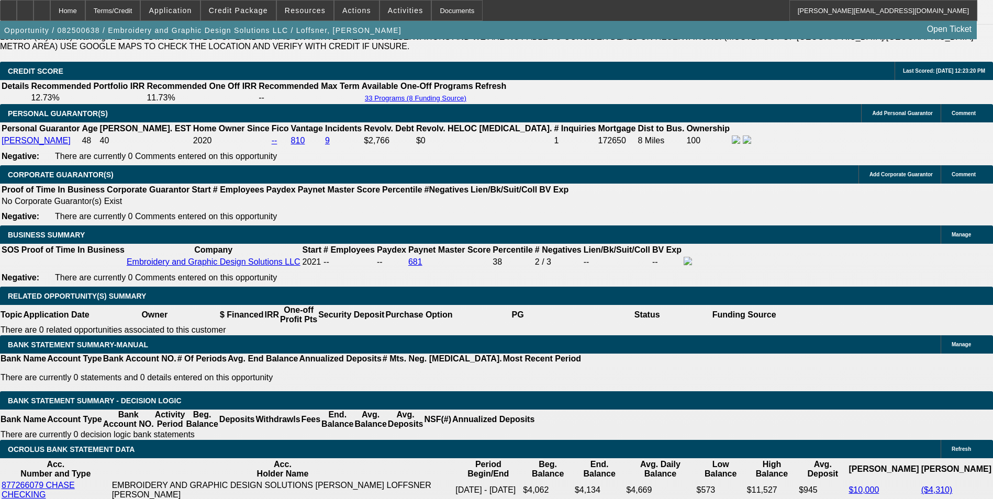
scroll to position [1570, 0]
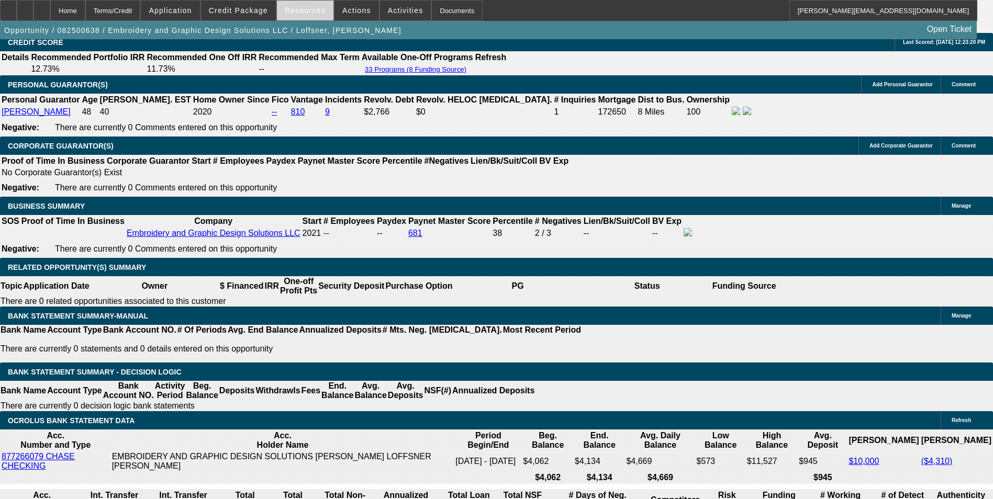
click at [307, 11] on span "Resources" at bounding box center [305, 10] width 41 height 8
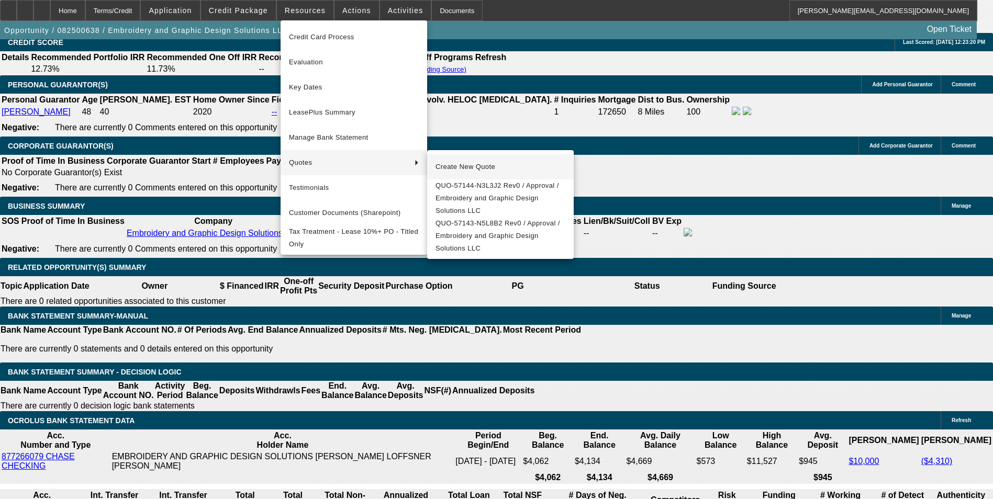
click at [457, 165] on span "Create New Quote" at bounding box center [501, 167] width 130 height 13
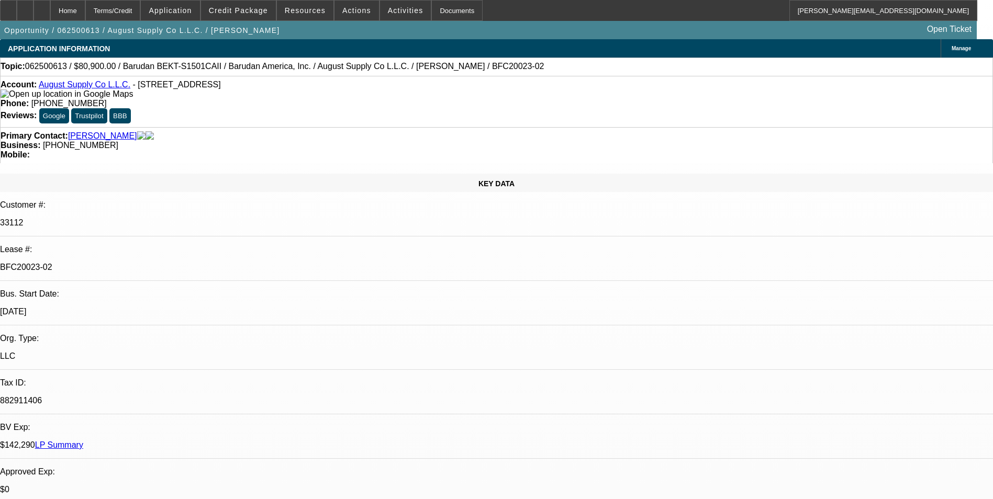
select select "0"
select select "2"
select select "0.1"
select select "4"
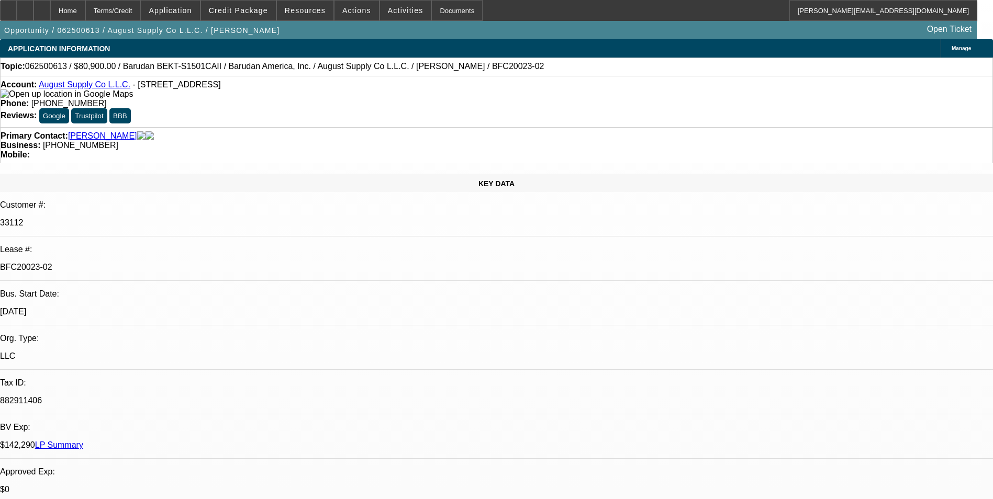
select select "0"
select select "2"
select select "0.1"
select select "4"
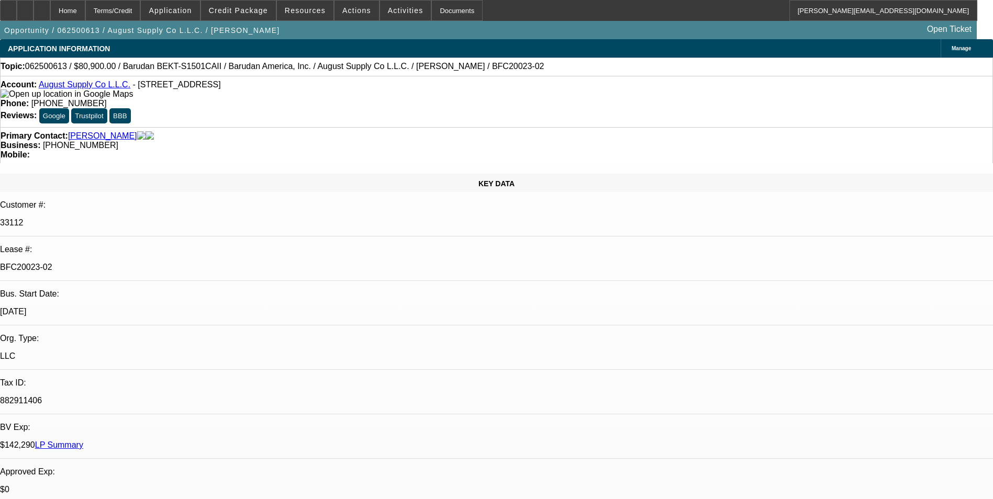
select select "0"
select select "2"
select select "0.1"
select select "4"
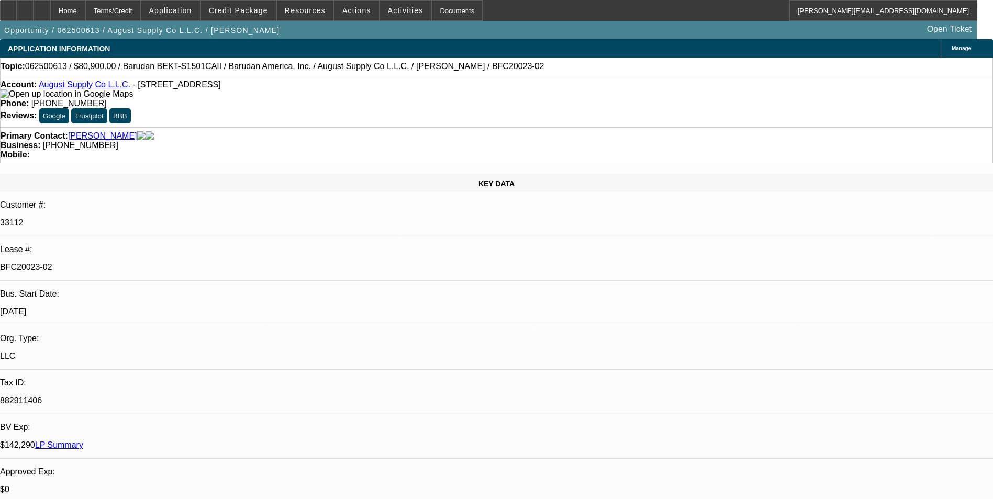
select select "0"
select select "2"
select select "0.1"
select select "4"
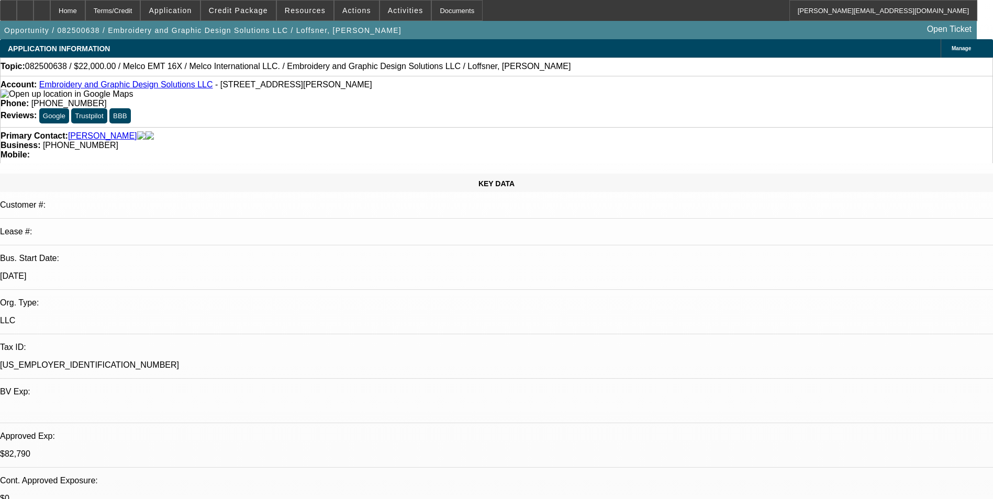
select select "0"
select select "2"
select select "0"
select select "6"
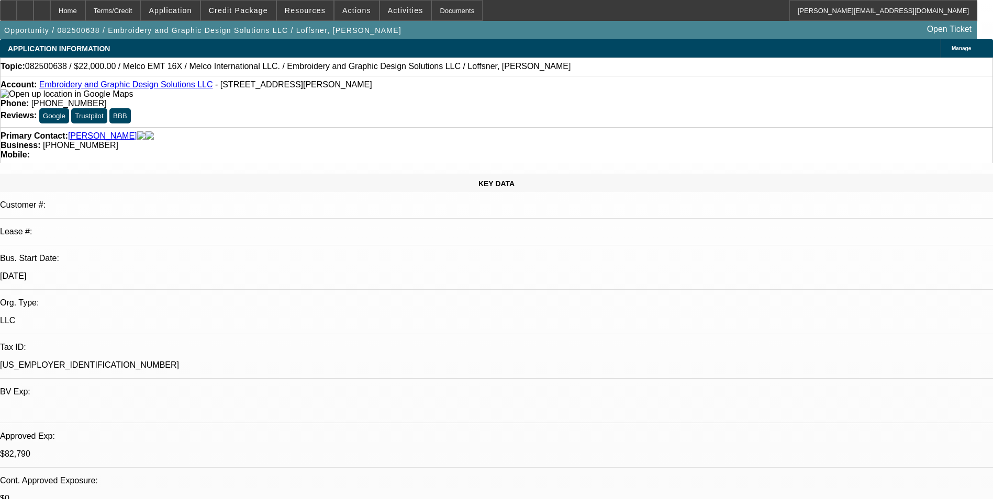
select select "0"
select select "2"
select select "0"
select select "6"
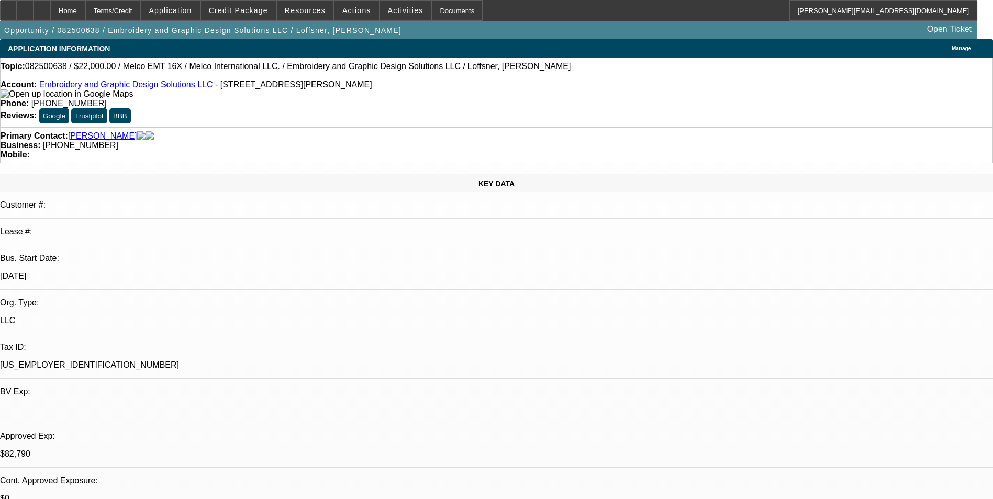
select select "0"
select select "2"
select select "0"
select select "6"
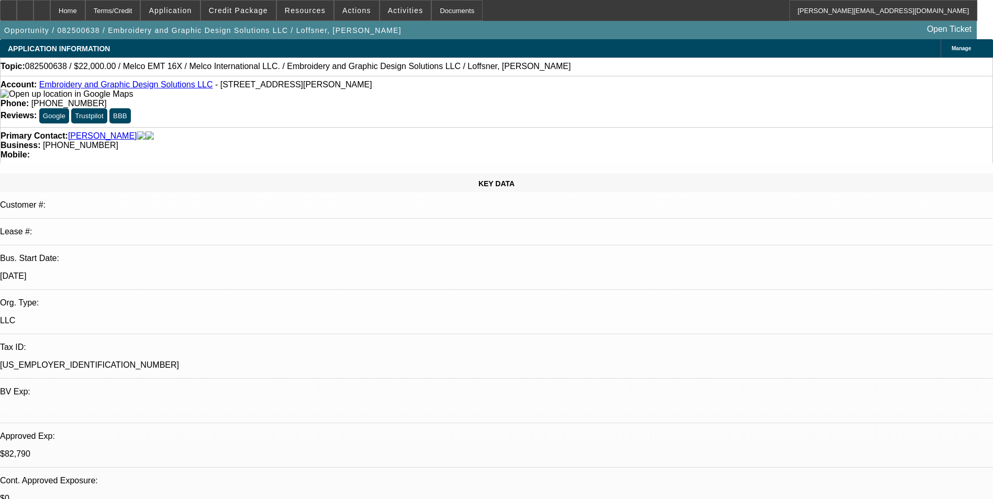
select select "0"
select select "2"
select select "0"
select select "6"
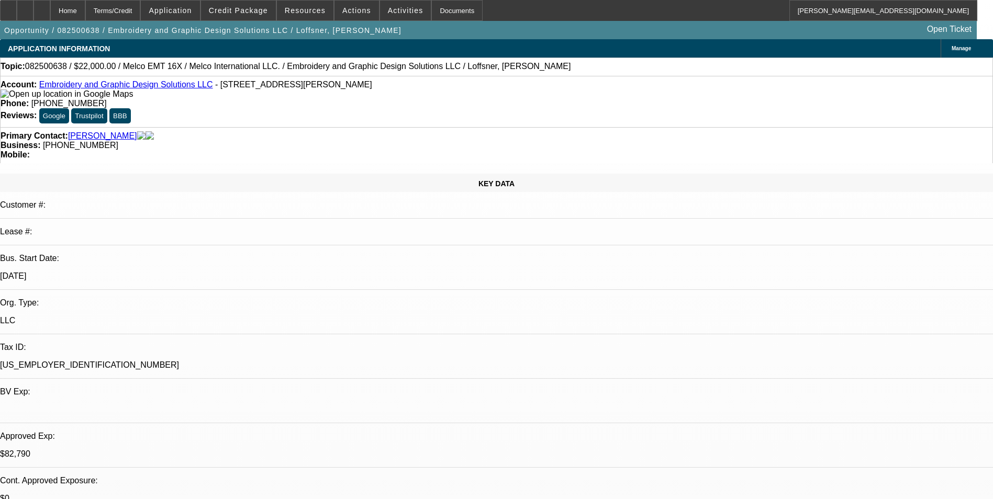
scroll to position [1570, 0]
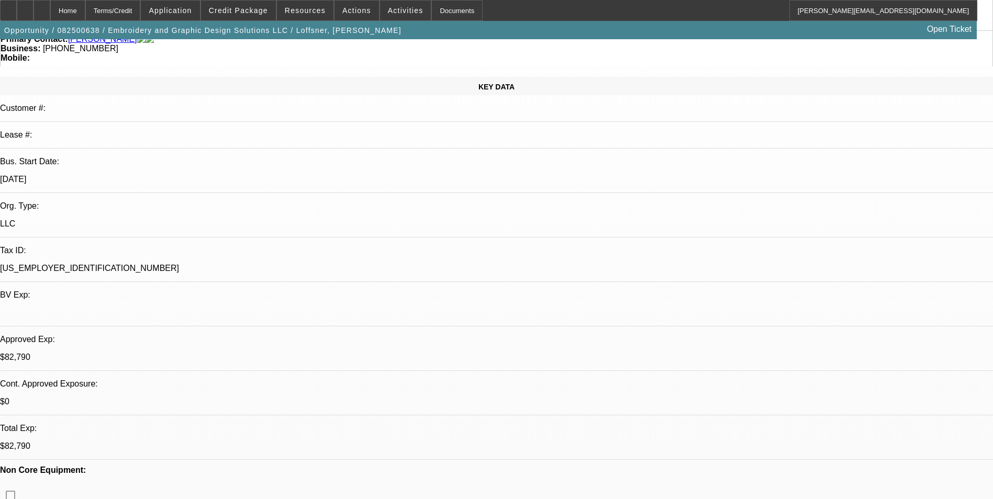
scroll to position [0, 0]
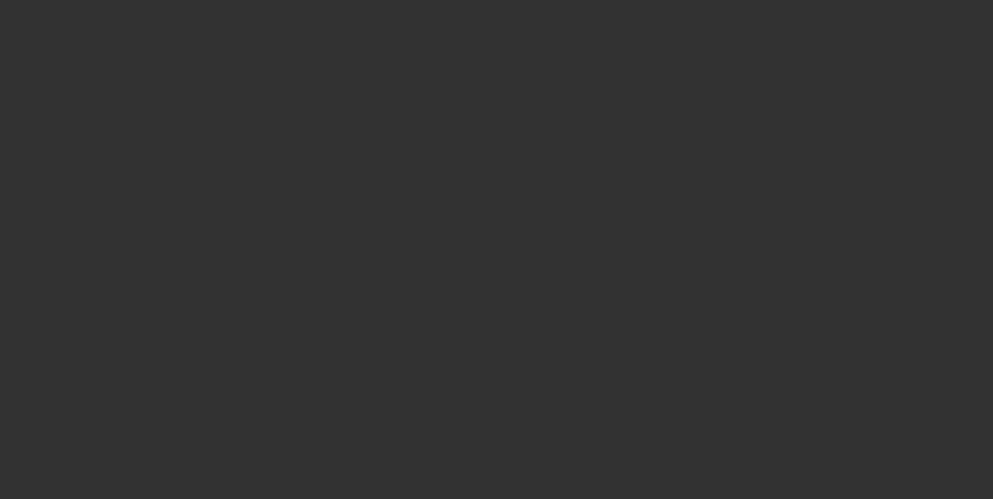
click at [482, 235] on span "Open calendar" at bounding box center [494, 221] width 25 height 25
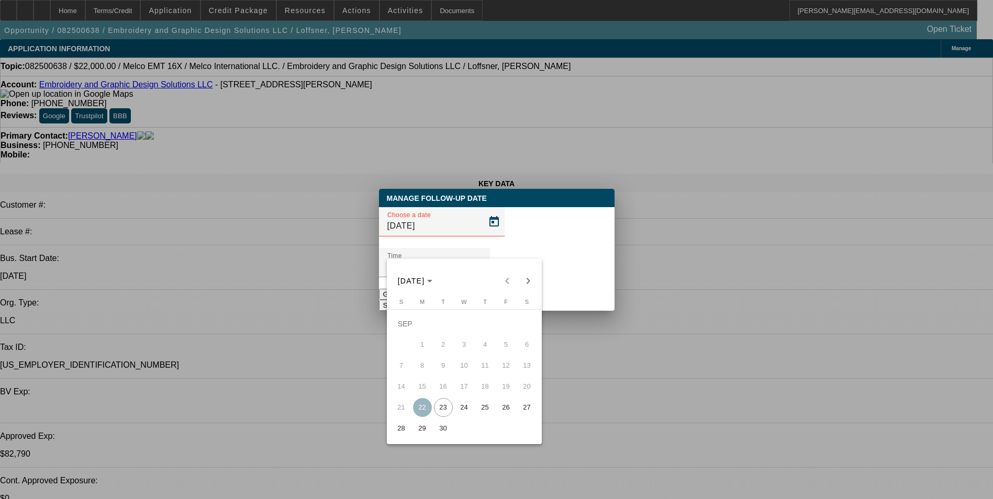
click at [482, 409] on span "25" at bounding box center [485, 407] width 19 height 19
type input "9/25/2025"
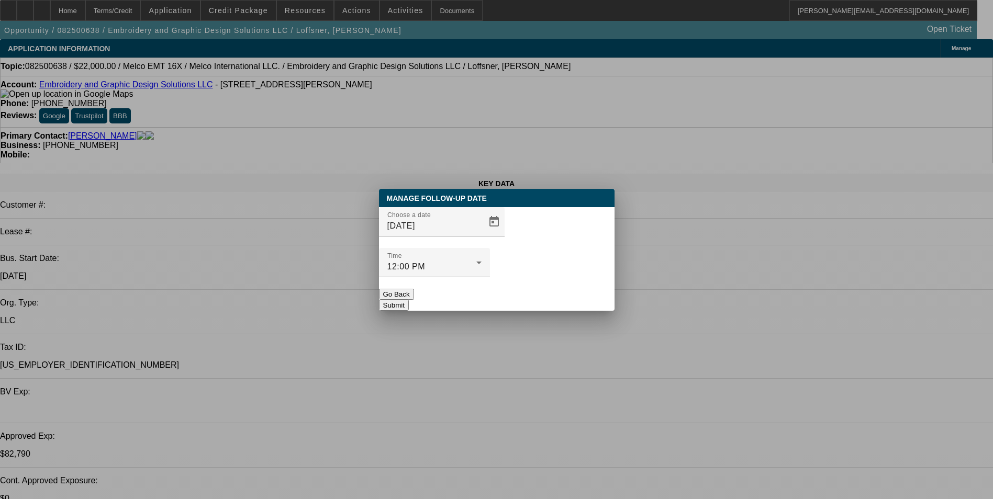
click at [409, 300] on button "Submit" at bounding box center [394, 305] width 30 height 11
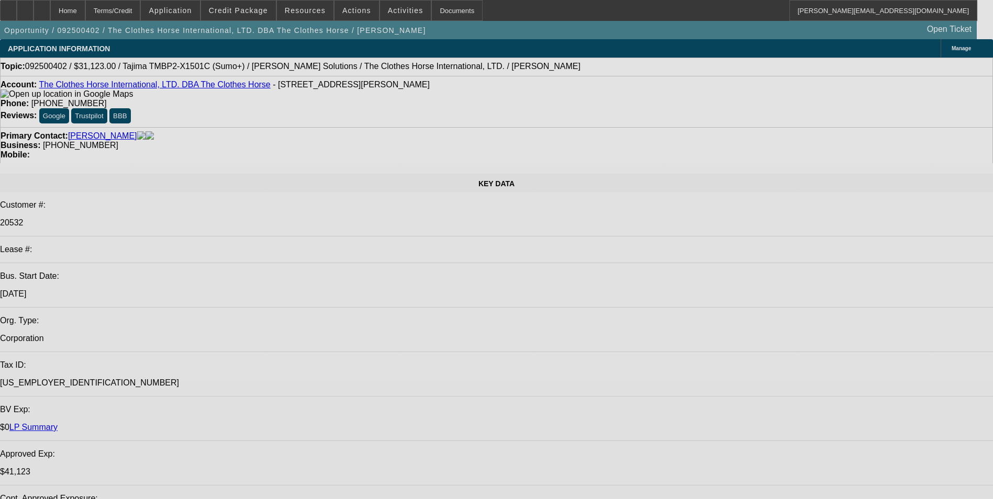
select select "0"
select select "2"
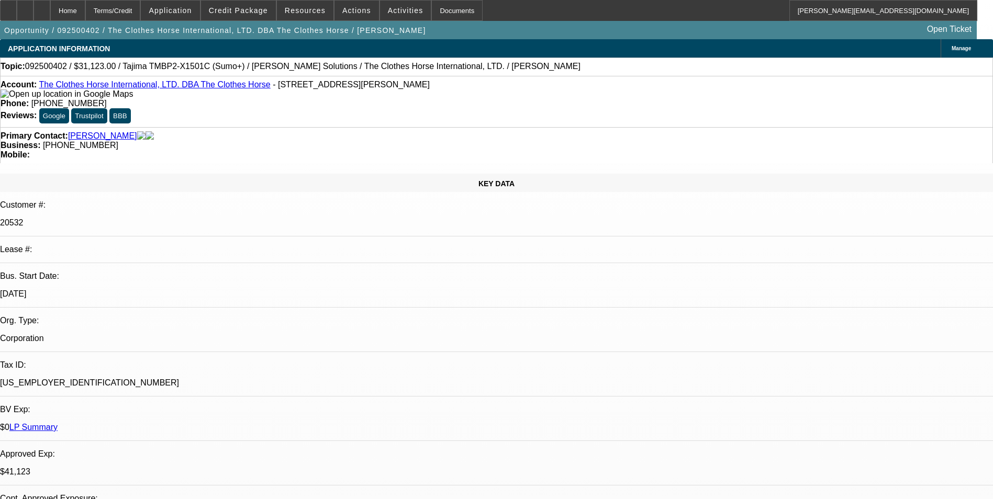
select select "0"
select select "2"
select select "0"
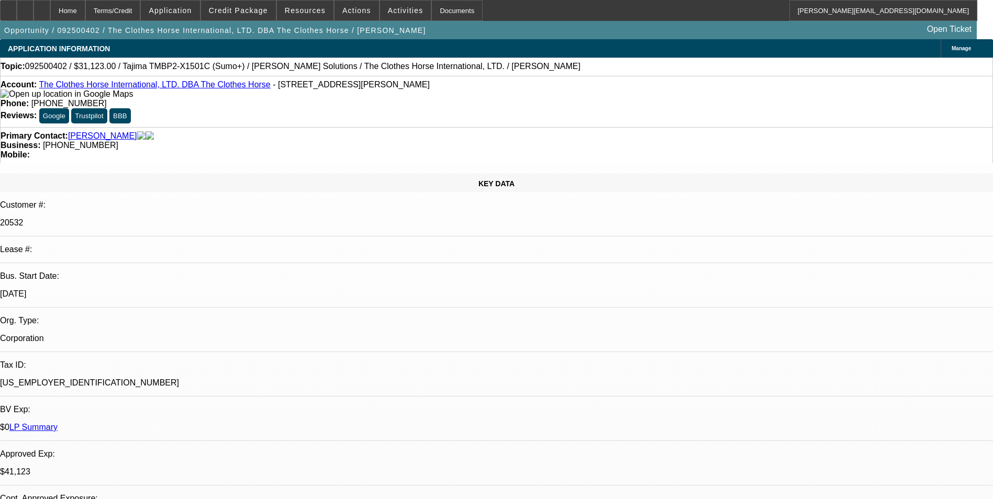
select select "2"
select select "0"
select select "2"
select select "0"
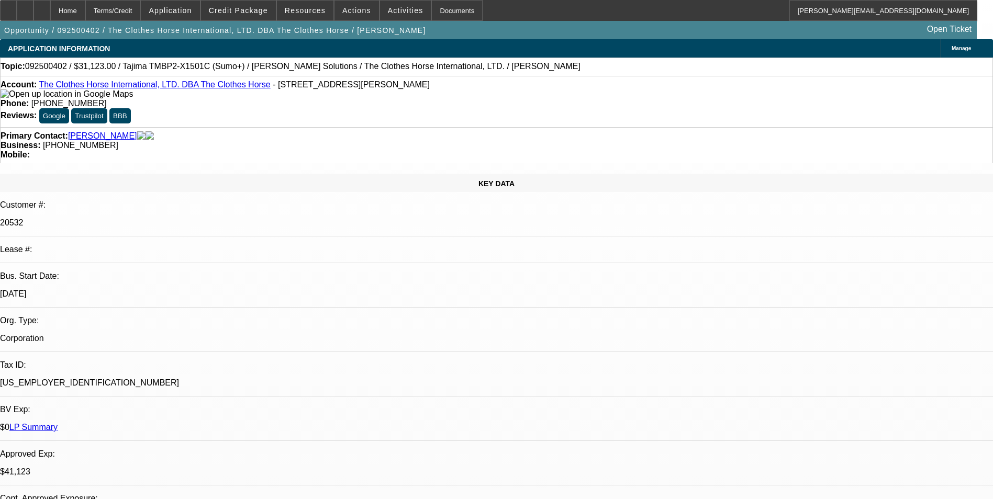
select select "1"
select select "2"
select select "6"
select select "1"
select select "2"
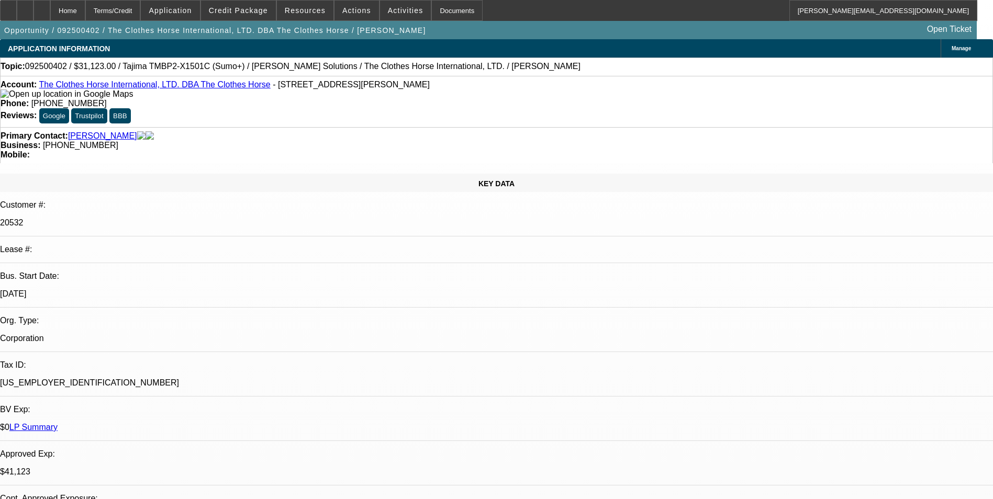
select select "6"
select select "1"
select select "2"
select select "6"
select select "1"
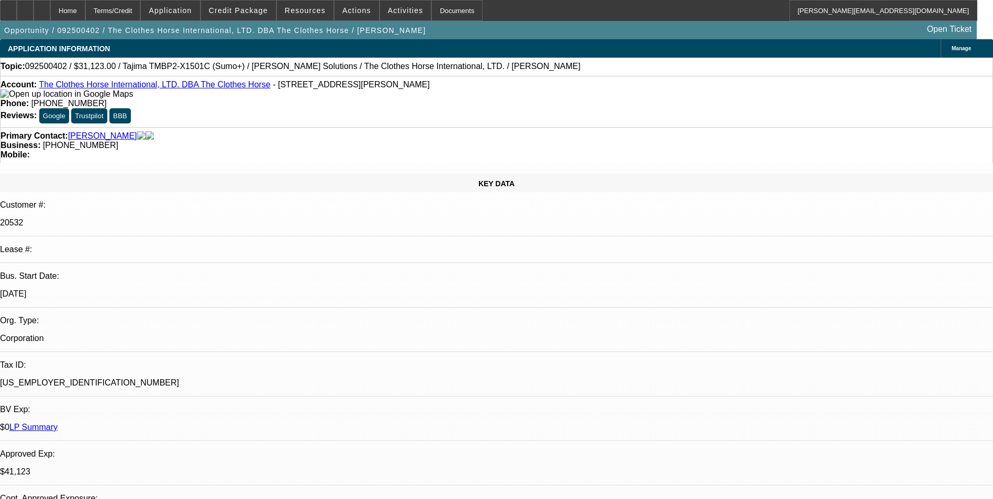
select select "2"
select select "6"
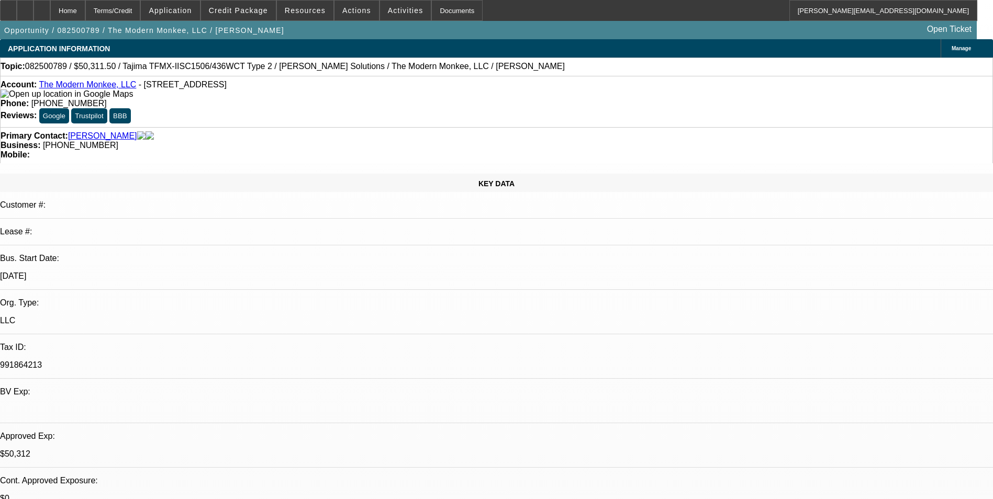
select select "0"
select select "2"
select select "0"
select select "2"
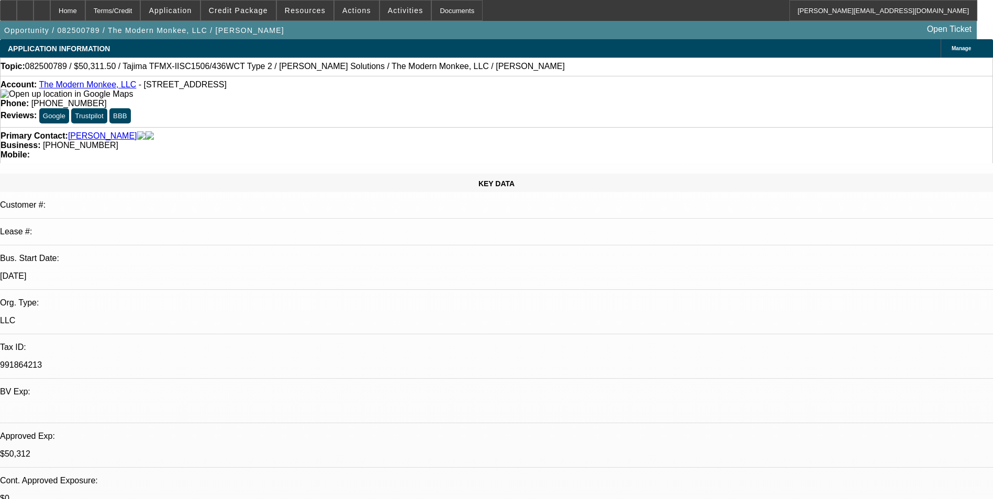
select select "0"
select select "0.15"
select select "2"
select select "0"
select select "0.15"
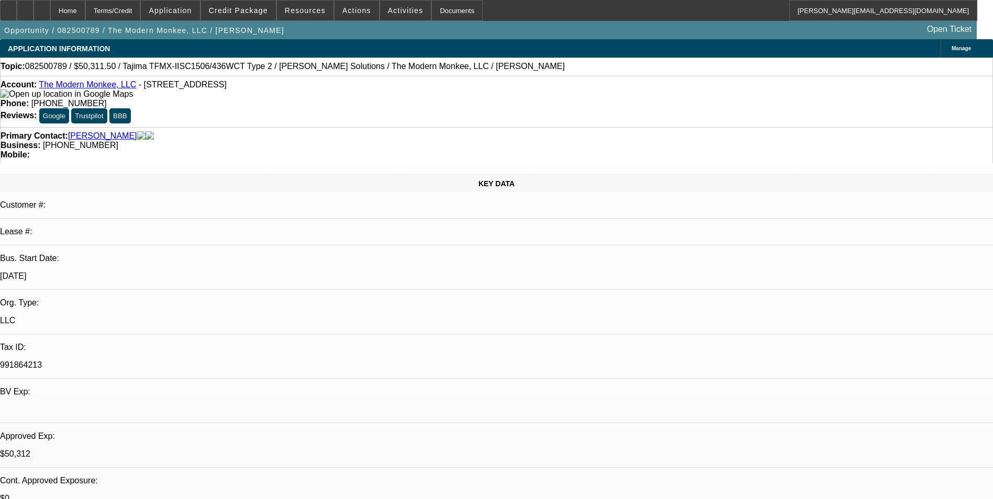
select select "2"
select select "0.1"
select select "1"
select select "2"
select select "6"
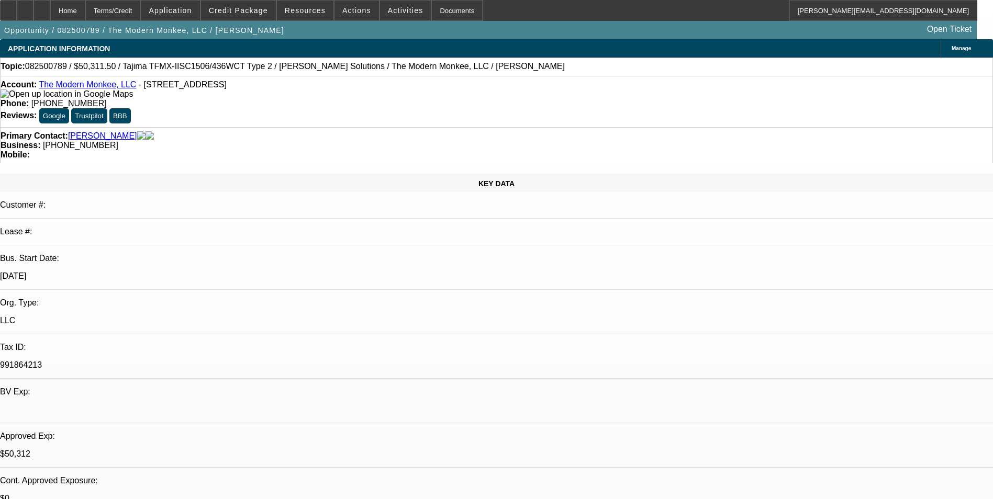
select select "1"
select select "2"
select select "6"
select select "1"
select select "2"
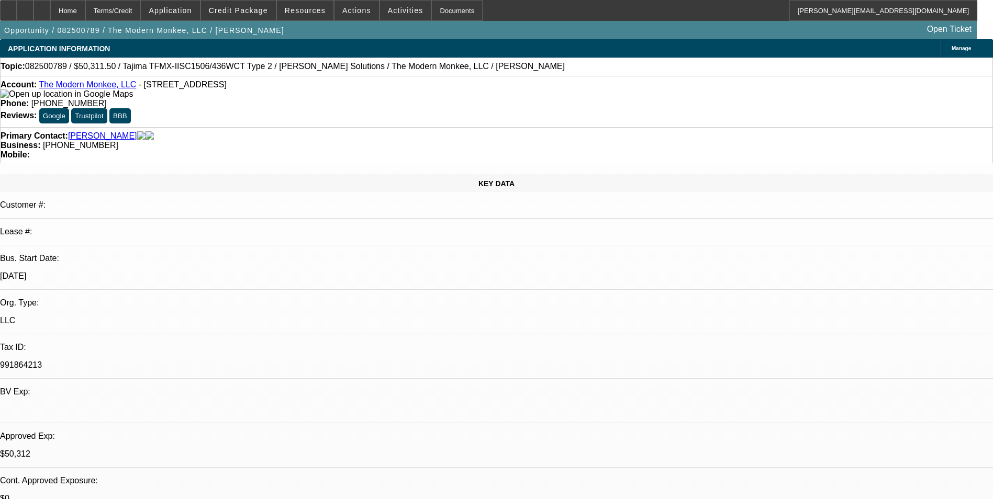
select select "6"
select select "1"
select select "2"
select select "4"
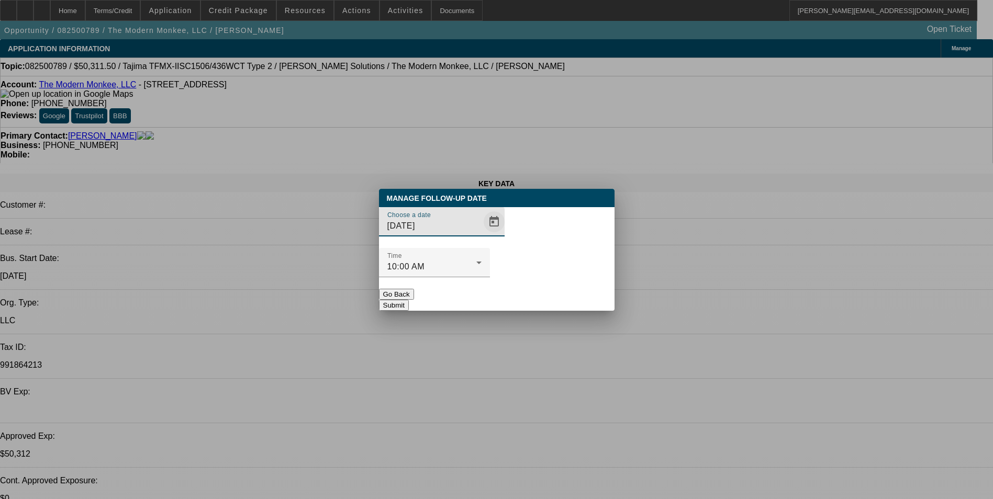
click at [482, 235] on span "Open calendar" at bounding box center [494, 221] width 25 height 25
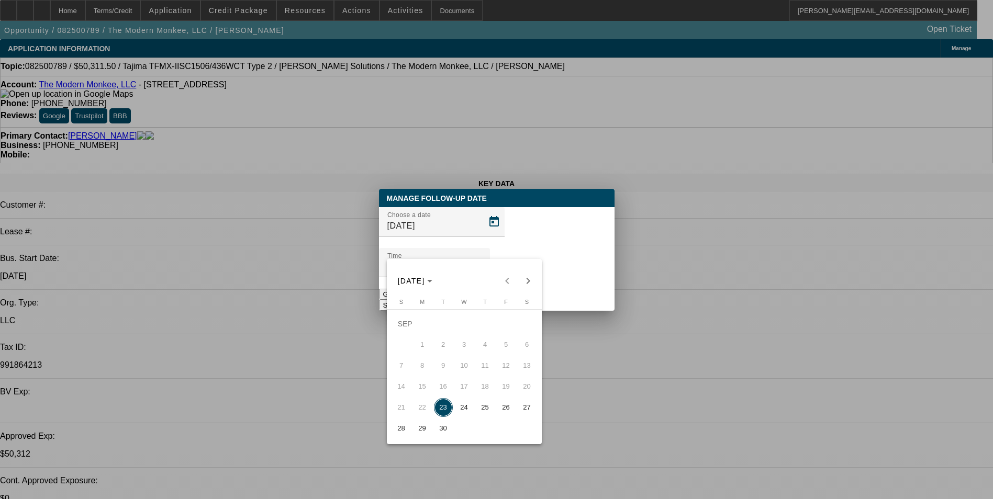
click at [507, 412] on span "26" at bounding box center [506, 407] width 19 height 19
type input "9/26/2025"
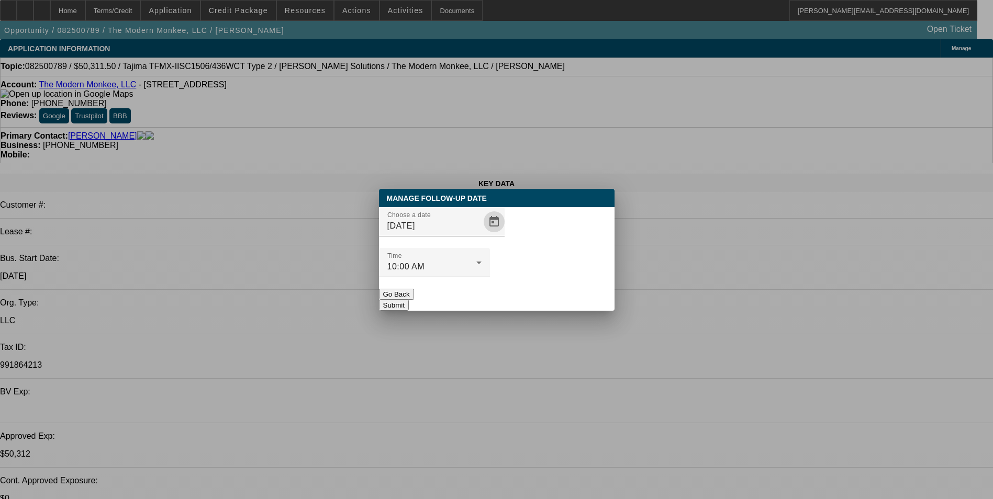
click at [409, 300] on button "Submit" at bounding box center [394, 305] width 30 height 11
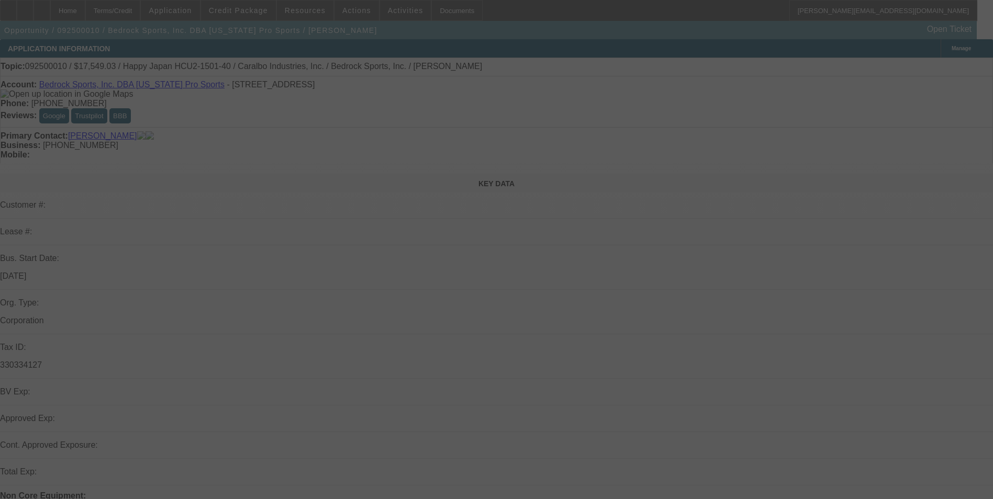
click at [574, 263] on div at bounding box center [496, 249] width 993 height 499
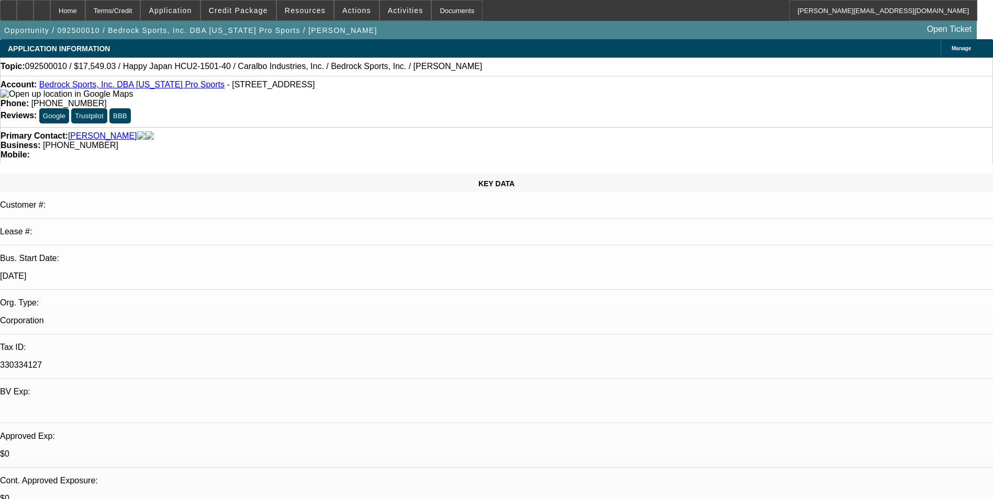
select select "0"
select select "2"
select select "0.1"
select select "0"
select select "2"
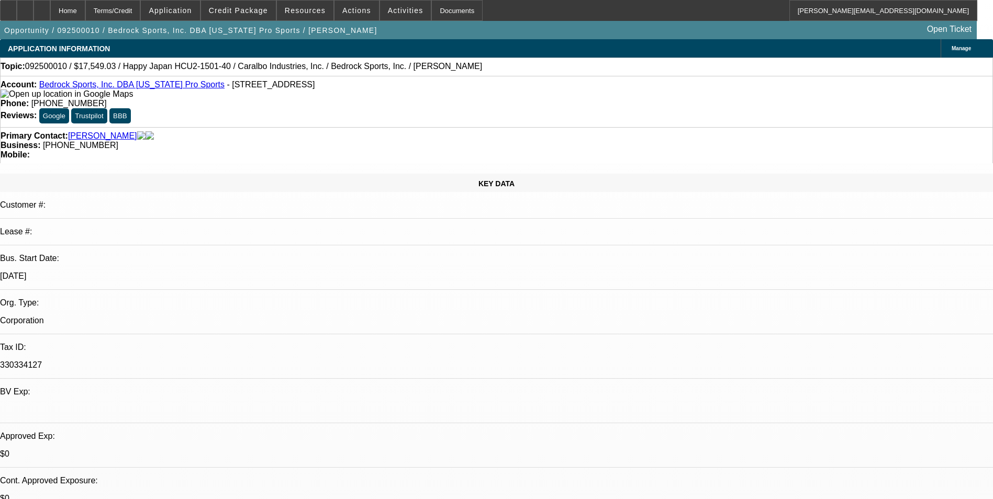
select select "0.1"
select select "0"
select select "2"
select select "0.1"
select select "0"
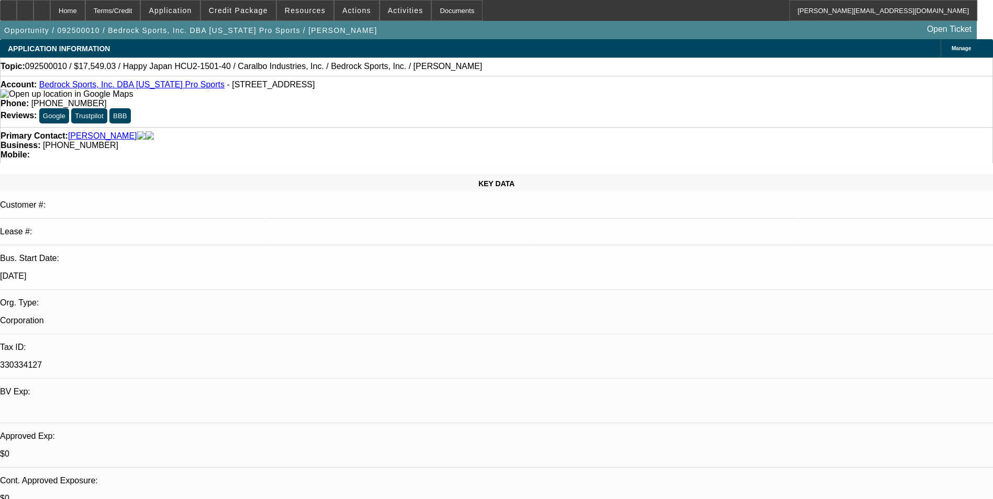
select select "2"
select select "0.1"
select select "1"
select select "2"
select select "4"
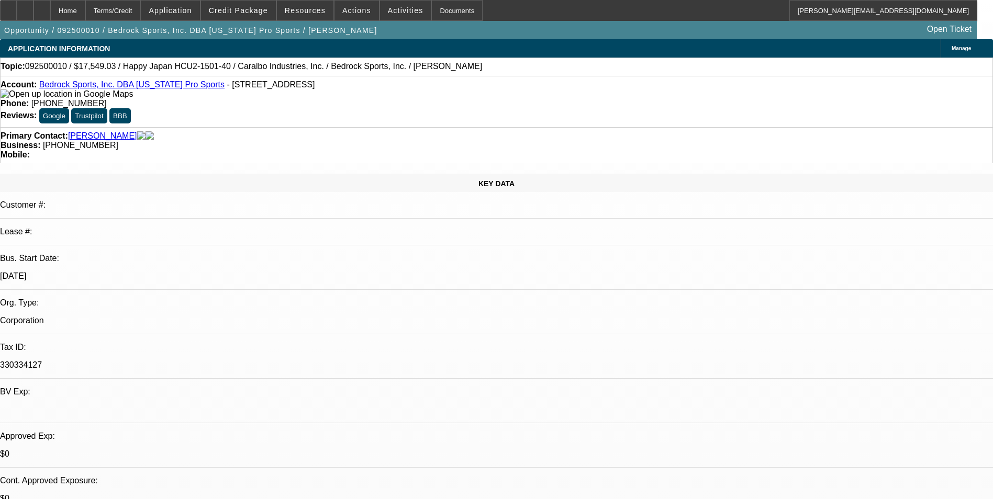
select select "1"
select select "2"
select select "4"
select select "1"
select select "2"
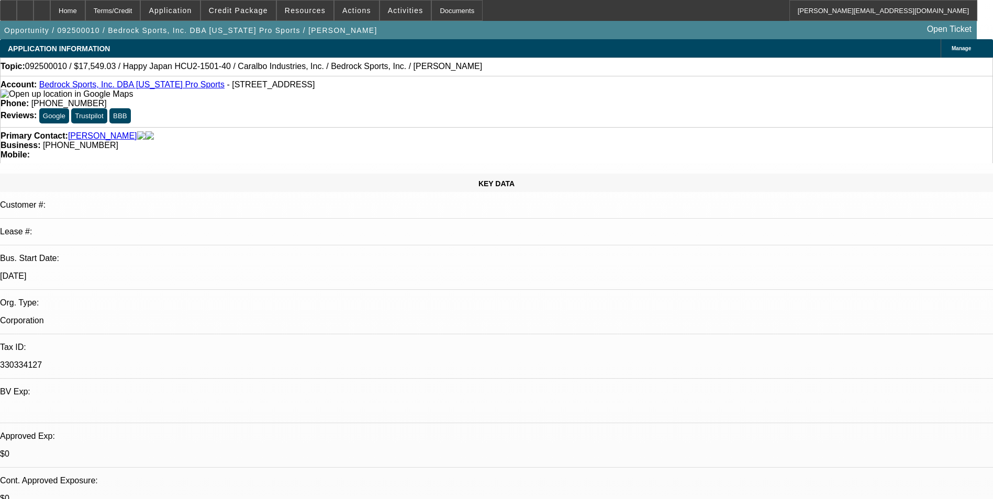
select select "4"
select select "1"
select select "2"
select select "4"
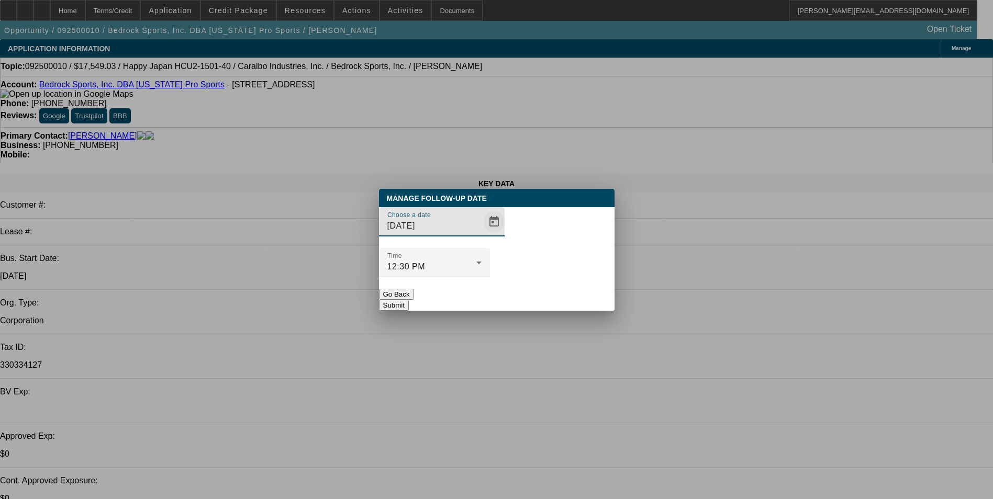
click at [482, 235] on span "Open calendar" at bounding box center [494, 221] width 25 height 25
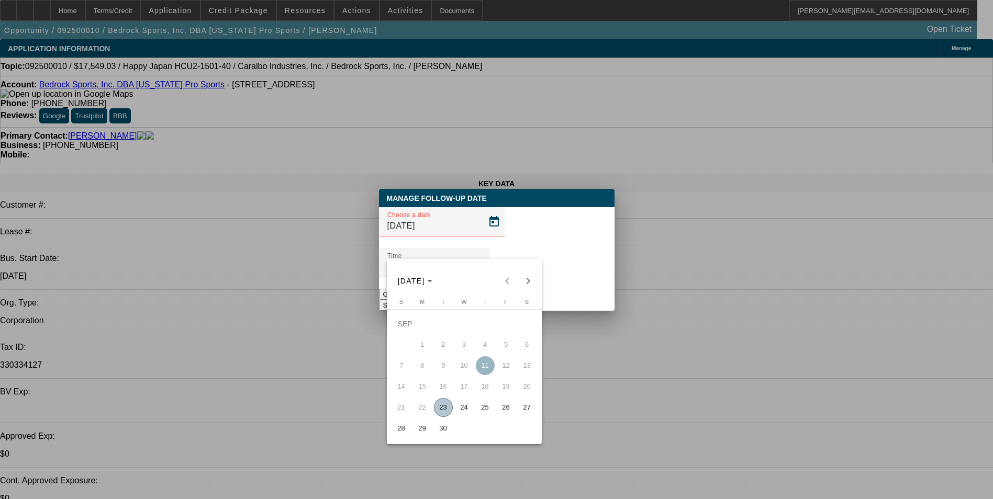
click at [504, 410] on span "26" at bounding box center [506, 407] width 19 height 19
type input "9/26/2025"
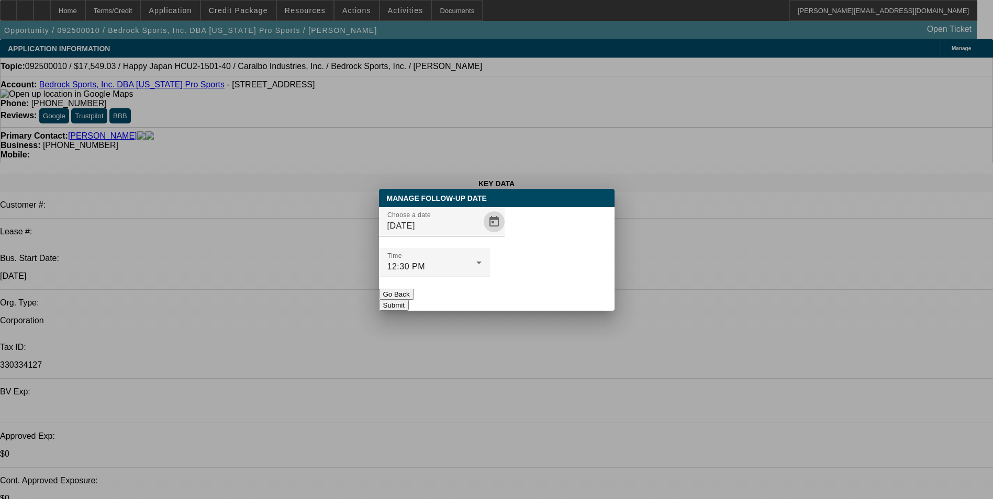
click at [409, 300] on button "Submit" at bounding box center [394, 305] width 30 height 11
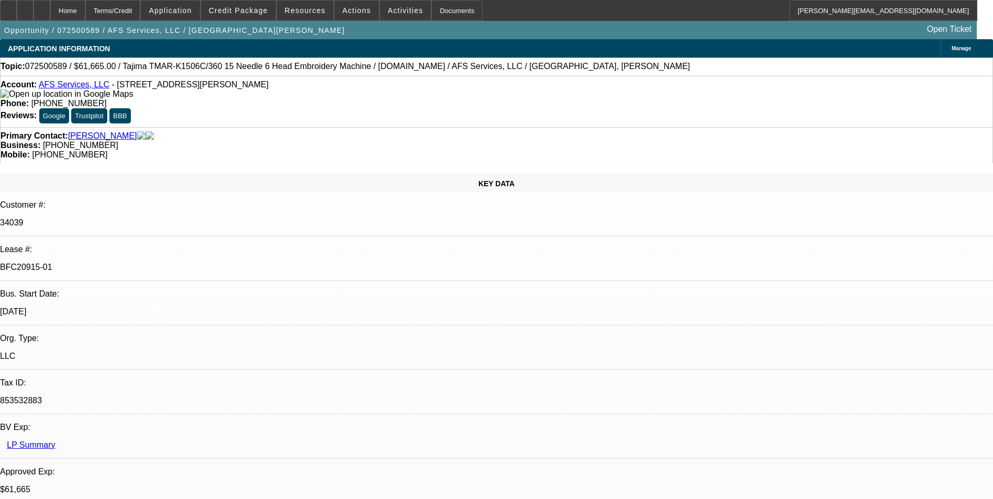
select select "0"
select select "2"
select select "0"
select select "2"
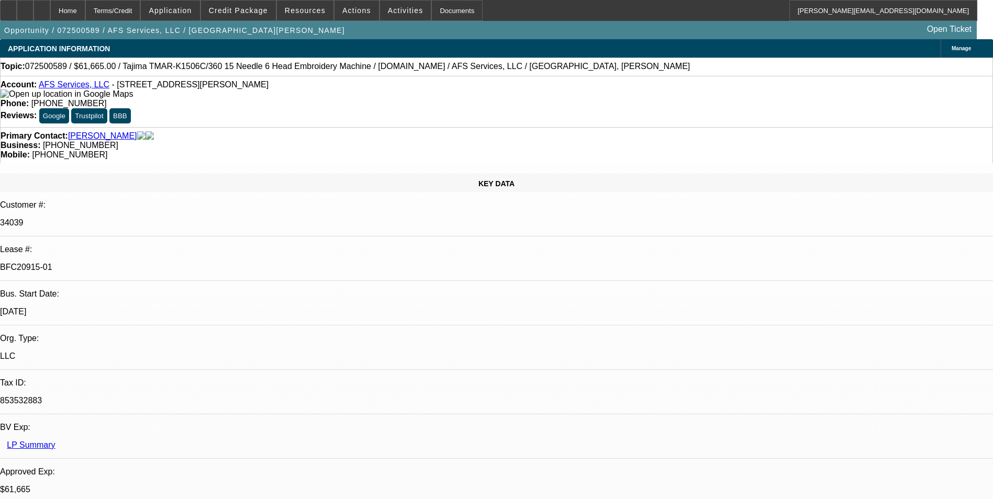
select select "0"
select select "2"
select select "0"
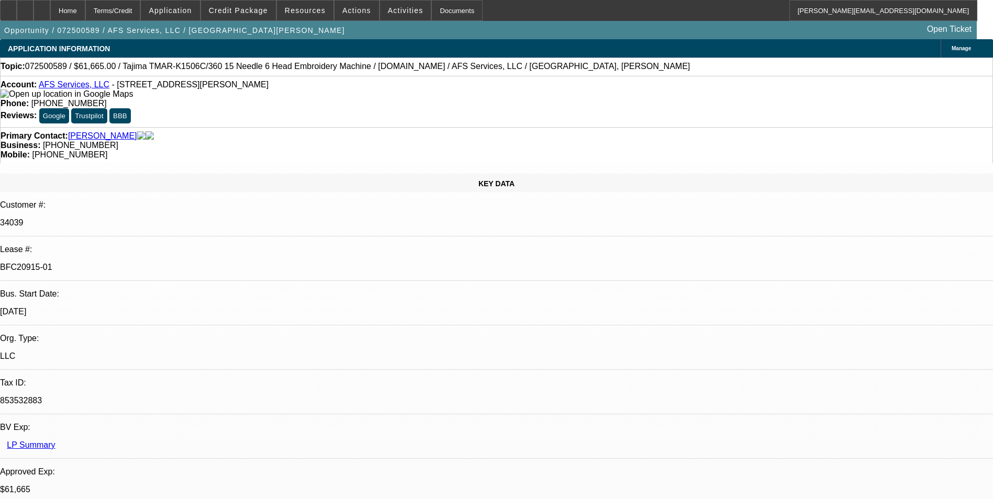
select select "2"
select select "0"
select select "1"
select select "2"
select select "6"
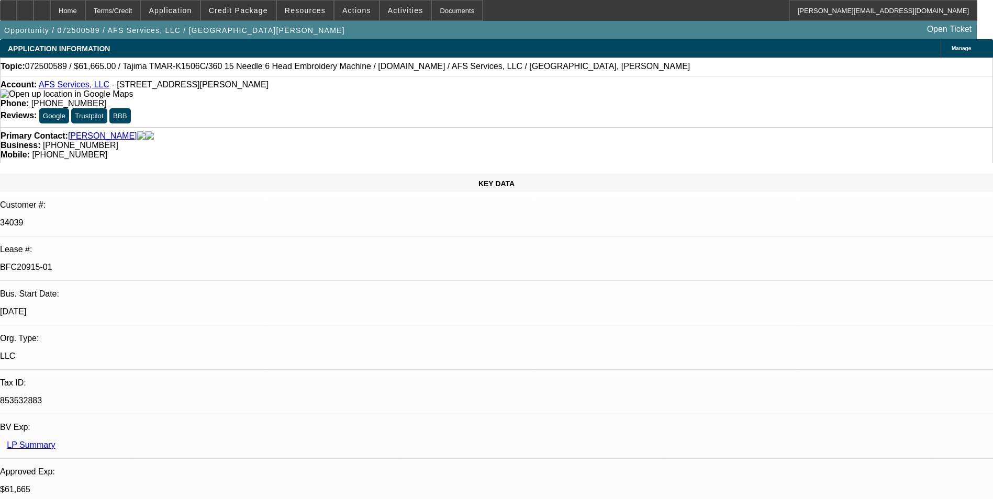
select select "1"
select select "2"
select select "6"
select select "1"
select select "2"
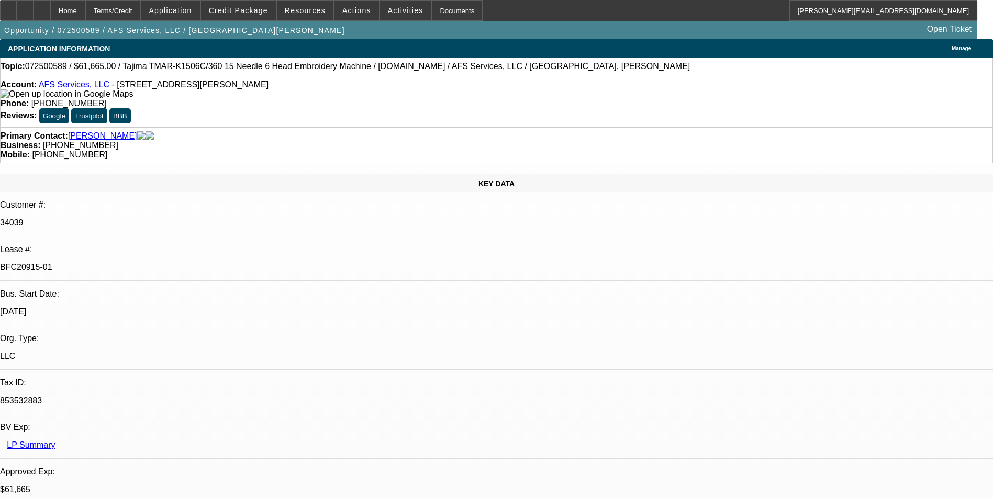
select select "6"
select select "1"
select select "2"
select select "6"
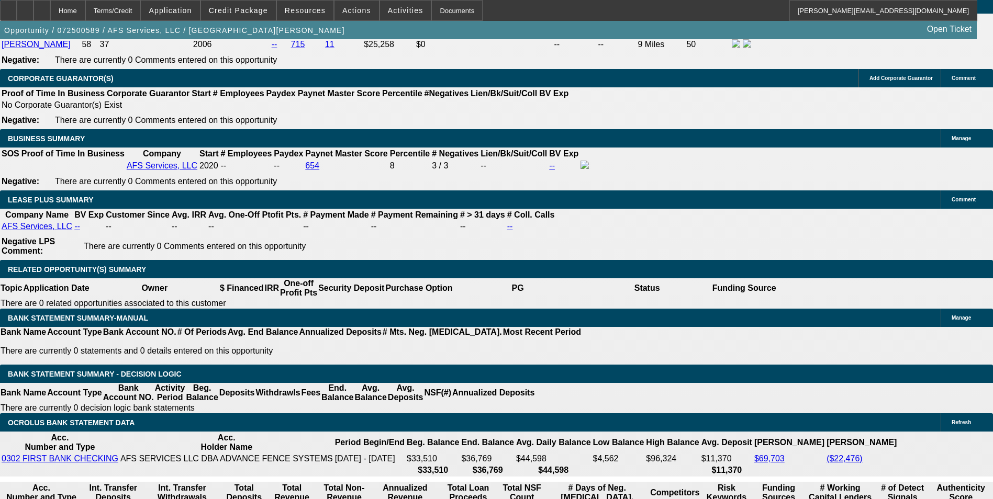
scroll to position [1780, 0]
